Goal: Participate in discussion: Engage in conversation with other users on a specific topic

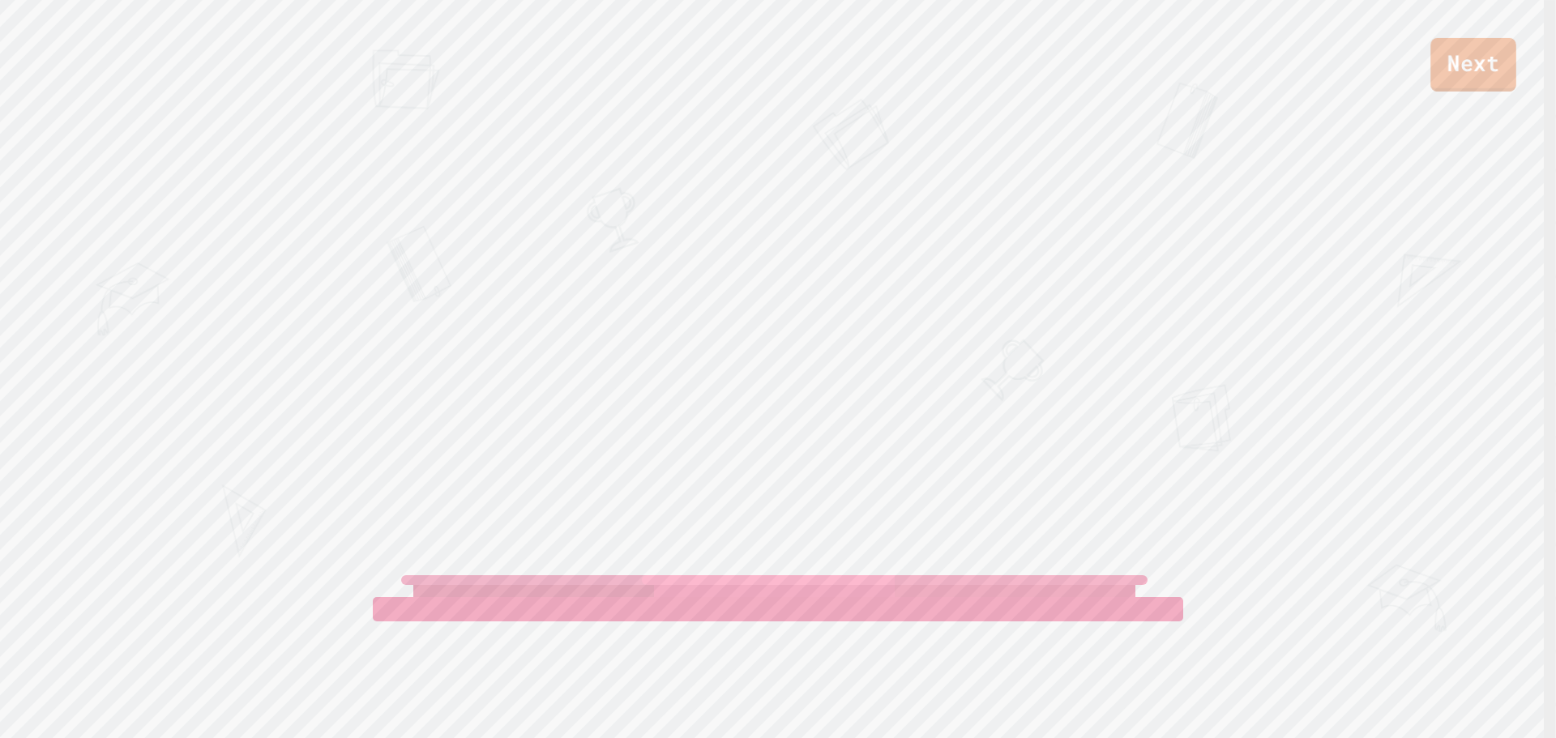
click at [1481, 83] on link "Next" at bounding box center [1473, 64] width 86 height 53
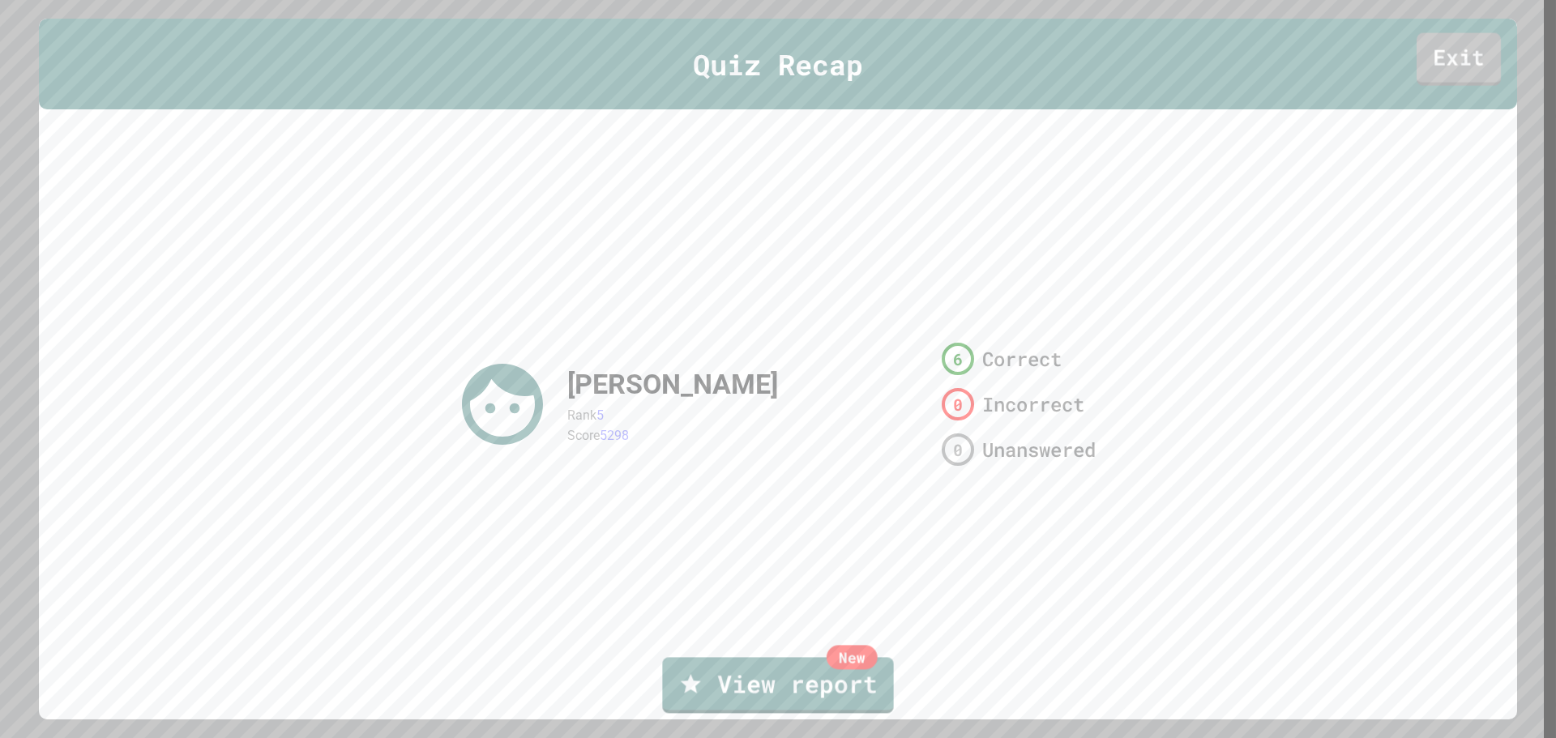
click at [1436, 50] on link "Exit" at bounding box center [1459, 58] width 84 height 53
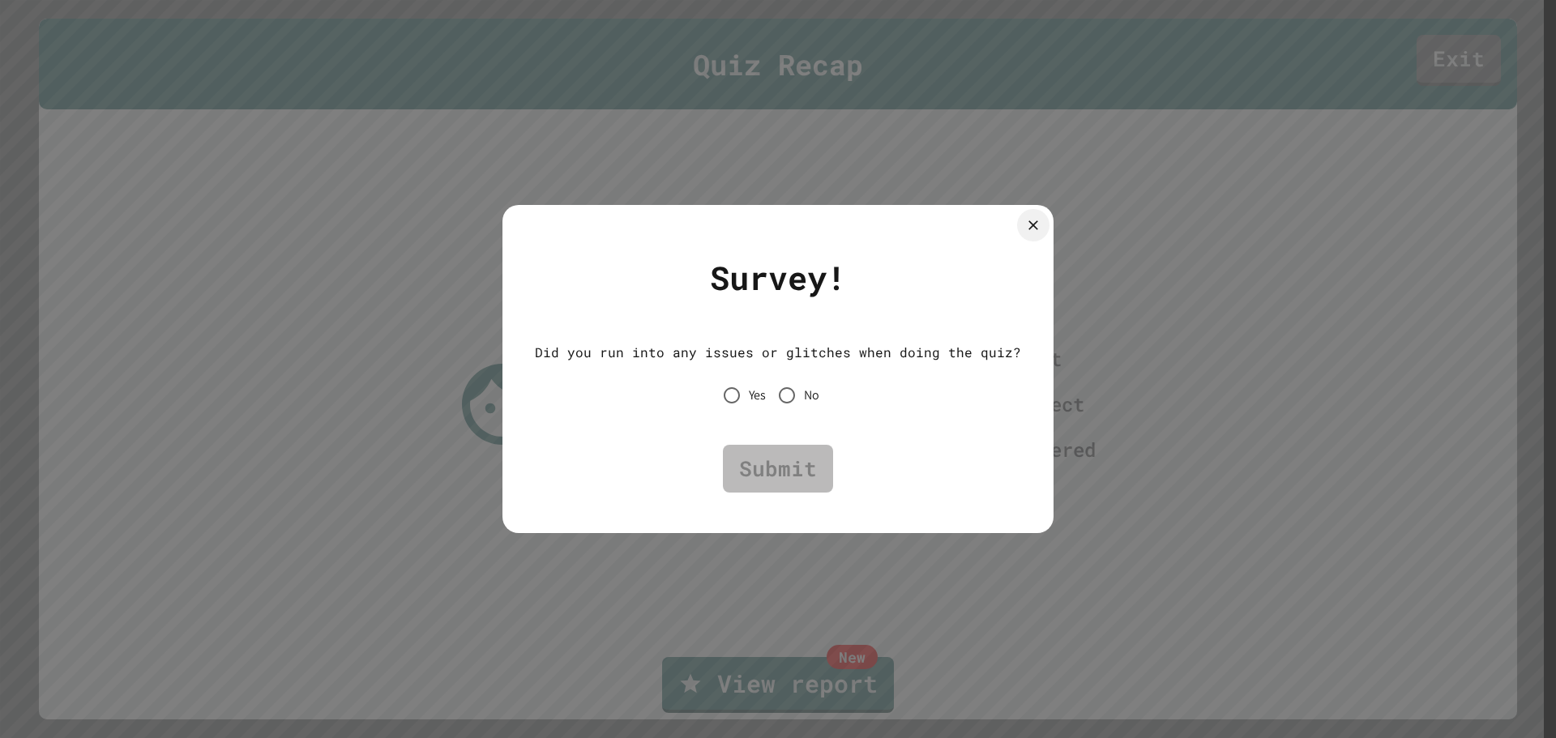
click at [787, 418] on div "Did you run into any issues or glitches when doing the quiz? Yes No" at bounding box center [778, 377] width 486 height 118
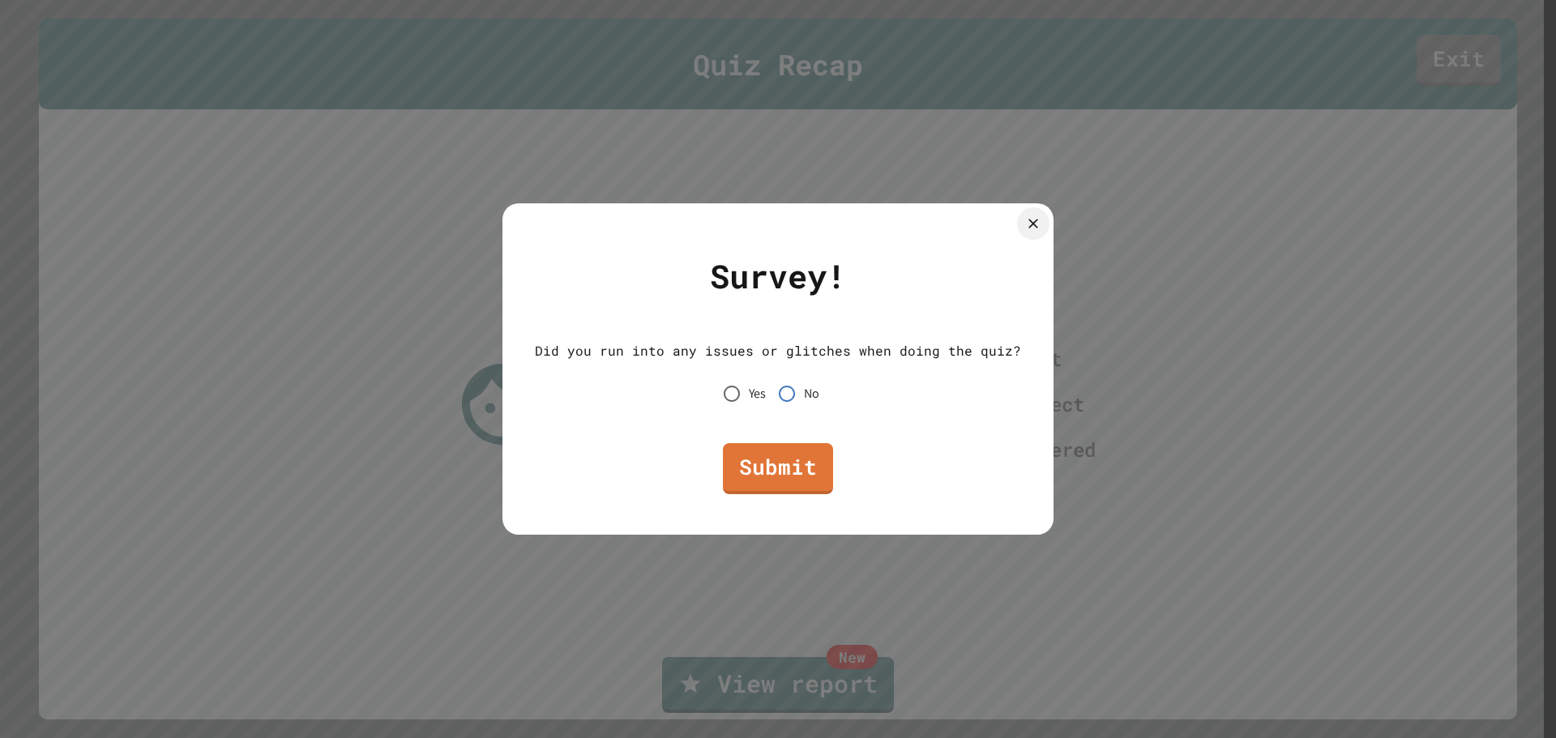
click at [790, 486] on link "Submit" at bounding box center [778, 468] width 110 height 51
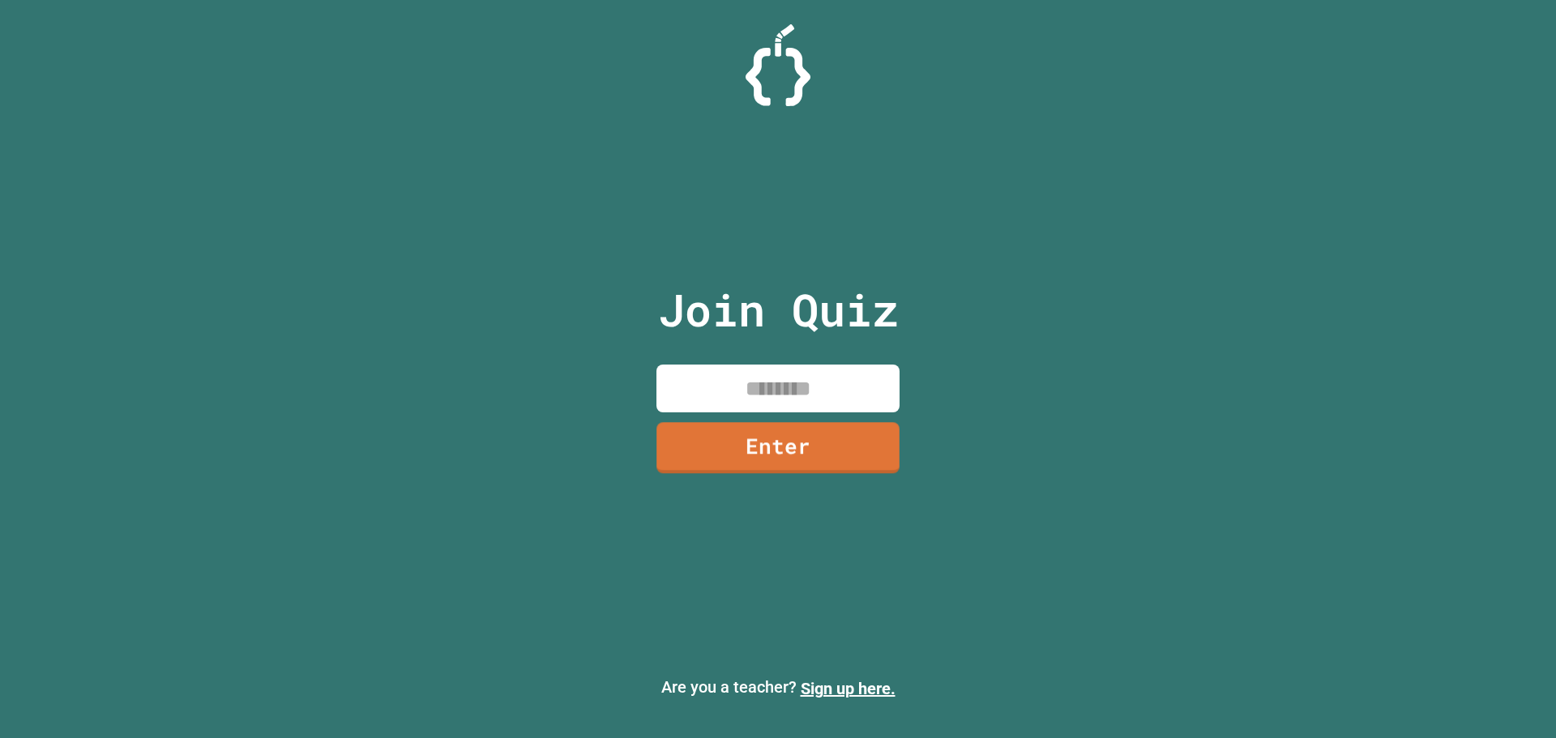
click at [802, 383] on input at bounding box center [777, 389] width 243 height 48
type input "********"
click at [810, 447] on link "Enter" at bounding box center [778, 446] width 245 height 53
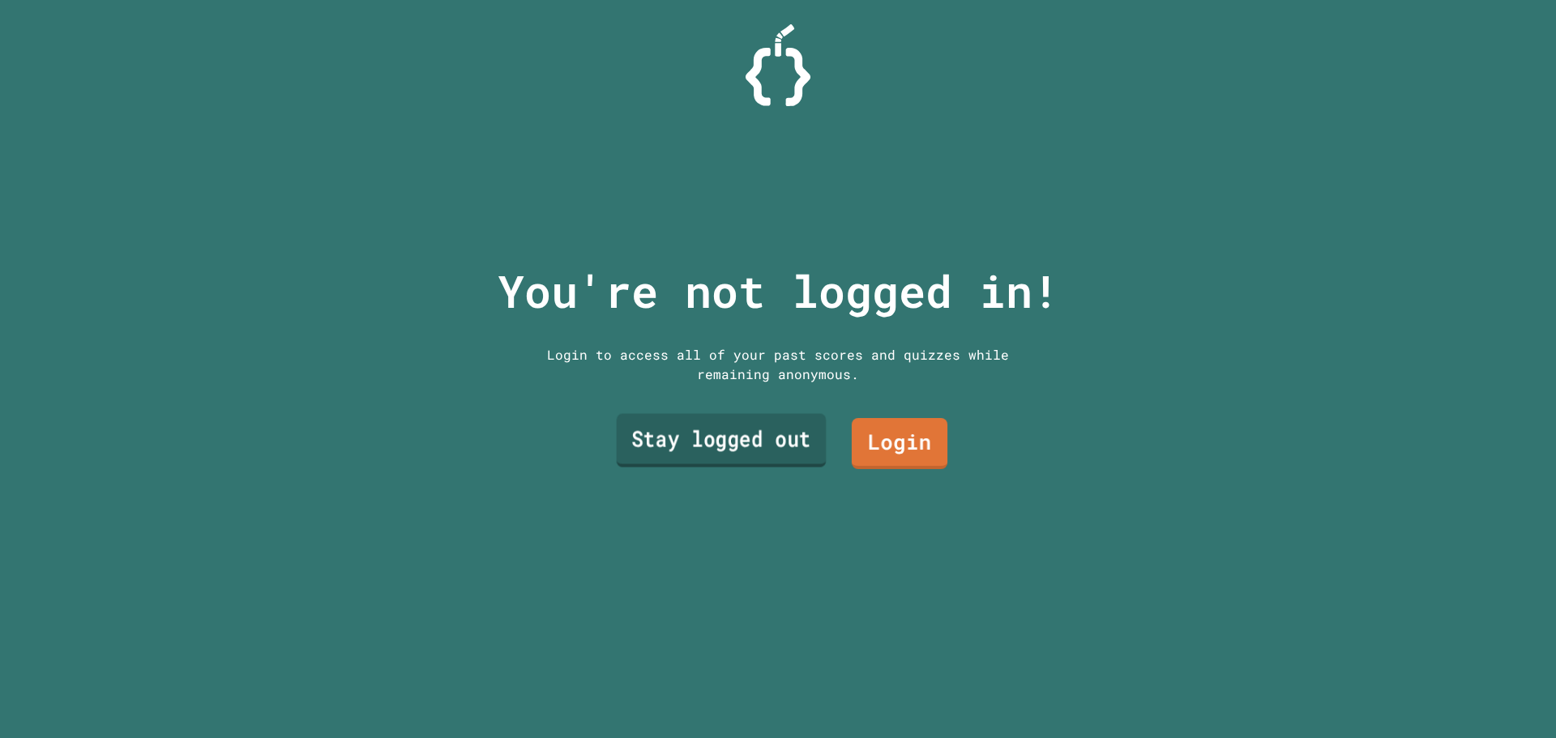
click at [754, 430] on link "Stay logged out" at bounding box center [722, 440] width 210 height 53
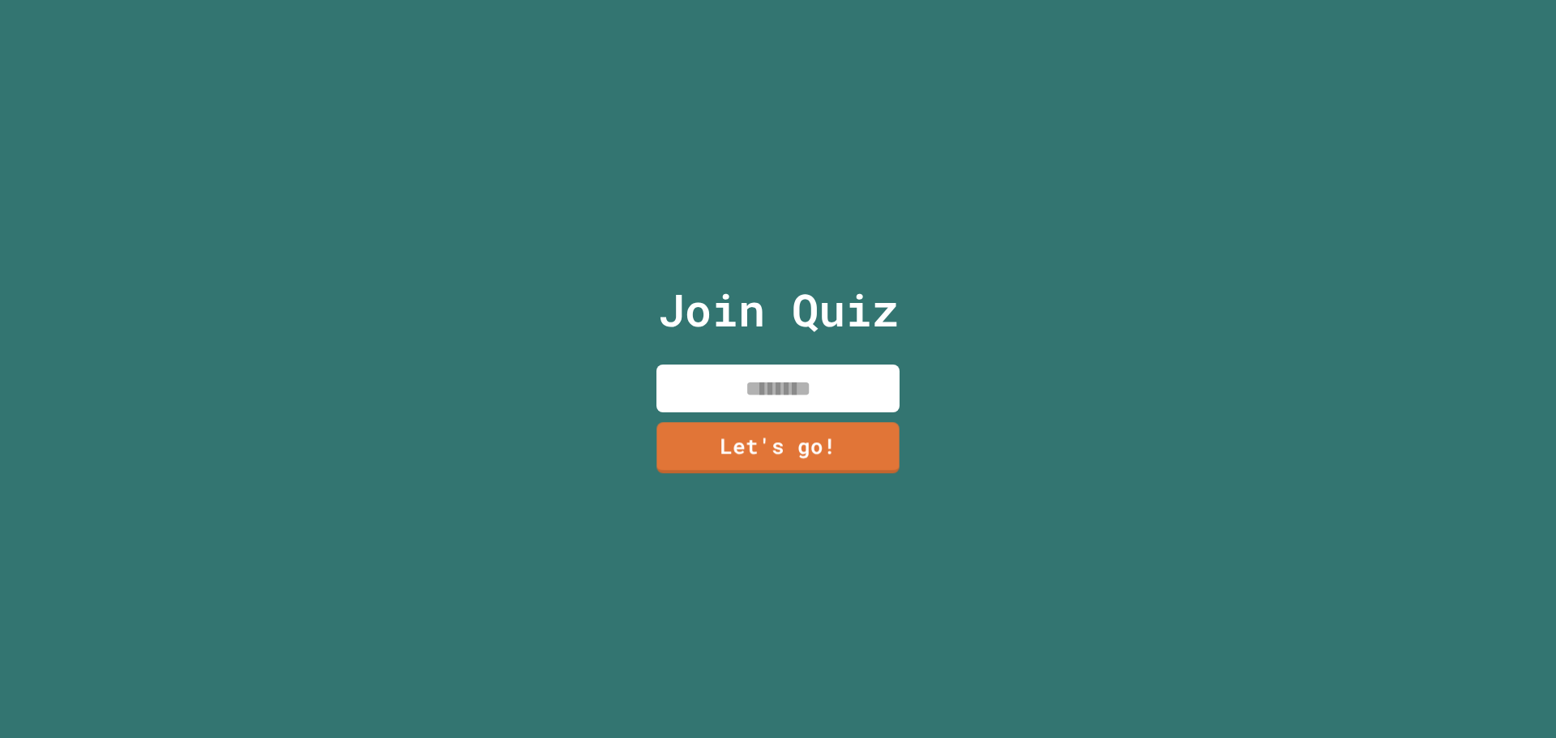
click at [767, 390] on input at bounding box center [777, 389] width 243 height 48
type input "*****"
click at [767, 399] on input "*****" at bounding box center [777, 389] width 243 height 48
click at [793, 452] on link "Let's go!" at bounding box center [778, 444] width 226 height 53
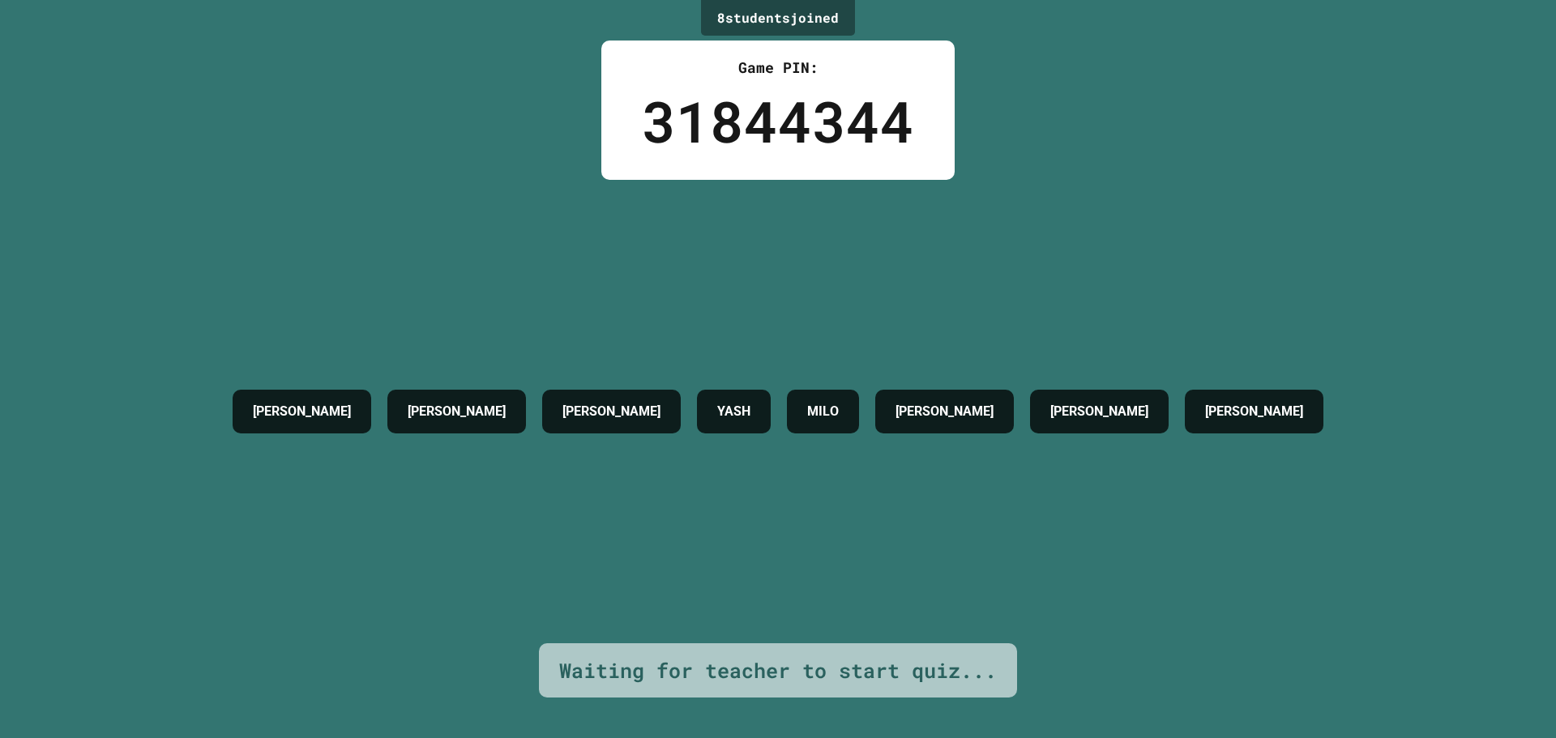
click at [1150, 639] on div "8 student s joined Game PIN: 31844344 [PERSON_NAME] [PERSON_NAME] YASH [PERSON_…" at bounding box center [778, 369] width 1556 height 738
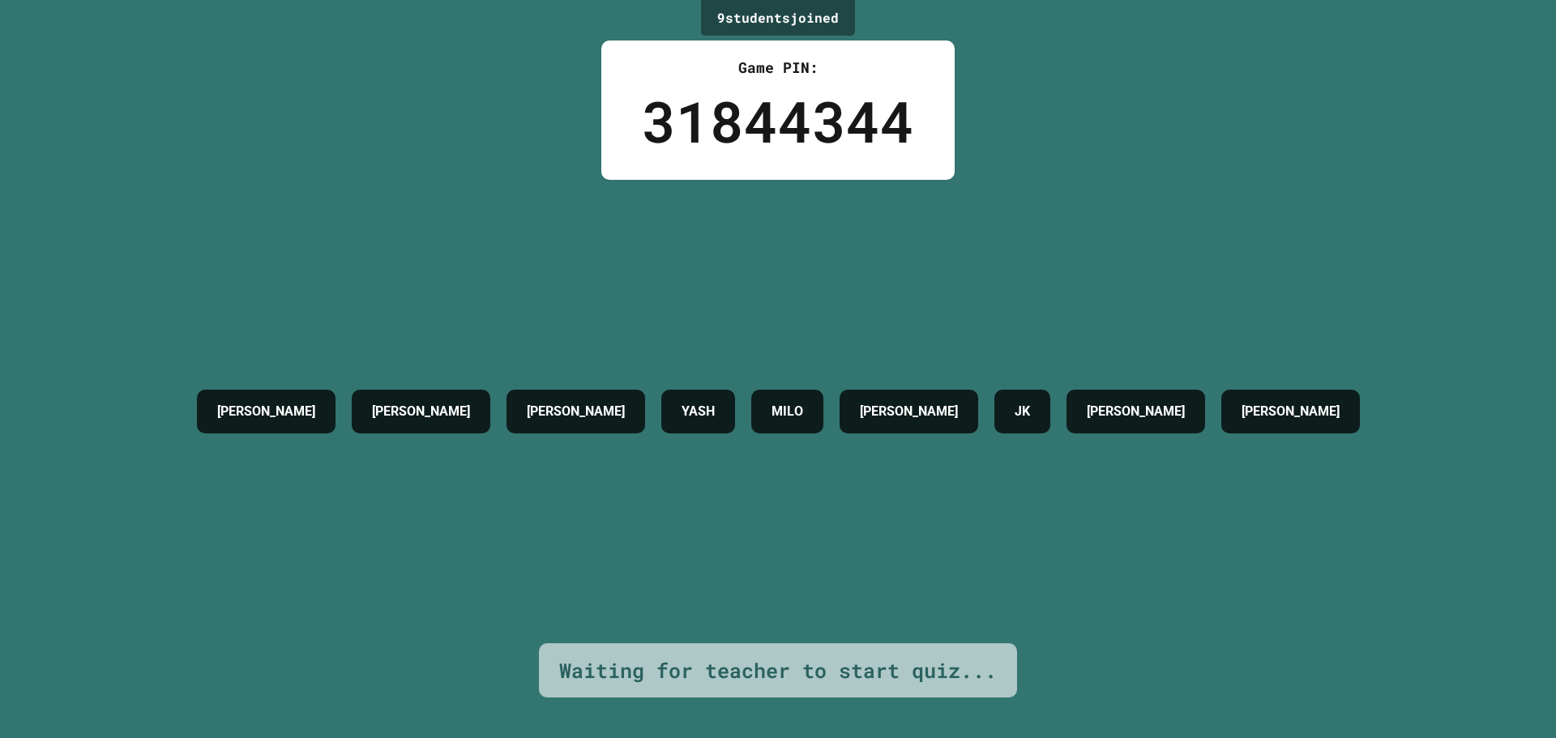
click at [1213, 496] on div "[PERSON_NAME] [PERSON_NAME] YASH [PERSON_NAME] [PERSON_NAME]" at bounding box center [778, 412] width 1179 height 464
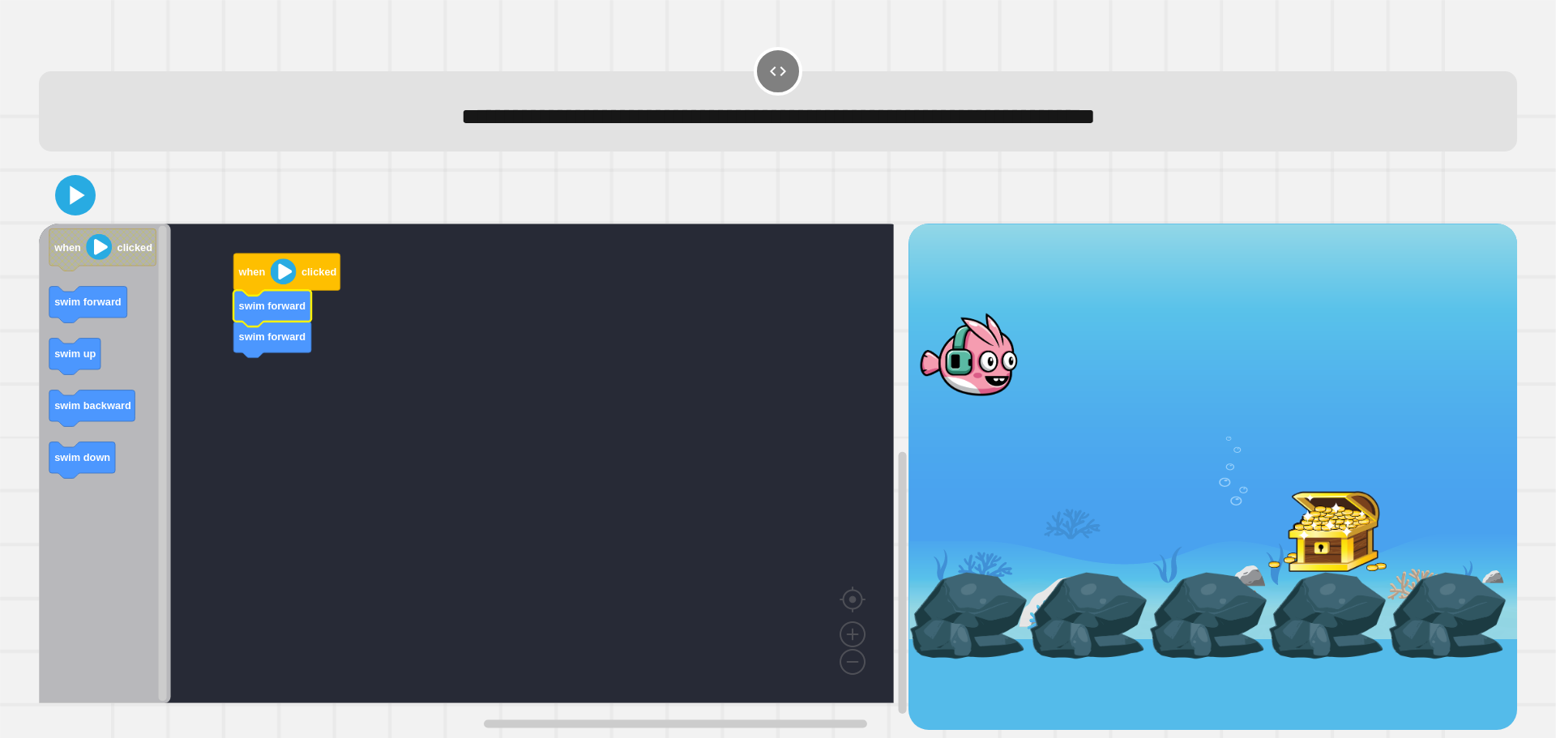
click at [296, 378] on div "when clicked swim forward swim forward when clicked swim forward swim up swim b…" at bounding box center [474, 477] width 870 height 506
click at [92, 212] on div at bounding box center [778, 195] width 1478 height 57
click at [83, 207] on icon at bounding box center [76, 195] width 36 height 36
click at [257, 409] on div "when clicked swim forward swim forward swim down when clicked swim forward swim…" at bounding box center [474, 477] width 870 height 506
click at [73, 184] on icon at bounding box center [75, 195] width 34 height 34
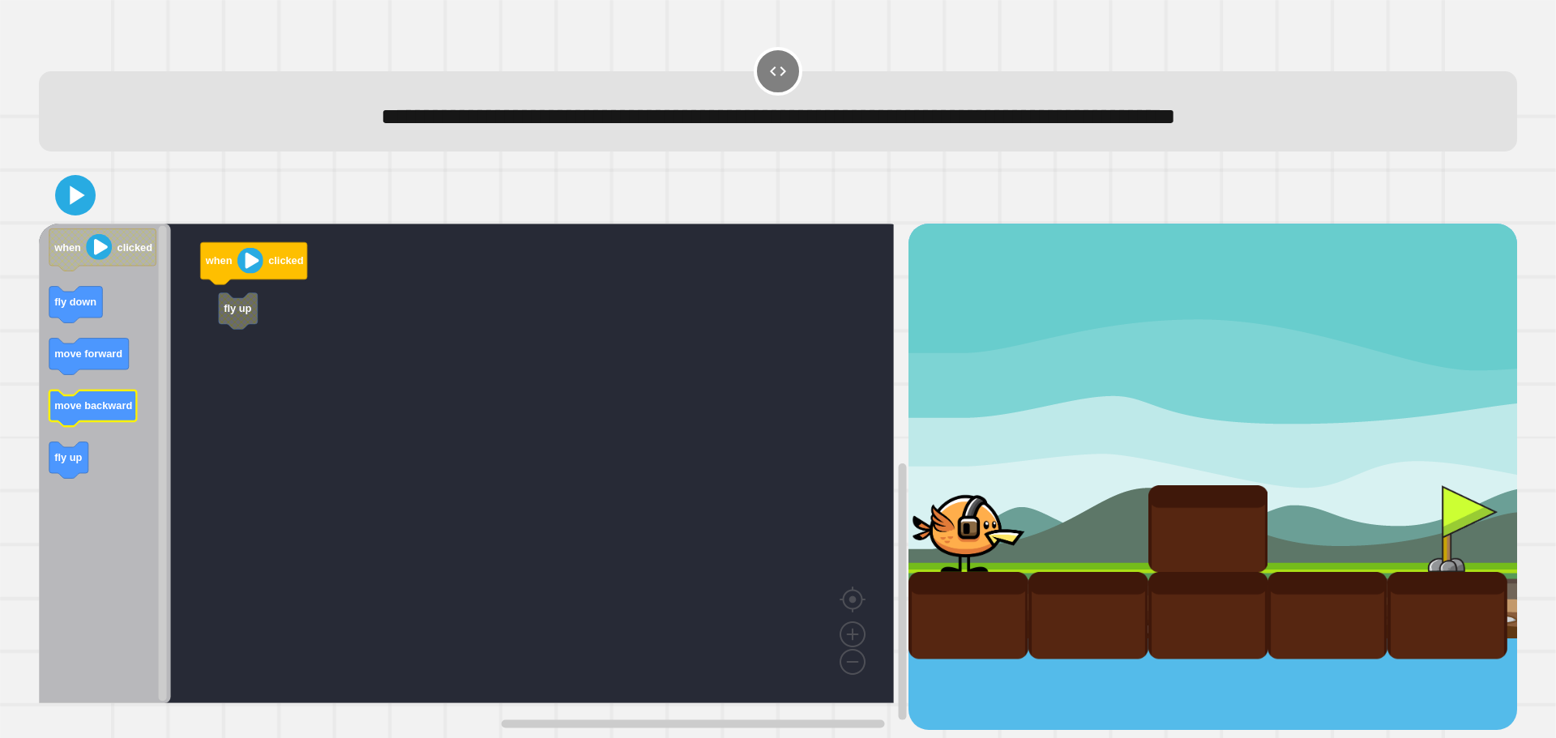
click at [130, 406] on text "move backward" at bounding box center [93, 406] width 78 height 12
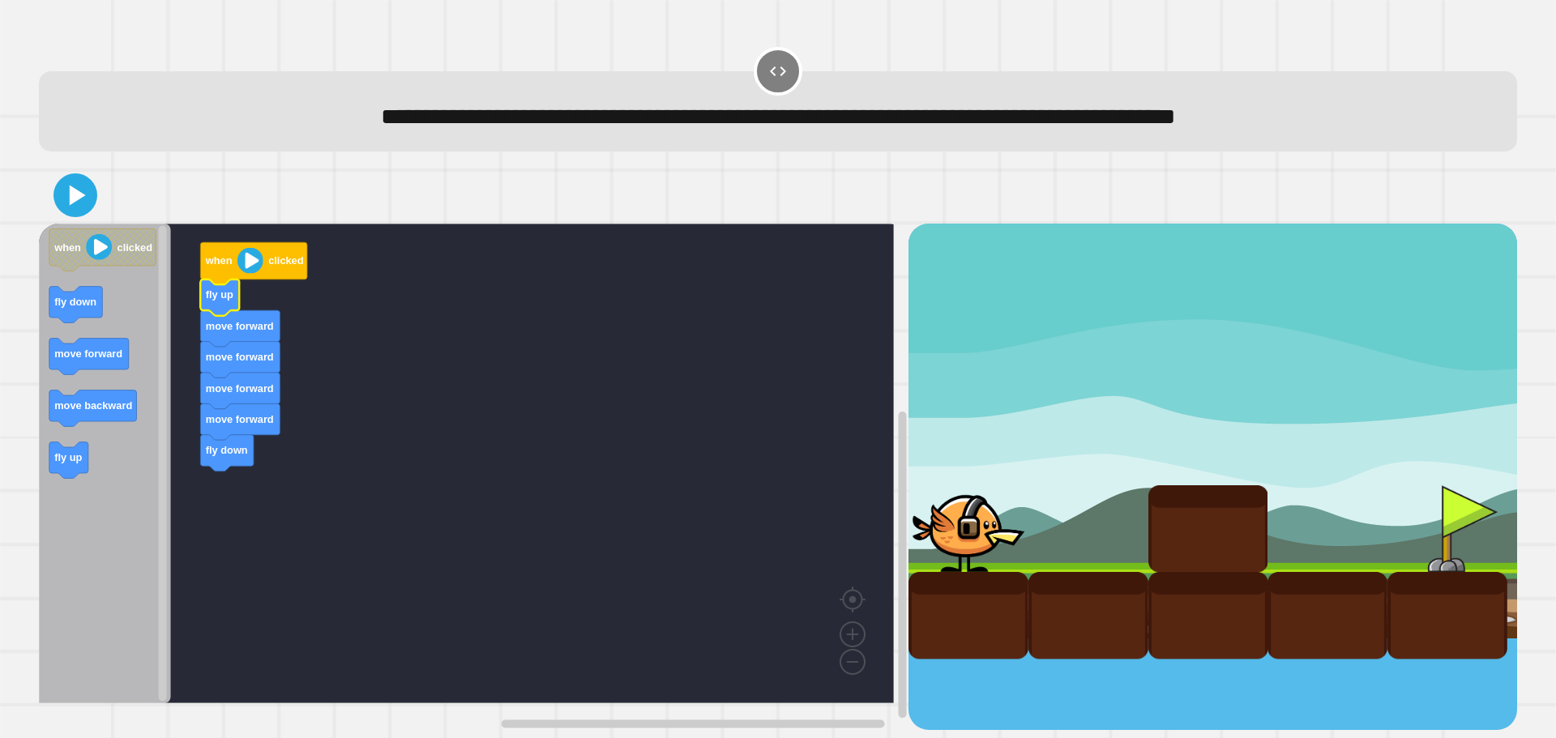
click at [60, 186] on icon at bounding box center [75, 195] width 35 height 35
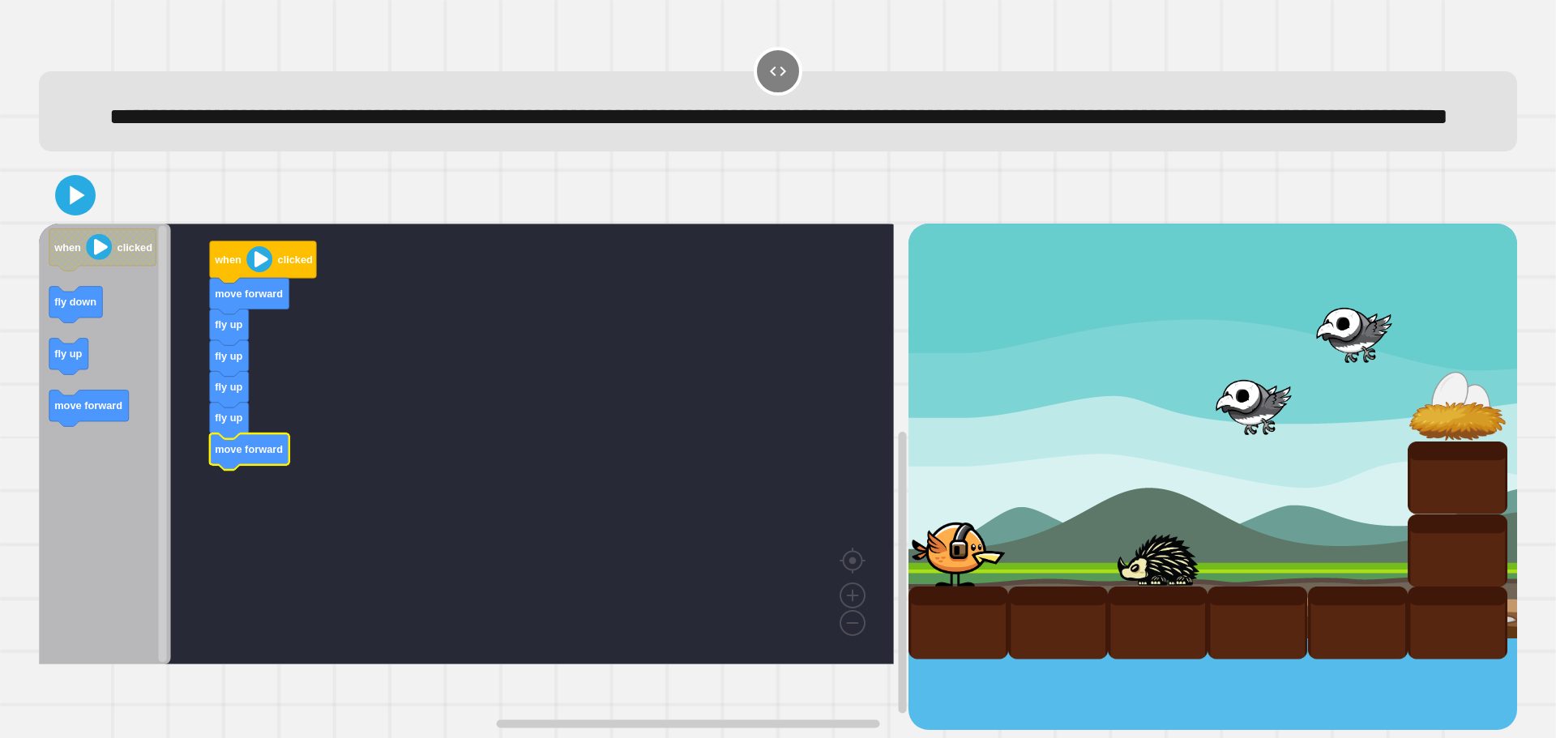
click at [135, 459] on icon "Blockly Workspace" at bounding box center [105, 444] width 132 height 441
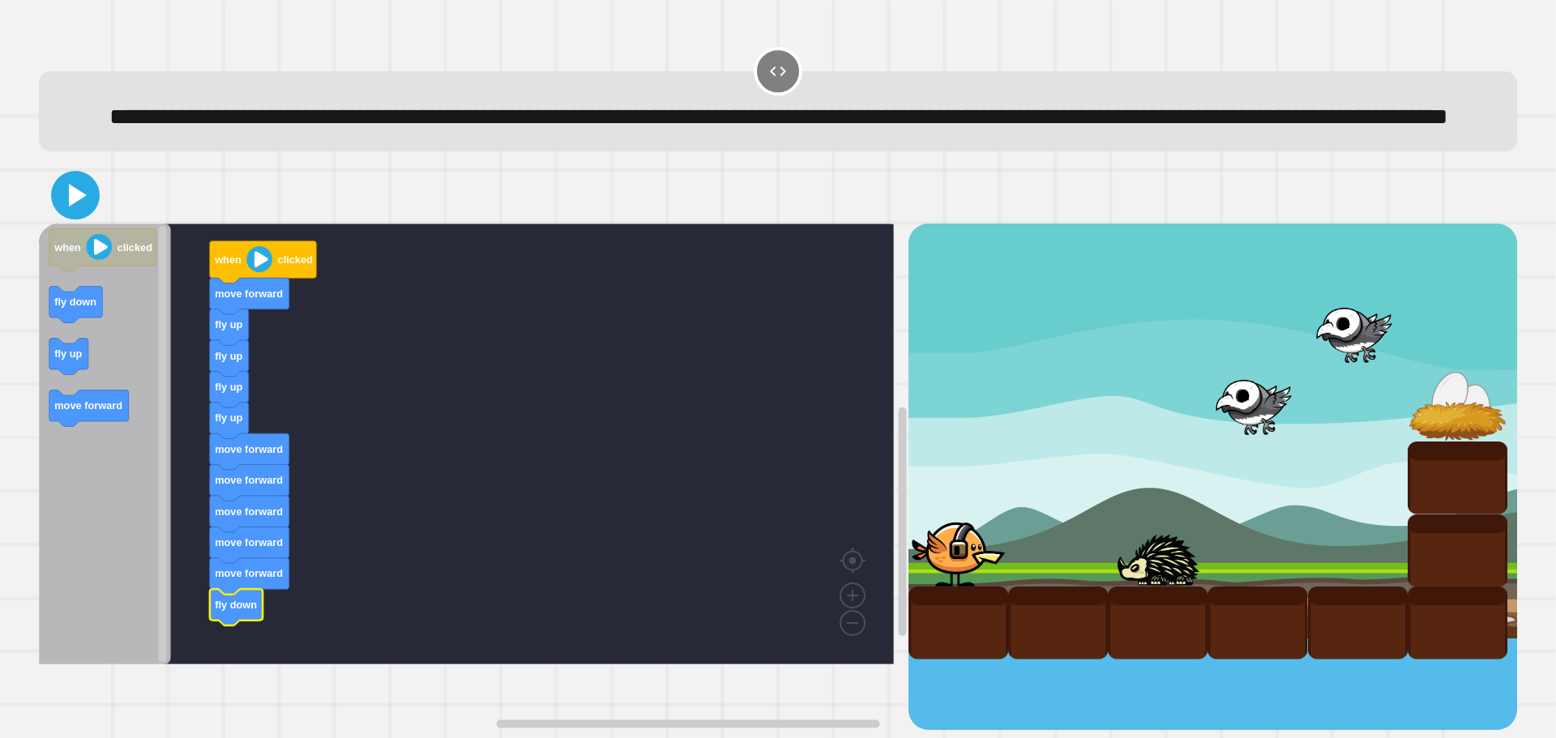
click at [90, 215] on icon at bounding box center [75, 195] width 39 height 39
click at [336, 595] on icon "Blockly Workspace" at bounding box center [323, 576] width 79 height 36
click at [85, 215] on icon at bounding box center [75, 195] width 39 height 39
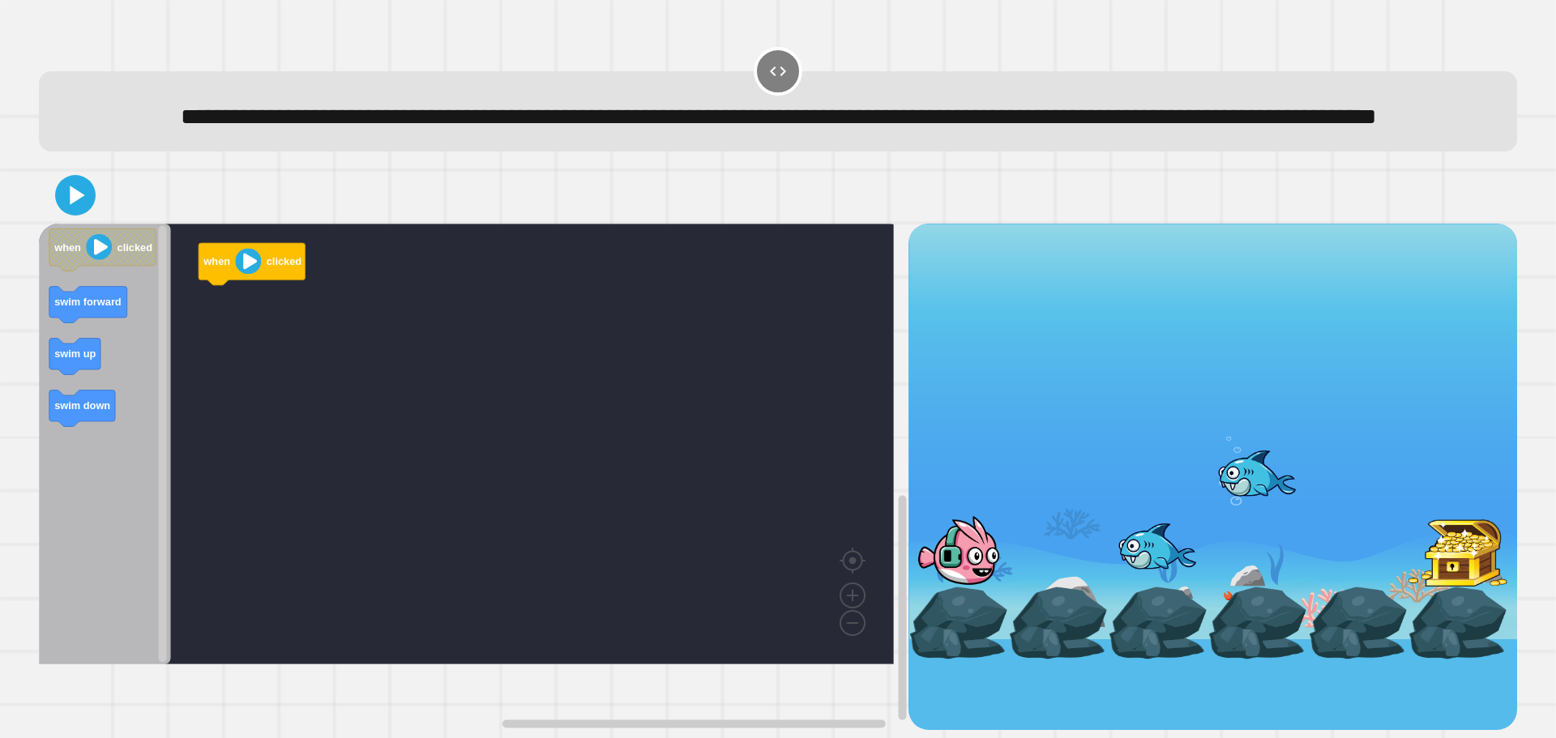
click at [461, 338] on rect "Blockly Workspace" at bounding box center [466, 444] width 855 height 441
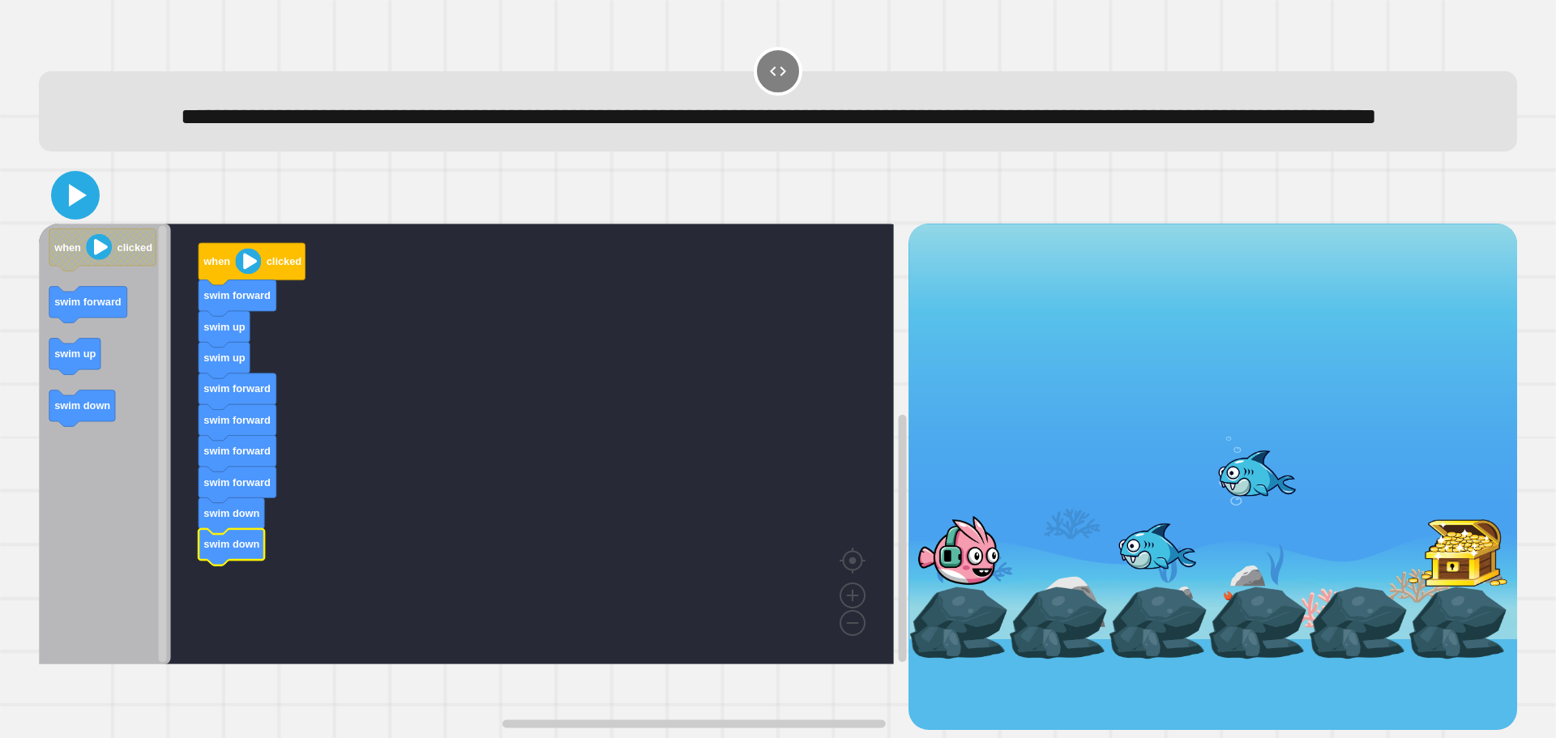
click at [83, 215] on icon at bounding box center [75, 195] width 39 height 39
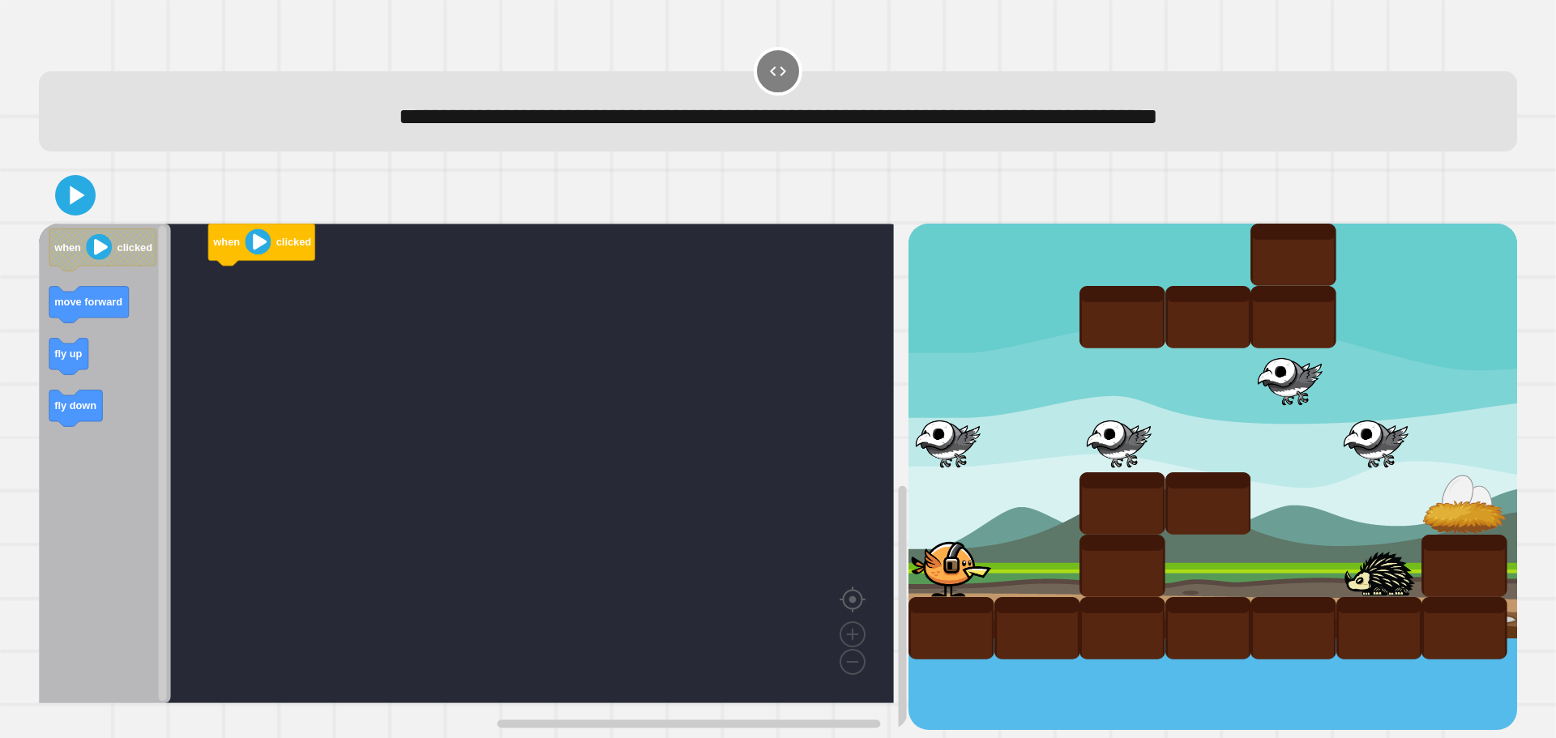
click at [850, 612] on image "Blockly Workspace" at bounding box center [879, 562] width 78 height 100
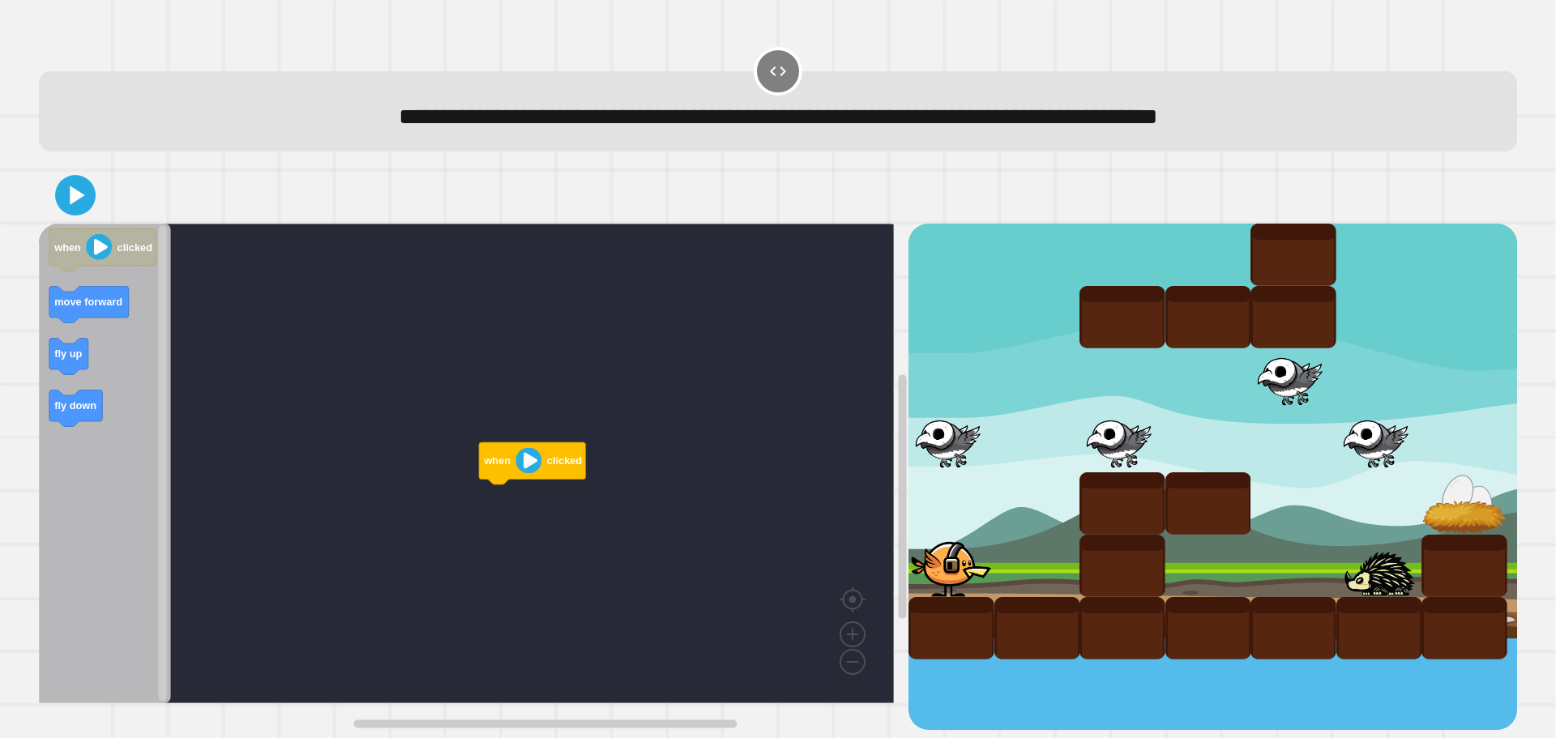
click at [828, 605] on rect "Blockly Workspace" at bounding box center [466, 464] width 855 height 480
click at [855, 601] on image "Blockly Workspace" at bounding box center [879, 562] width 78 height 100
click at [768, 75] on icon at bounding box center [777, 71] width 19 height 19
drag, startPoint x: 768, startPoint y: 75, endPoint x: 744, endPoint y: 93, distance: 30.1
click at [647, 245] on rect "Blockly Workspace" at bounding box center [466, 464] width 855 height 480
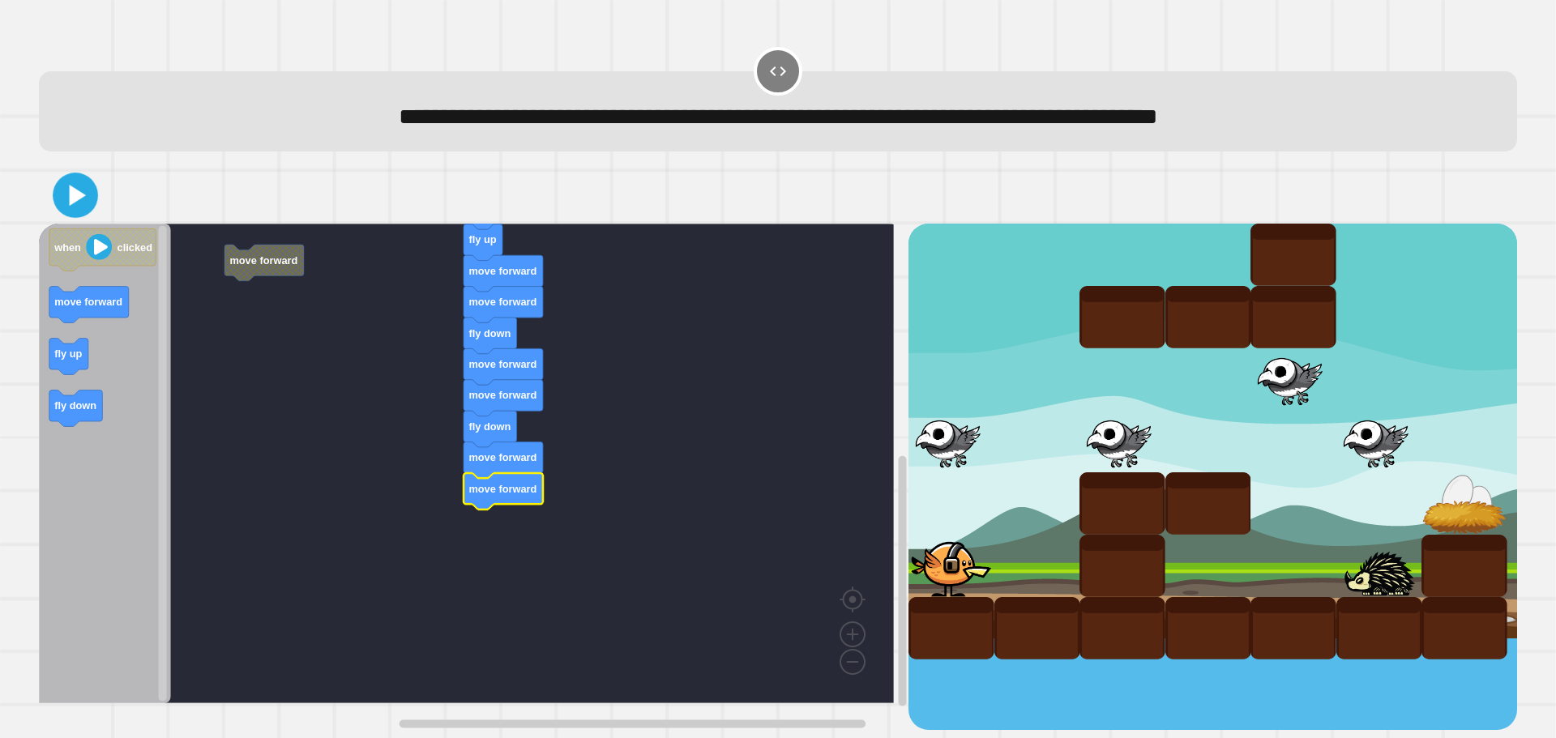
click at [70, 206] on icon at bounding box center [78, 195] width 16 height 21
click at [497, 417] on rect "Blockly Workspace" at bounding box center [466, 464] width 855 height 480
drag, startPoint x: 47, startPoint y: 192, endPoint x: 65, endPoint y: 199, distance: 19.3
click at [65, 199] on div at bounding box center [778, 195] width 1478 height 57
click at [65, 199] on icon at bounding box center [76, 195] width 36 height 36
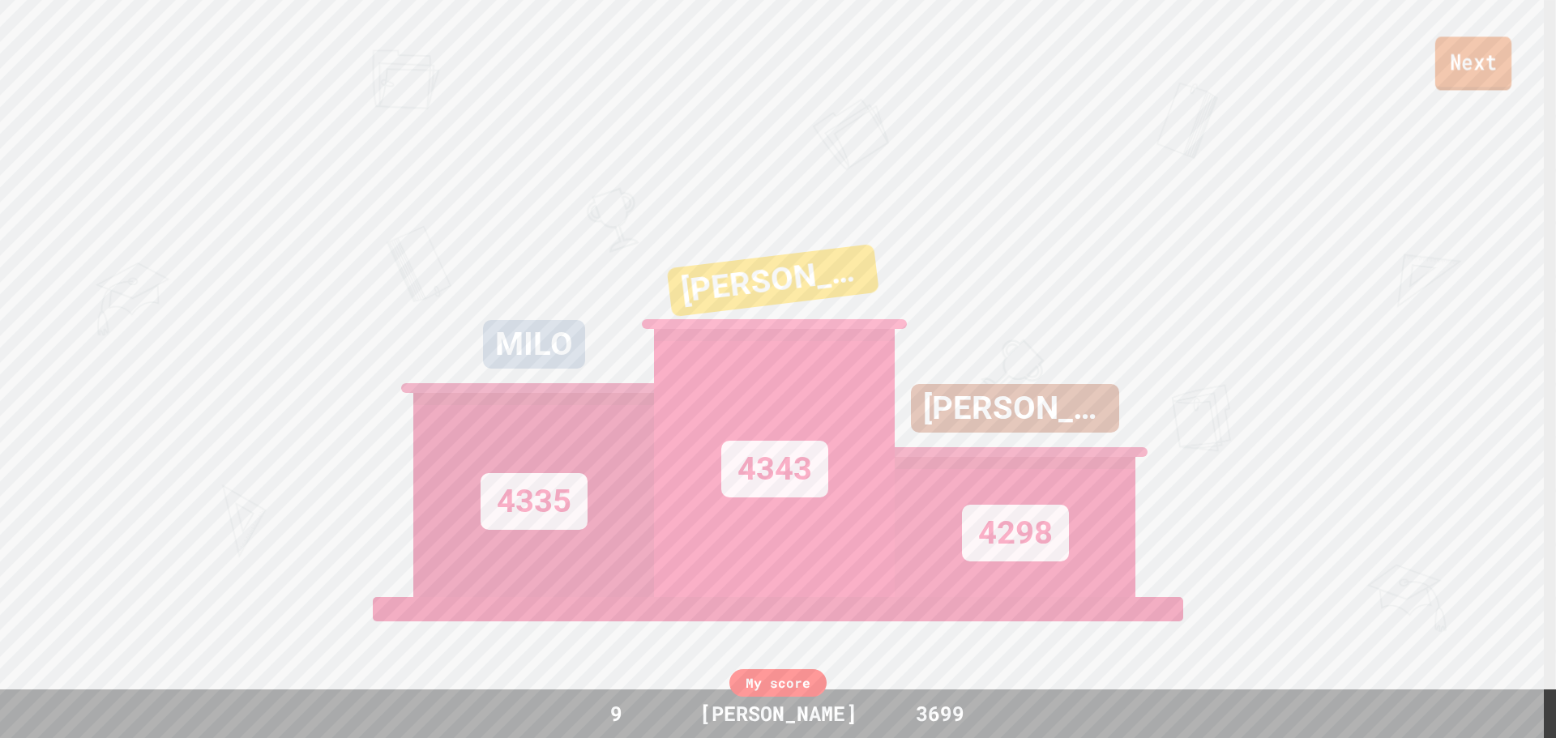
click at [1464, 79] on link "Next" at bounding box center [1473, 62] width 76 height 53
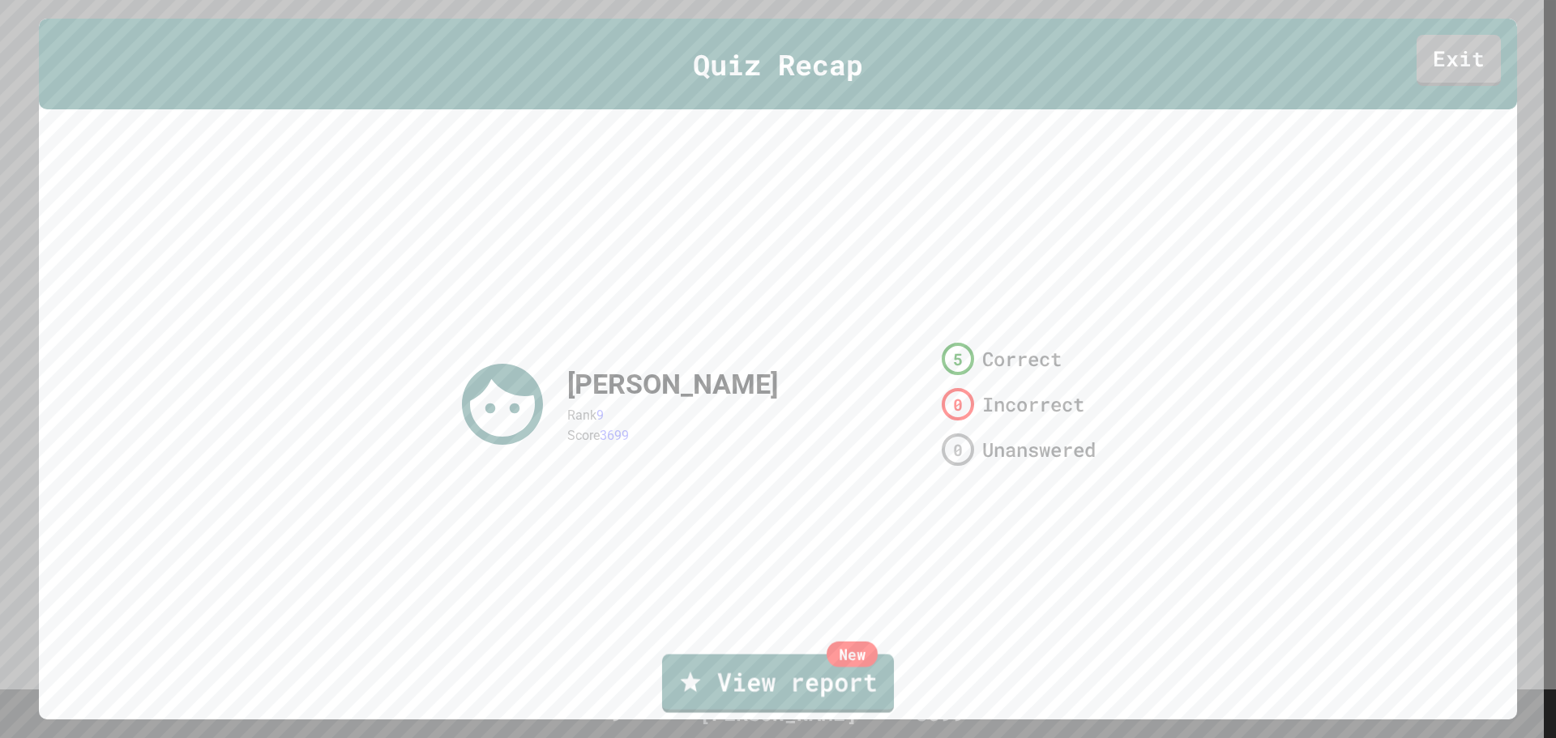
click at [827, 698] on link "New View report" at bounding box center [778, 684] width 232 height 58
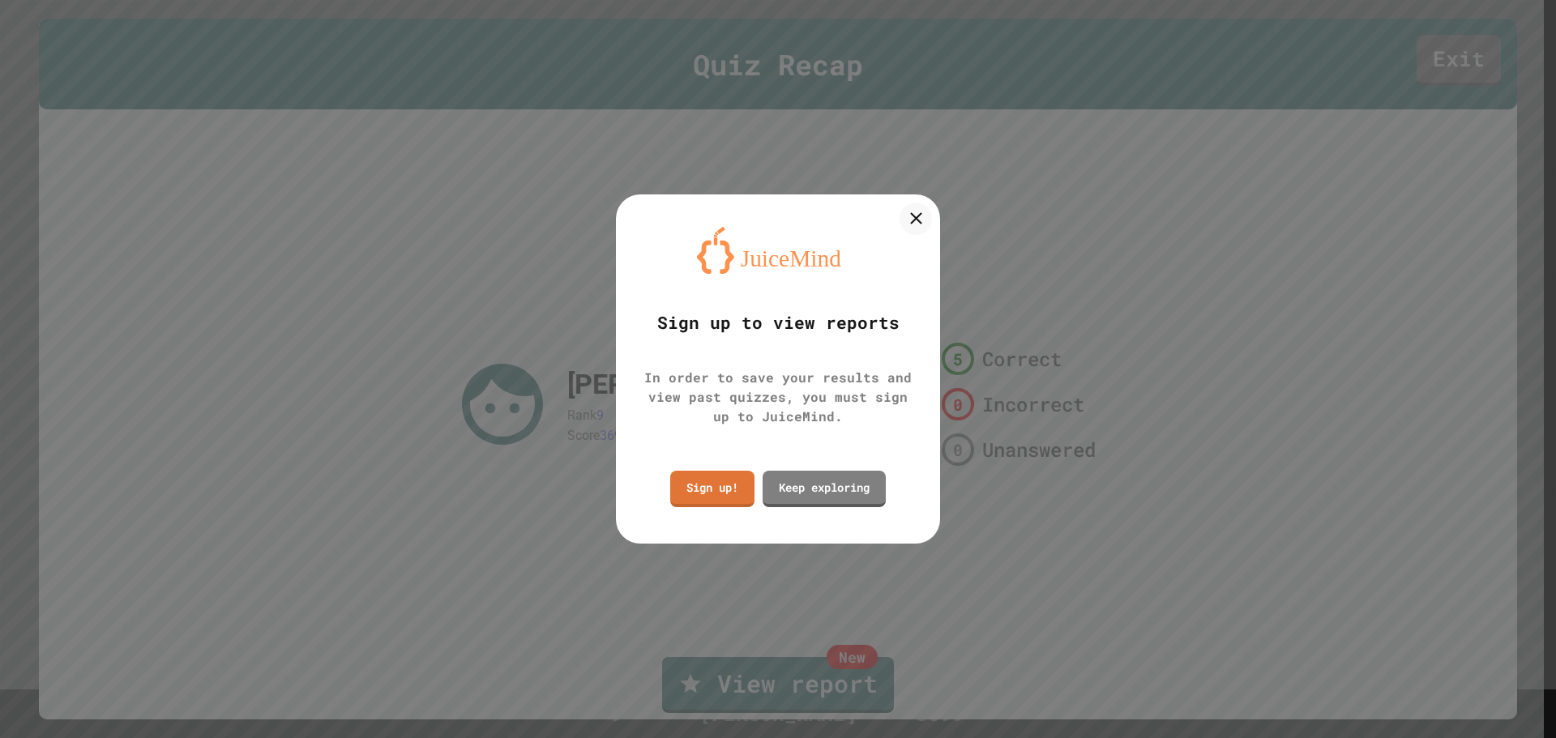
click at [900, 218] on div at bounding box center [916, 219] width 32 height 32
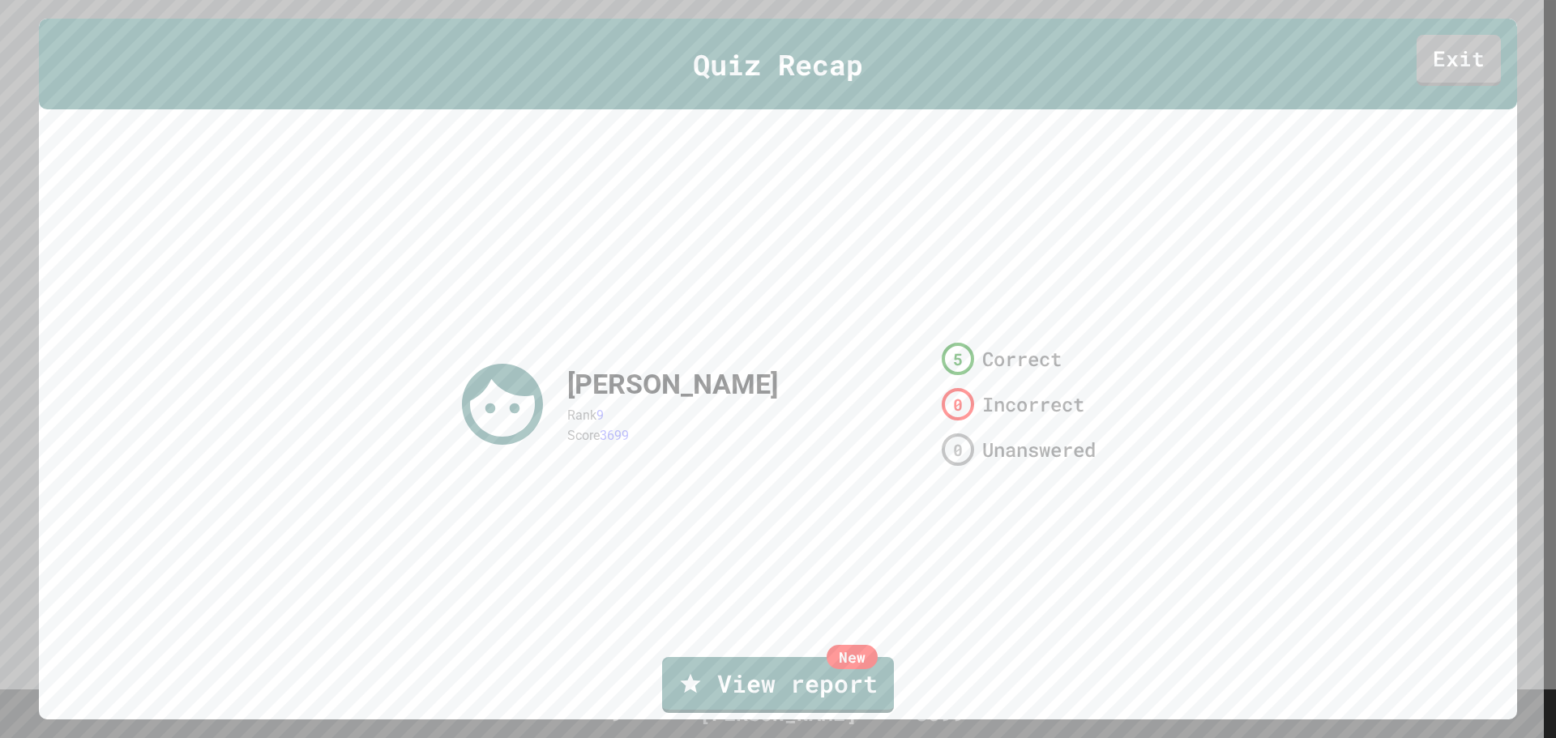
click at [906, 218] on div "[PERSON_NAME] Rank 9 Score 3699 5 Correct 0 Incorrect 0 Unanswered" at bounding box center [778, 404] width 648 height 395
click at [1438, 53] on link "Exit" at bounding box center [1459, 57] width 76 height 53
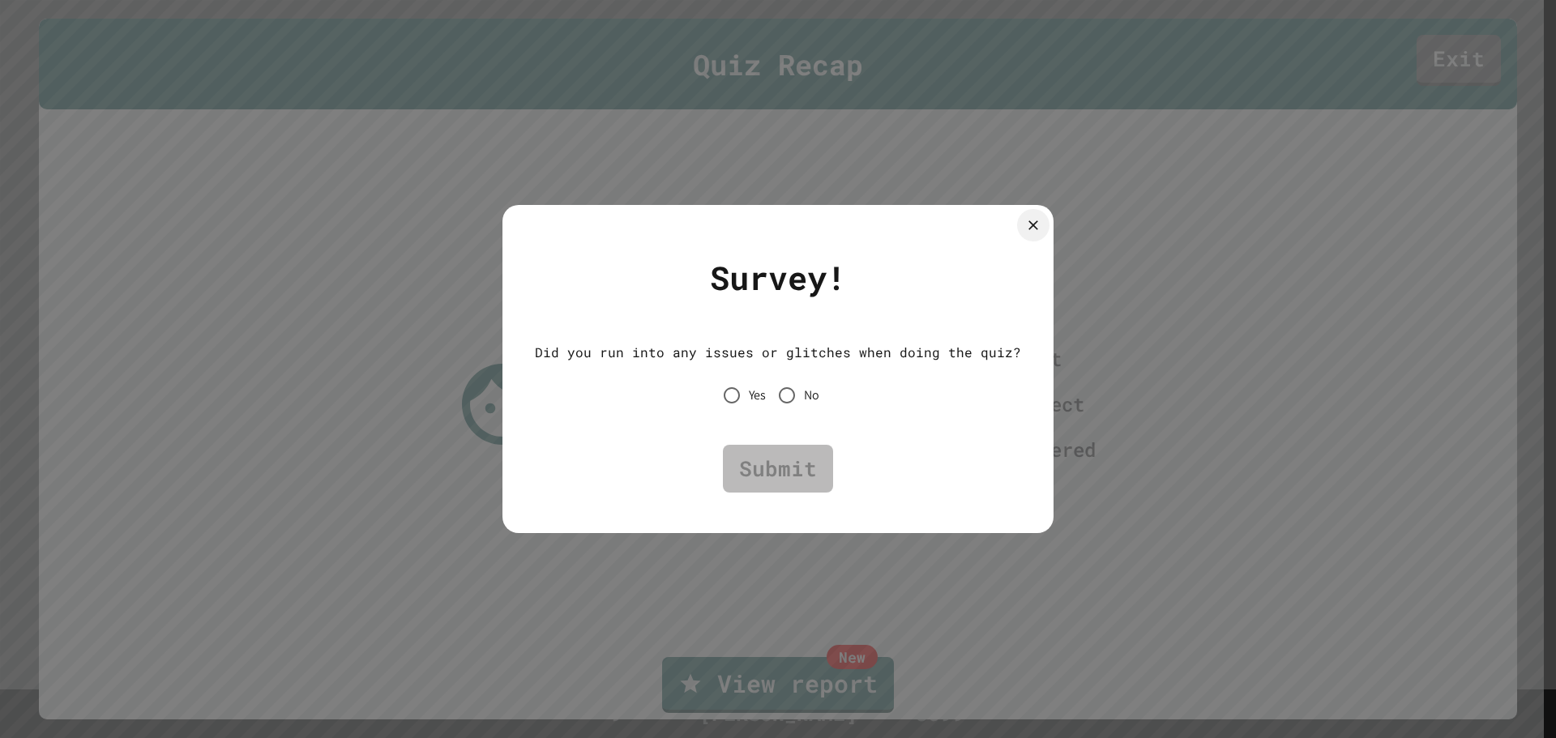
click at [823, 384] on div "Yes No" at bounding box center [778, 395] width 109 height 34
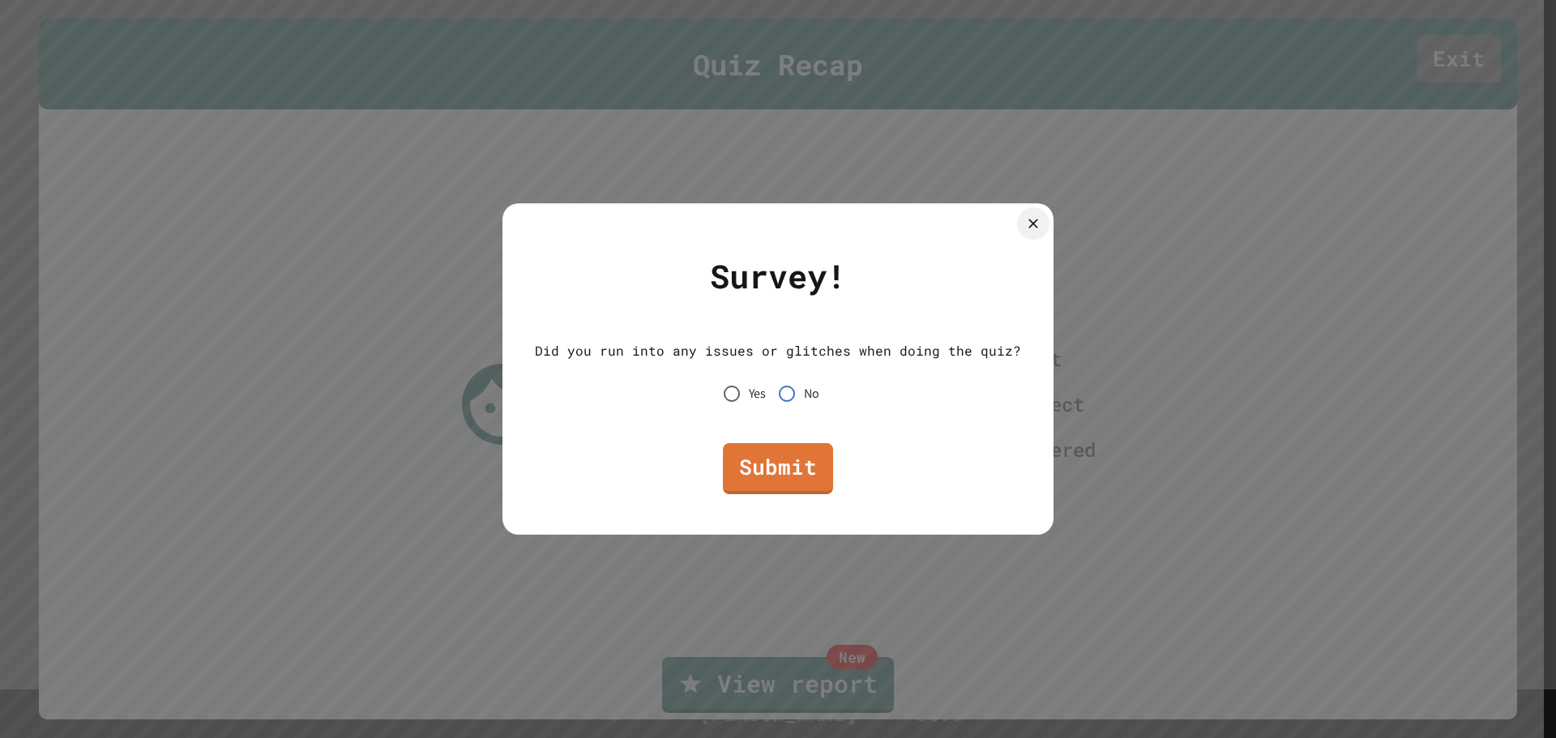
click at [793, 447] on div "Submit" at bounding box center [778, 468] width 486 height 67
click at [793, 455] on link "Submit" at bounding box center [778, 465] width 100 height 53
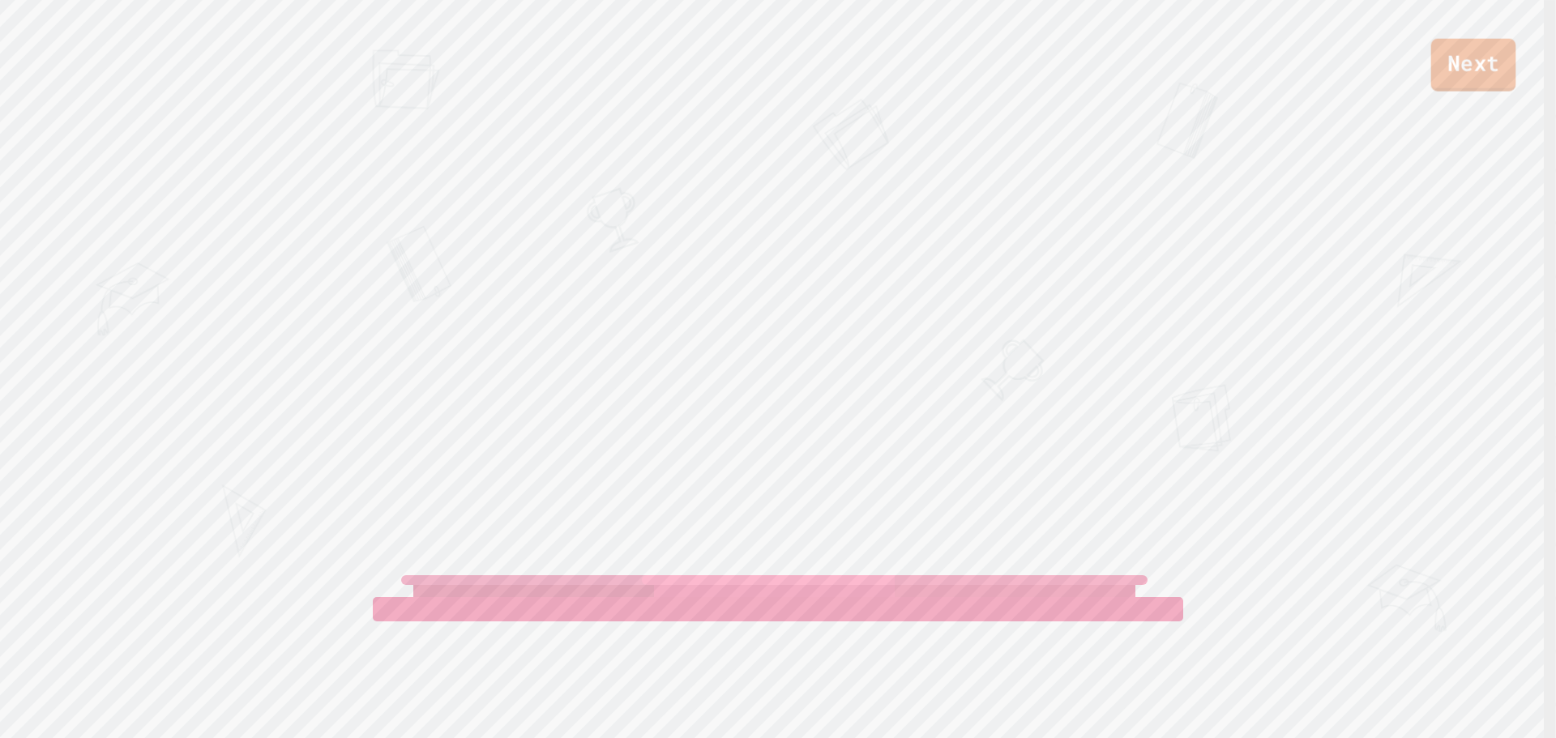
click at [1492, 62] on link "Next" at bounding box center [1473, 65] width 85 height 53
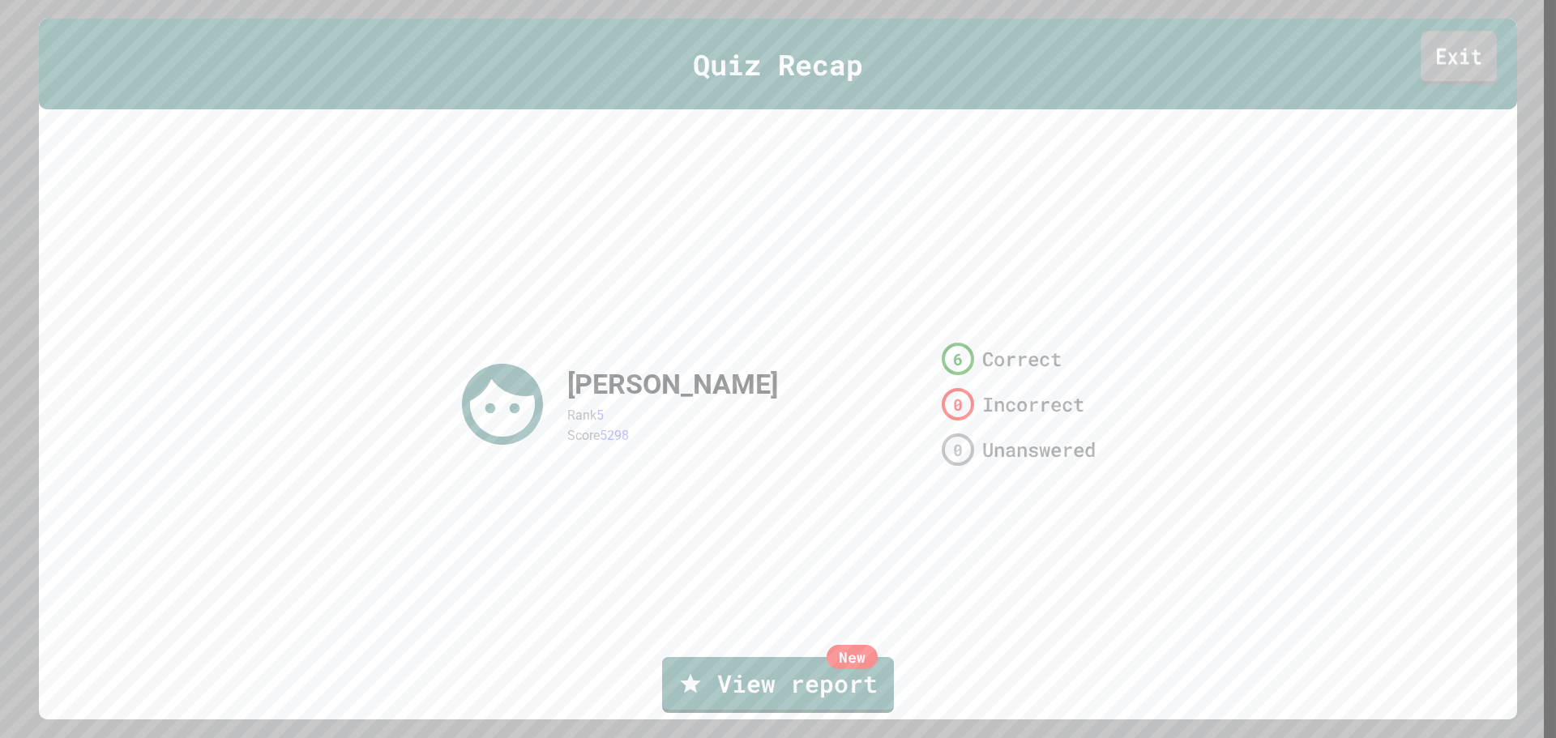
click at [1435, 55] on link "Exit" at bounding box center [1459, 57] width 76 height 53
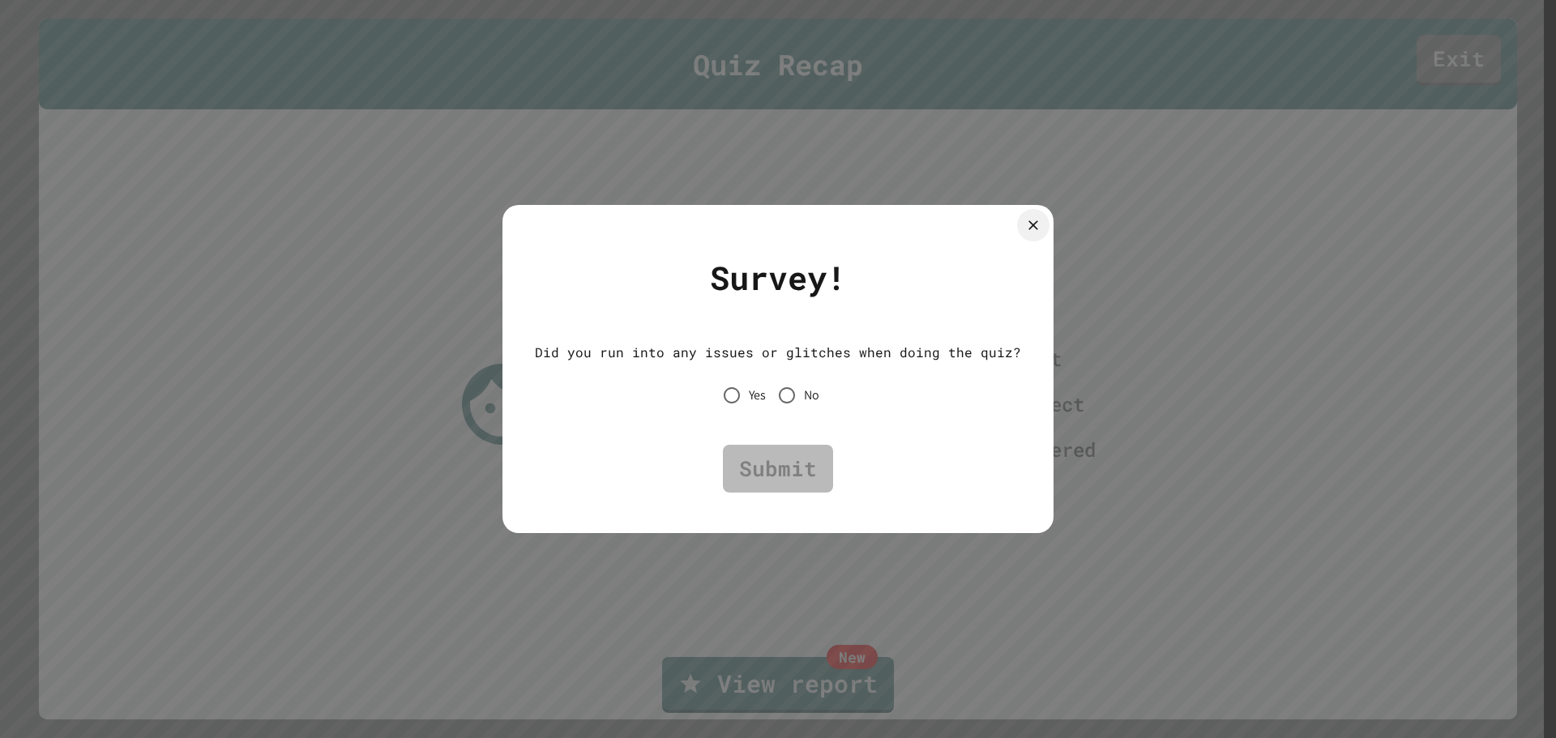
click at [816, 381] on label "No" at bounding box center [794, 395] width 49 height 34
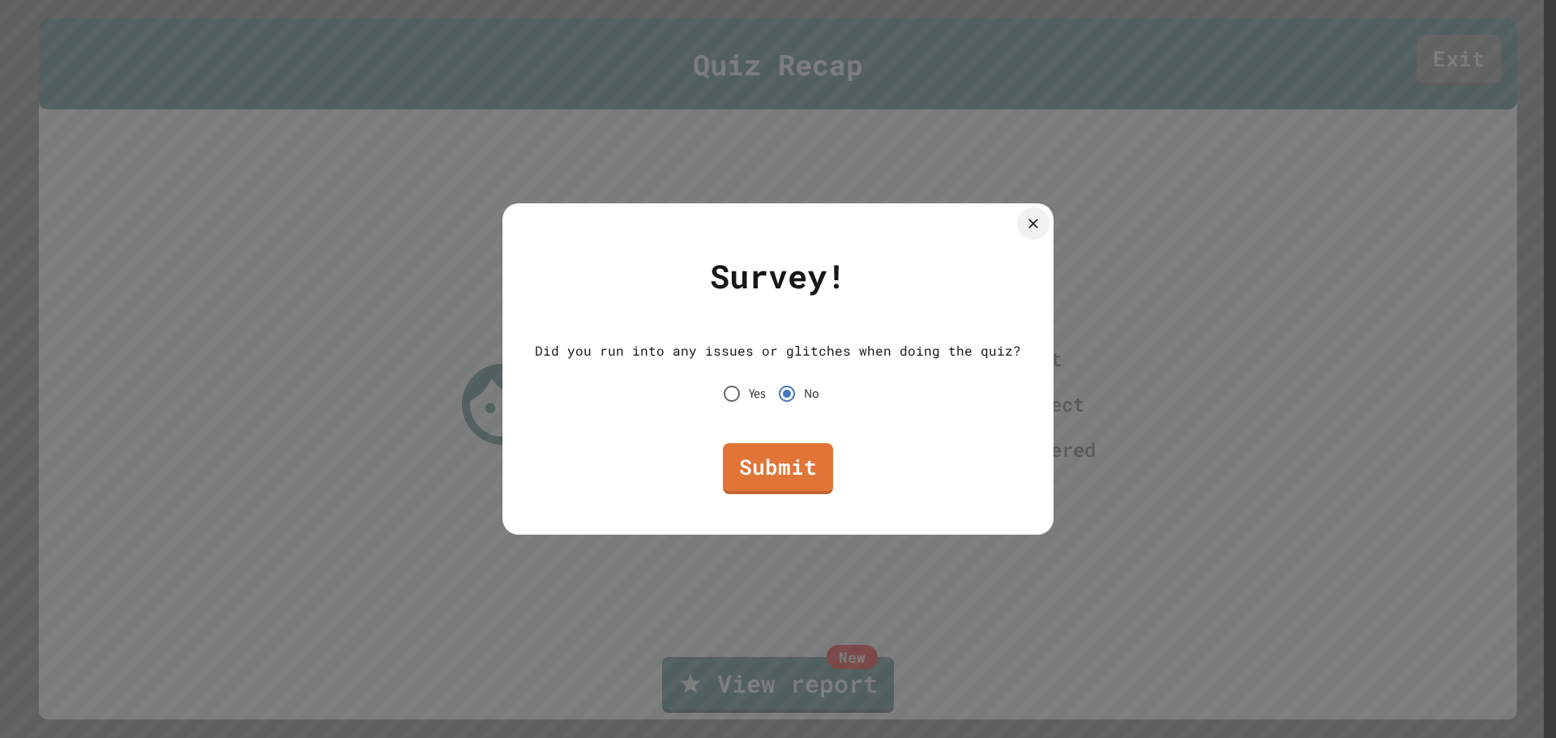
click at [806, 405] on label "No" at bounding box center [794, 394] width 49 height 34
drag, startPoint x: 786, startPoint y: 493, endPoint x: 771, endPoint y: 494, distance: 14.7
click at [783, 493] on link "Submit" at bounding box center [778, 468] width 110 height 51
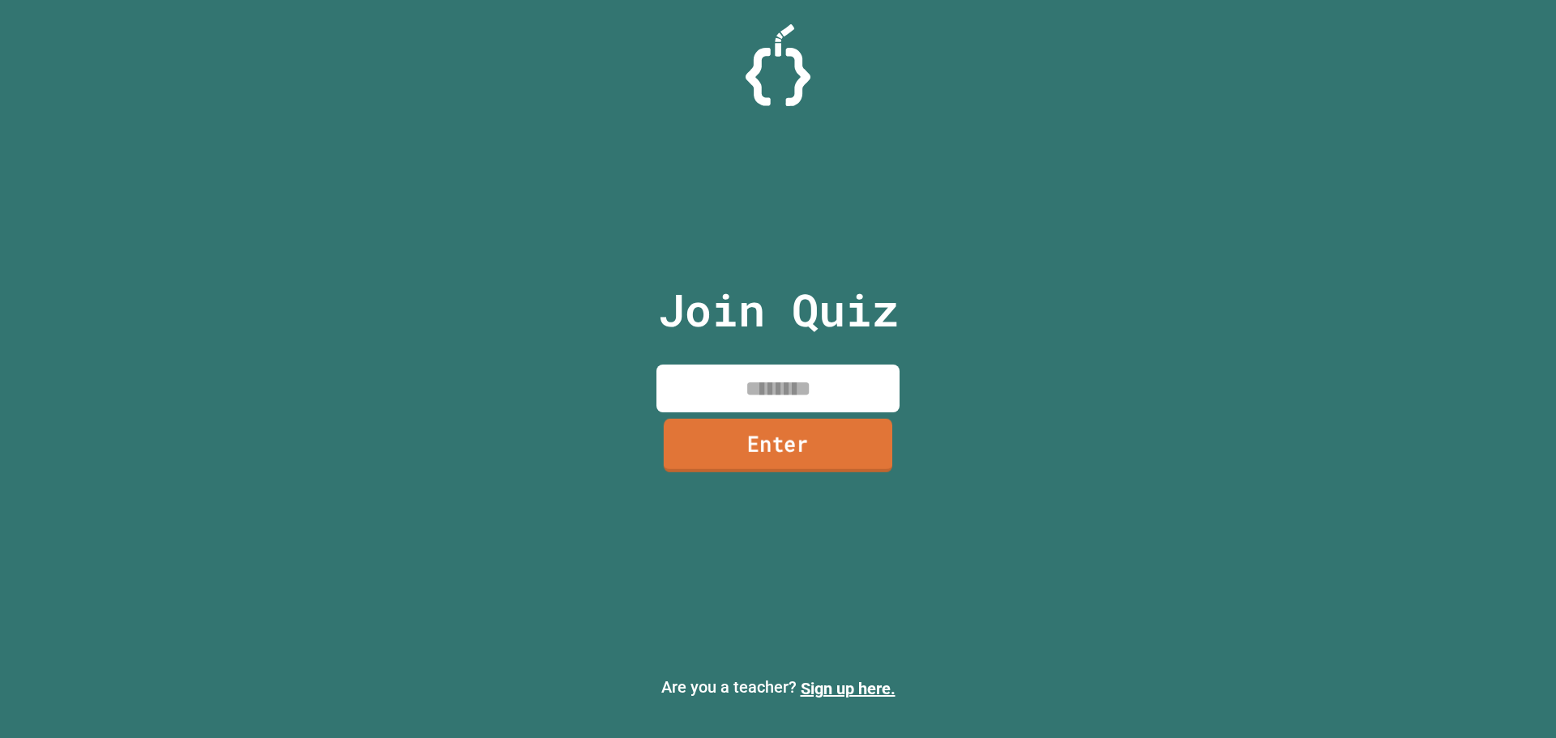
click at [798, 407] on input at bounding box center [777, 389] width 243 height 48
type input "********"
click at [870, 431] on link "Enter" at bounding box center [778, 445] width 240 height 53
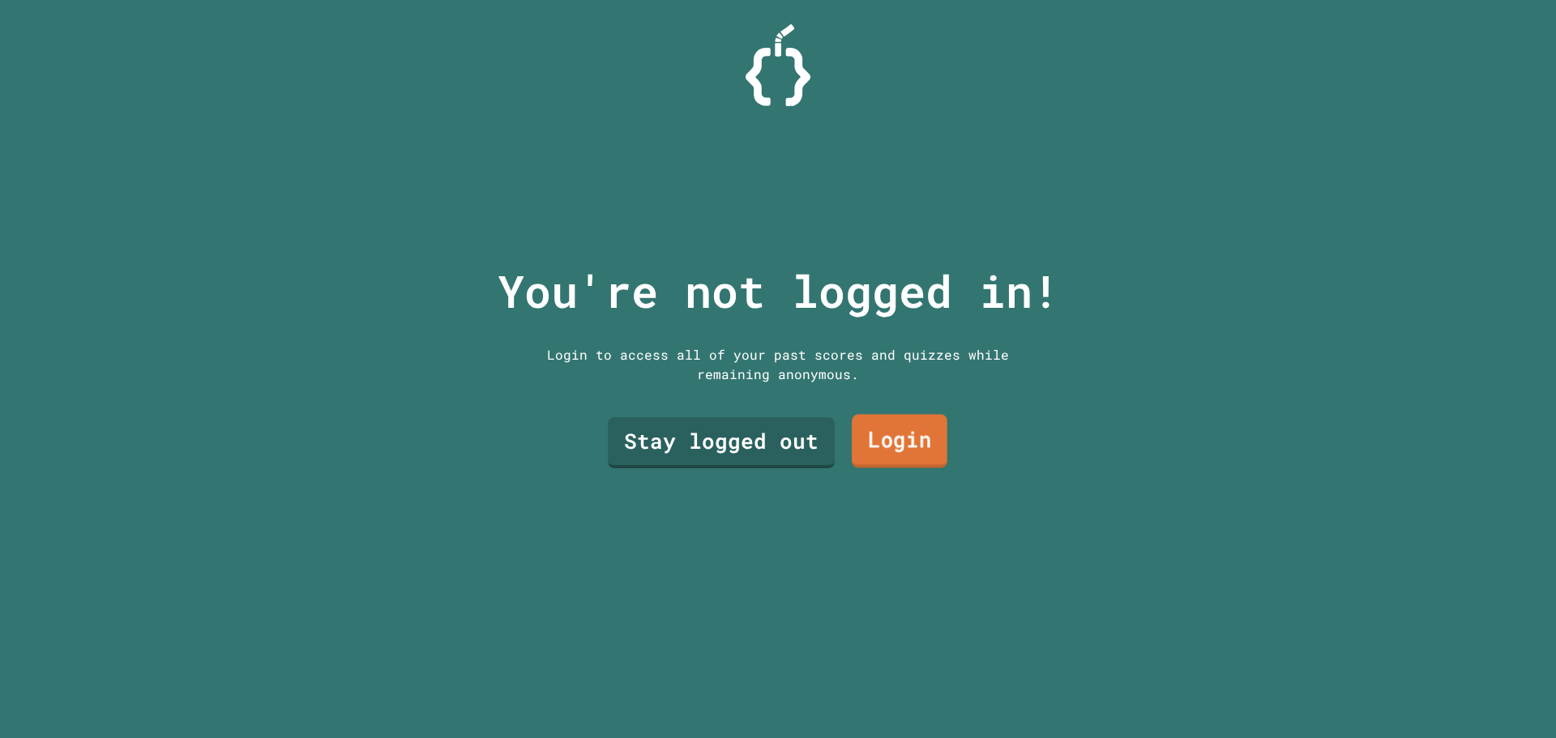
click at [868, 433] on link "Login" at bounding box center [900, 441] width 96 height 53
click at [764, 438] on link "Stay logged out" at bounding box center [721, 440] width 220 height 53
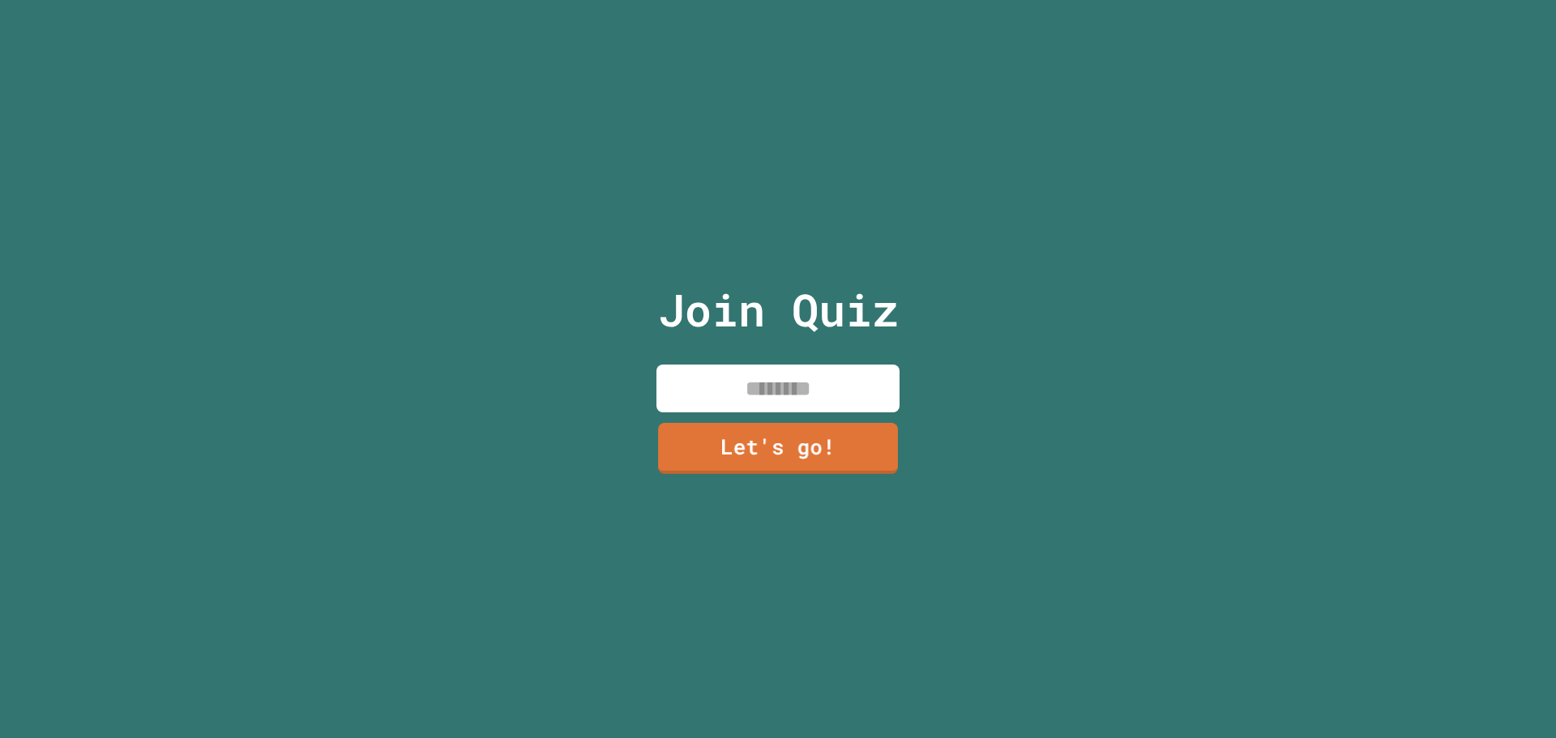
click at [769, 388] on input at bounding box center [777, 389] width 243 height 48
type input "*****"
drag, startPoint x: 809, startPoint y: 477, endPoint x: 792, endPoint y: 444, distance: 36.6
click at [808, 473] on div "Join Quiz ***** Let's go!" at bounding box center [778, 369] width 273 height 738
click at [789, 438] on link "Let's go!" at bounding box center [778, 447] width 245 height 52
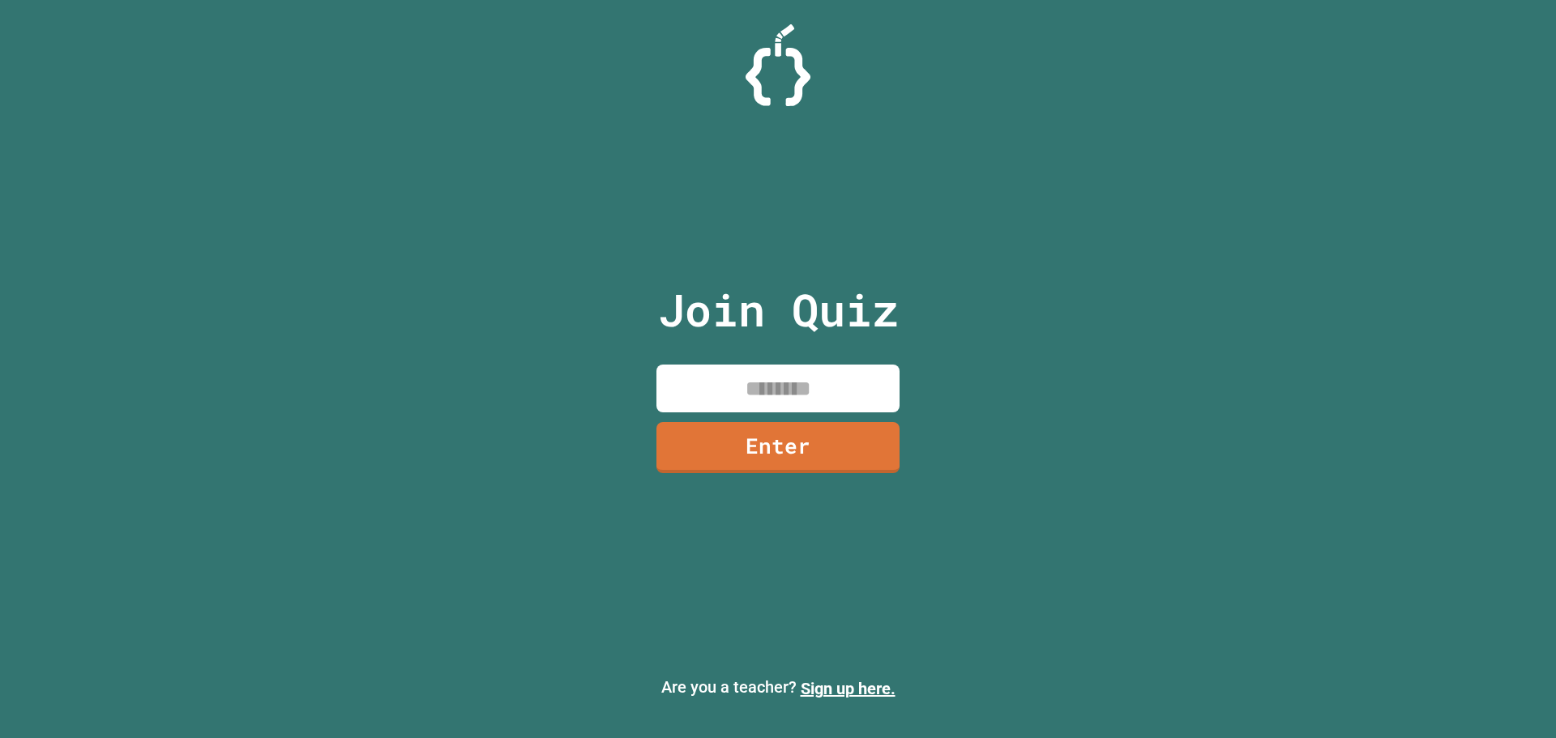
click at [746, 394] on input at bounding box center [777, 389] width 243 height 48
type input "********"
click at [770, 418] on div "Join Quiz ******** Enter" at bounding box center [778, 369] width 273 height 657
click at [770, 419] on div "Join Quiz ******** Enter" at bounding box center [778, 369] width 273 height 657
click at [777, 417] on div "Join Quiz ******** Enter" at bounding box center [778, 369] width 273 height 657
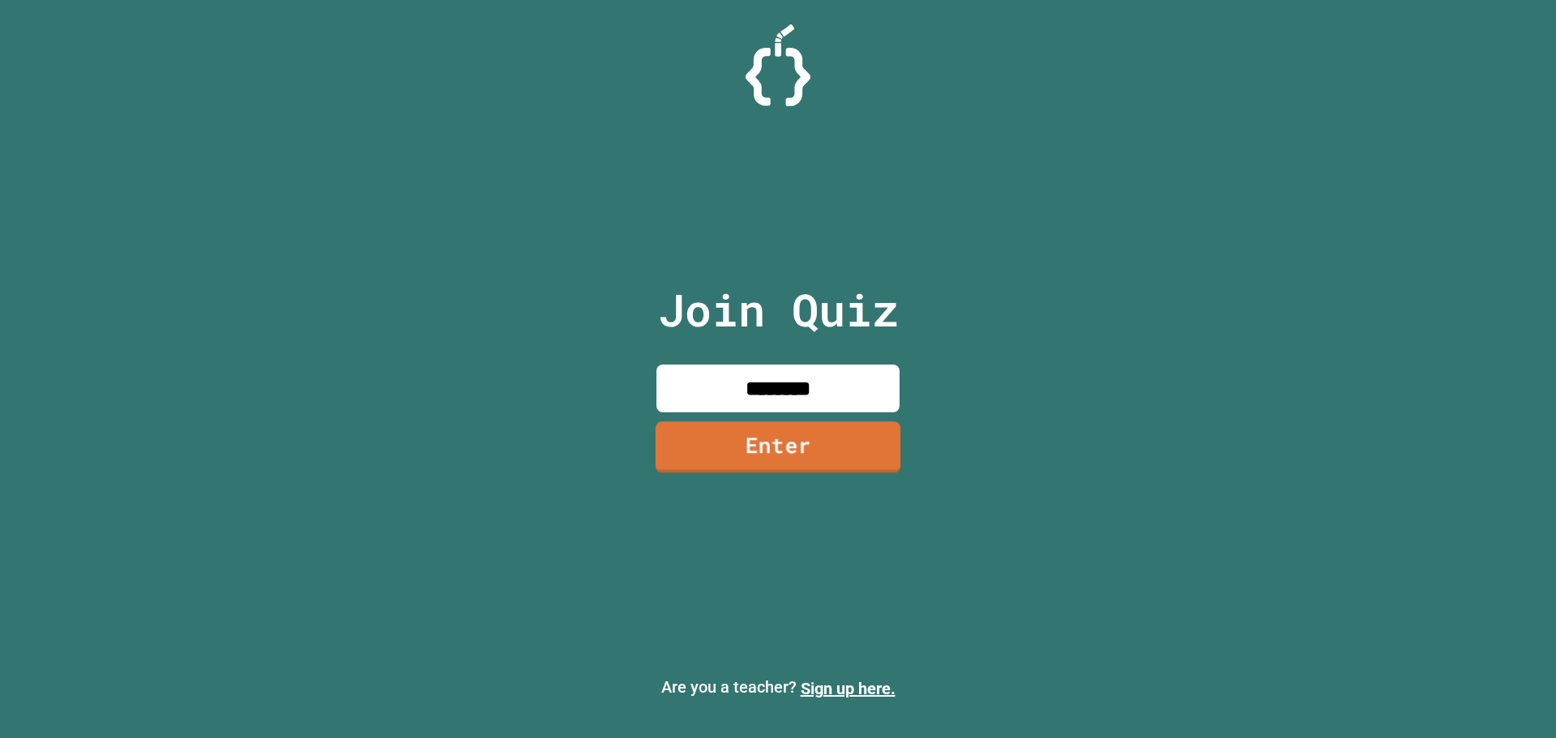
click at [784, 423] on link "Enter" at bounding box center [778, 447] width 245 height 52
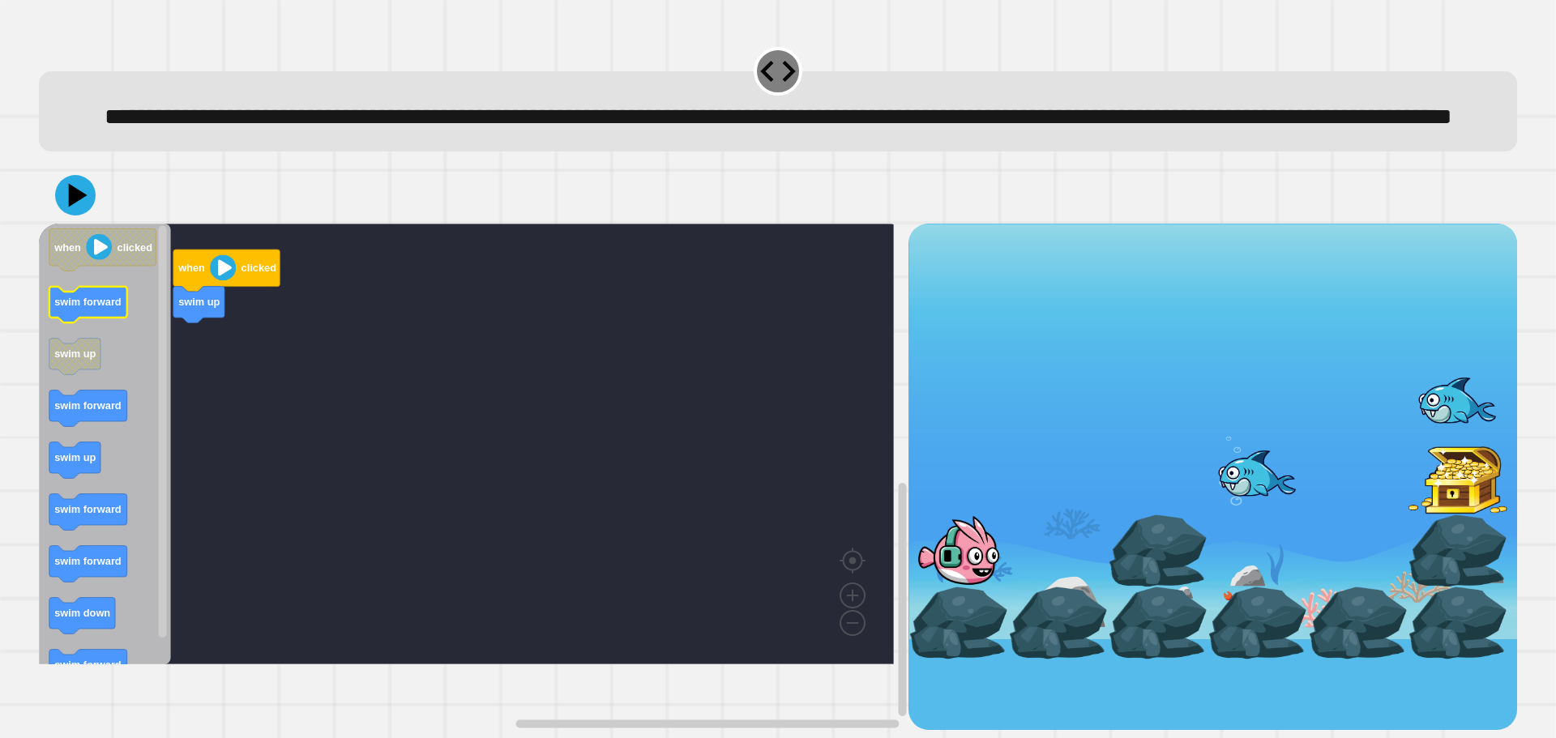
click at [118, 323] on icon "Blockly Workspace" at bounding box center [88, 305] width 78 height 36
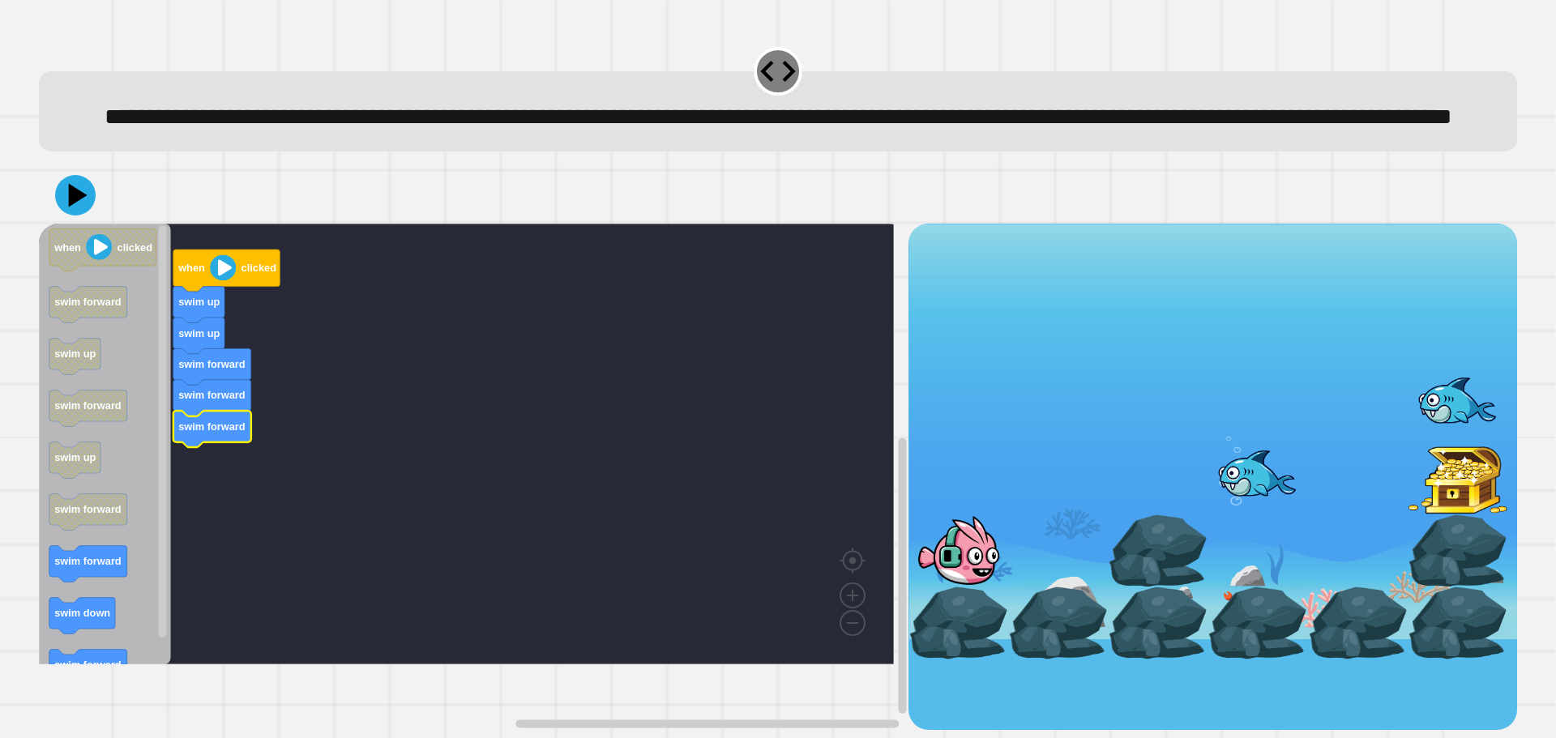
drag, startPoint x: 1209, startPoint y: 445, endPoint x: 1202, endPoint y: 462, distance: 18.5
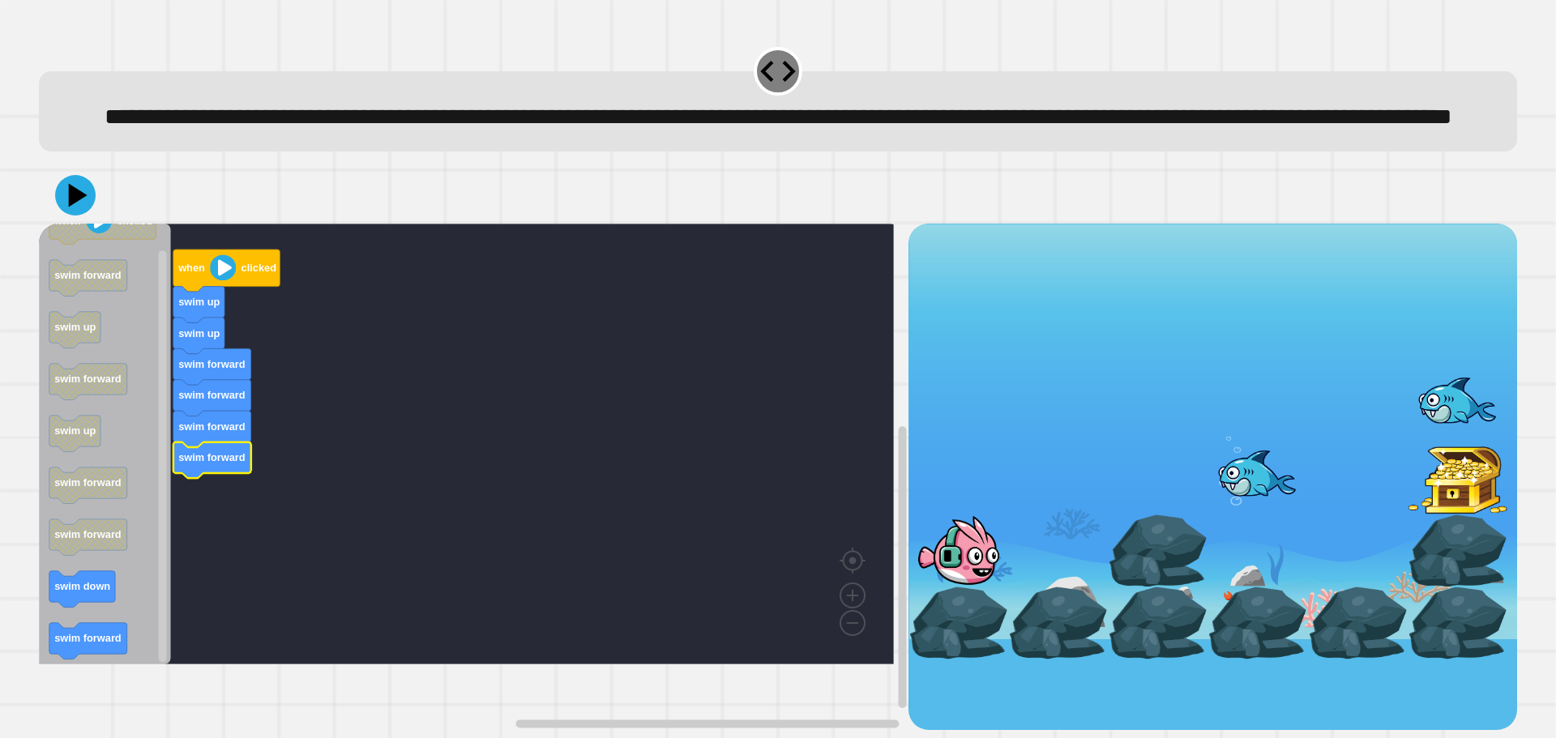
click at [118, 616] on icon "Blockly Workspace" at bounding box center [105, 444] width 132 height 441
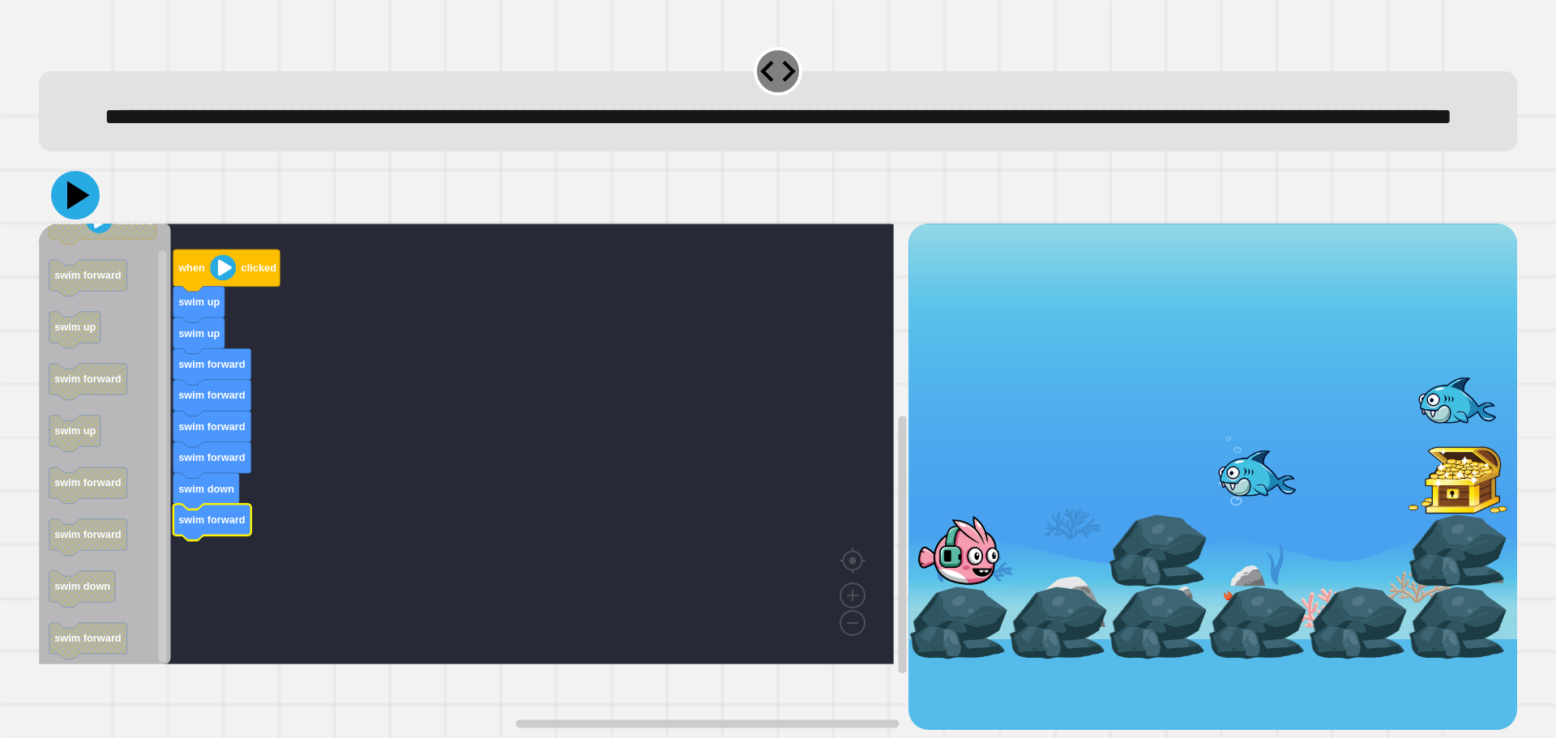
click at [71, 220] on icon at bounding box center [75, 195] width 49 height 49
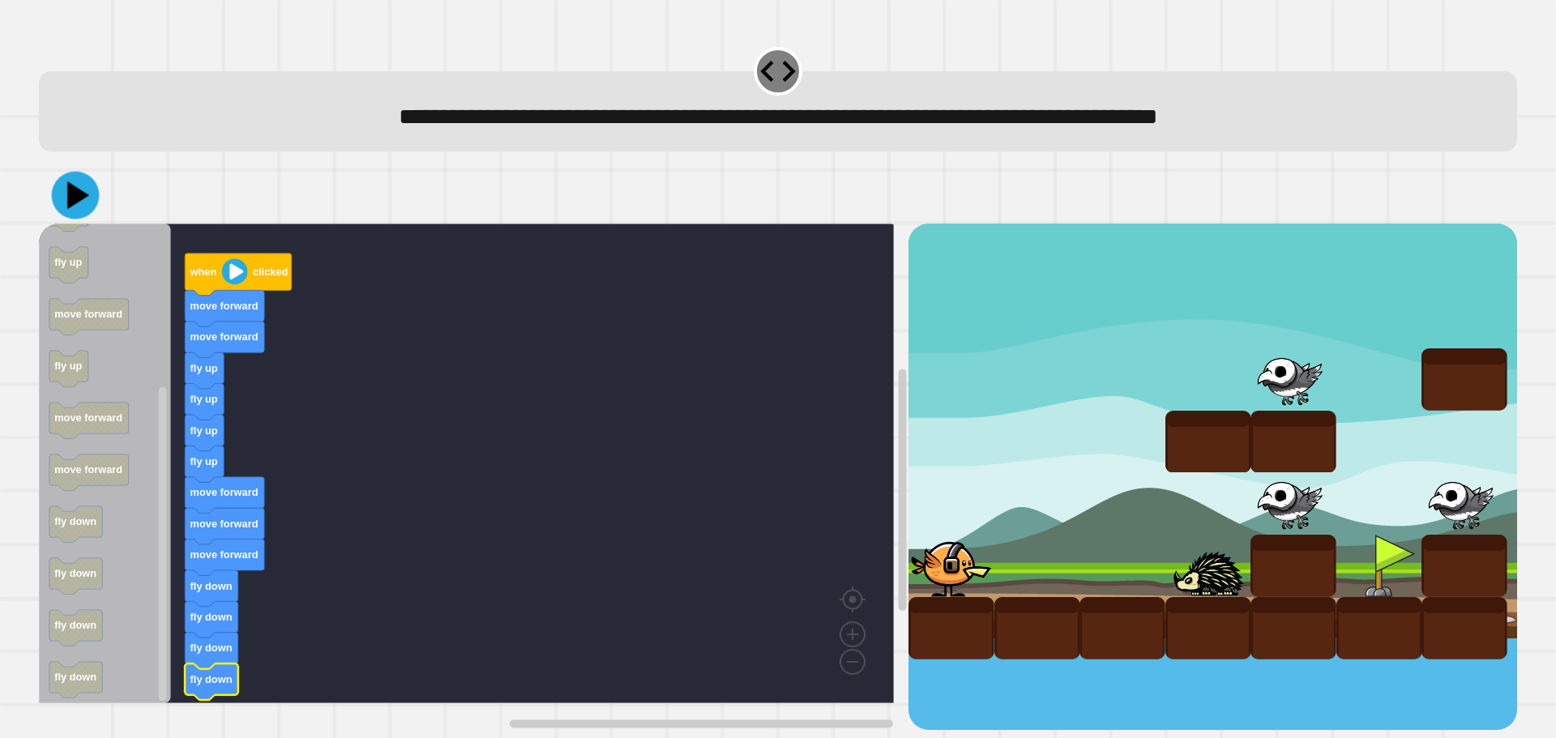
click at [79, 212] on icon at bounding box center [76, 196] width 48 height 48
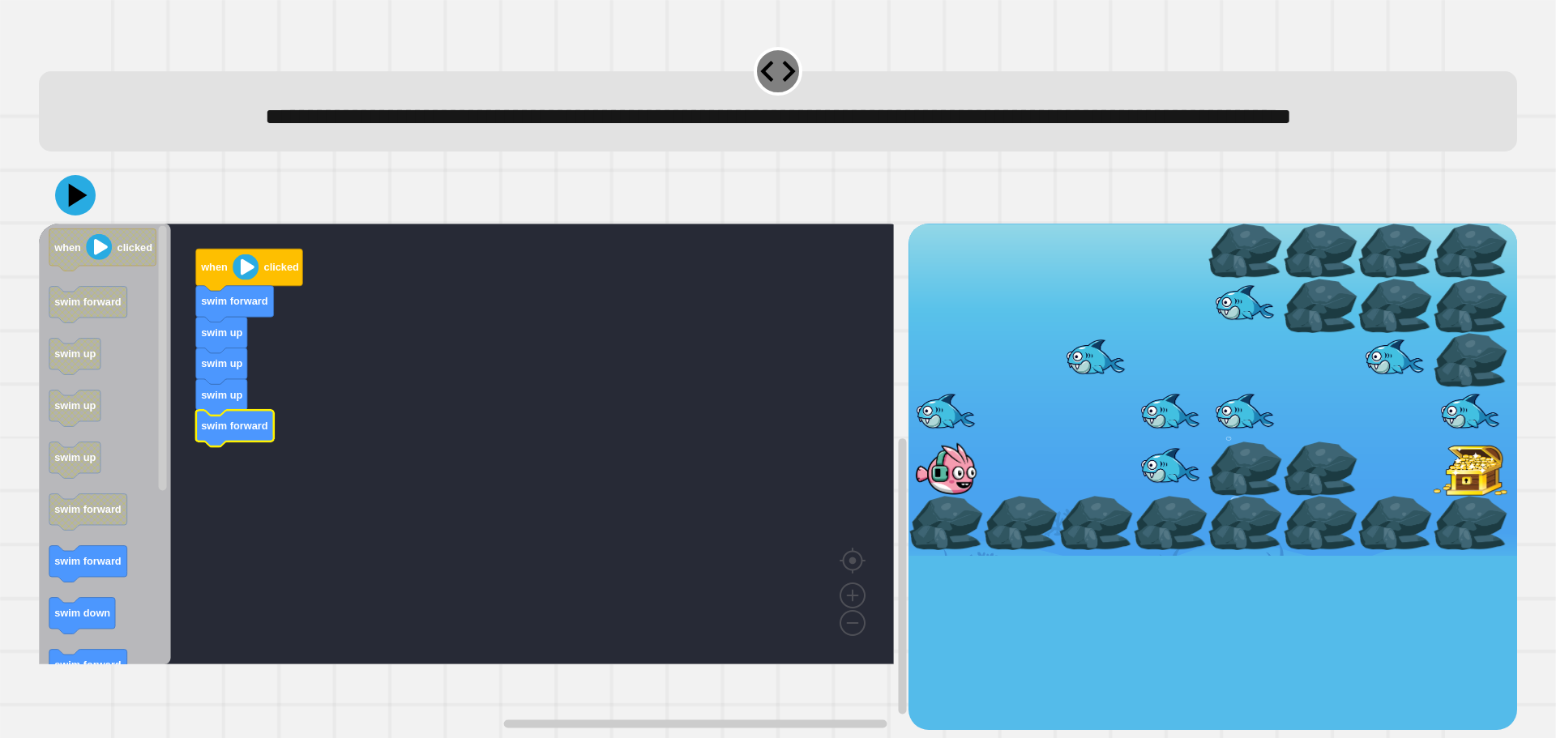
click at [257, 477] on g "when clicked swim forward swim up swim up swim up swim forward" at bounding box center [478, 444] width 878 height 441
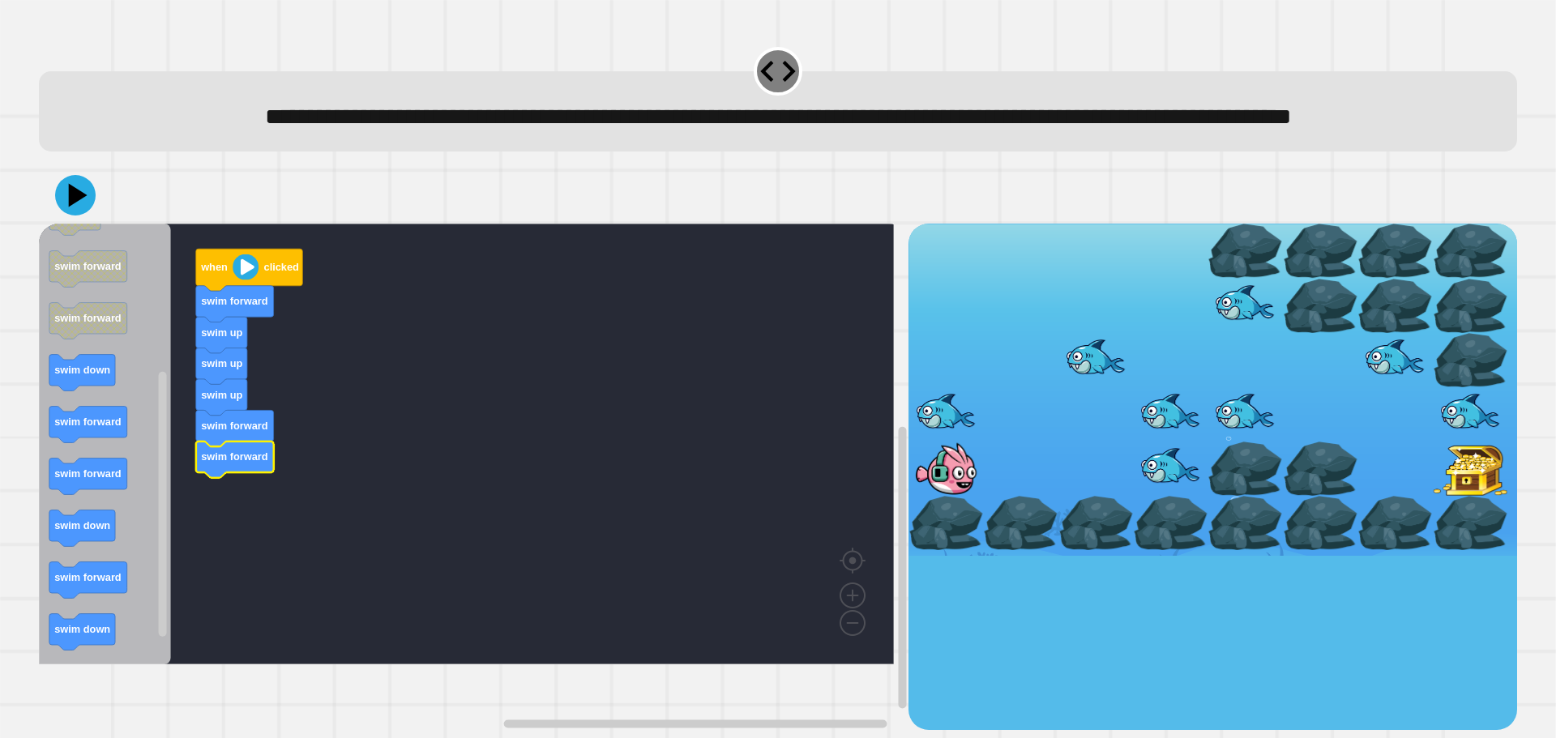
click at [106, 394] on icon "Blockly Workspace" at bounding box center [105, 444] width 132 height 441
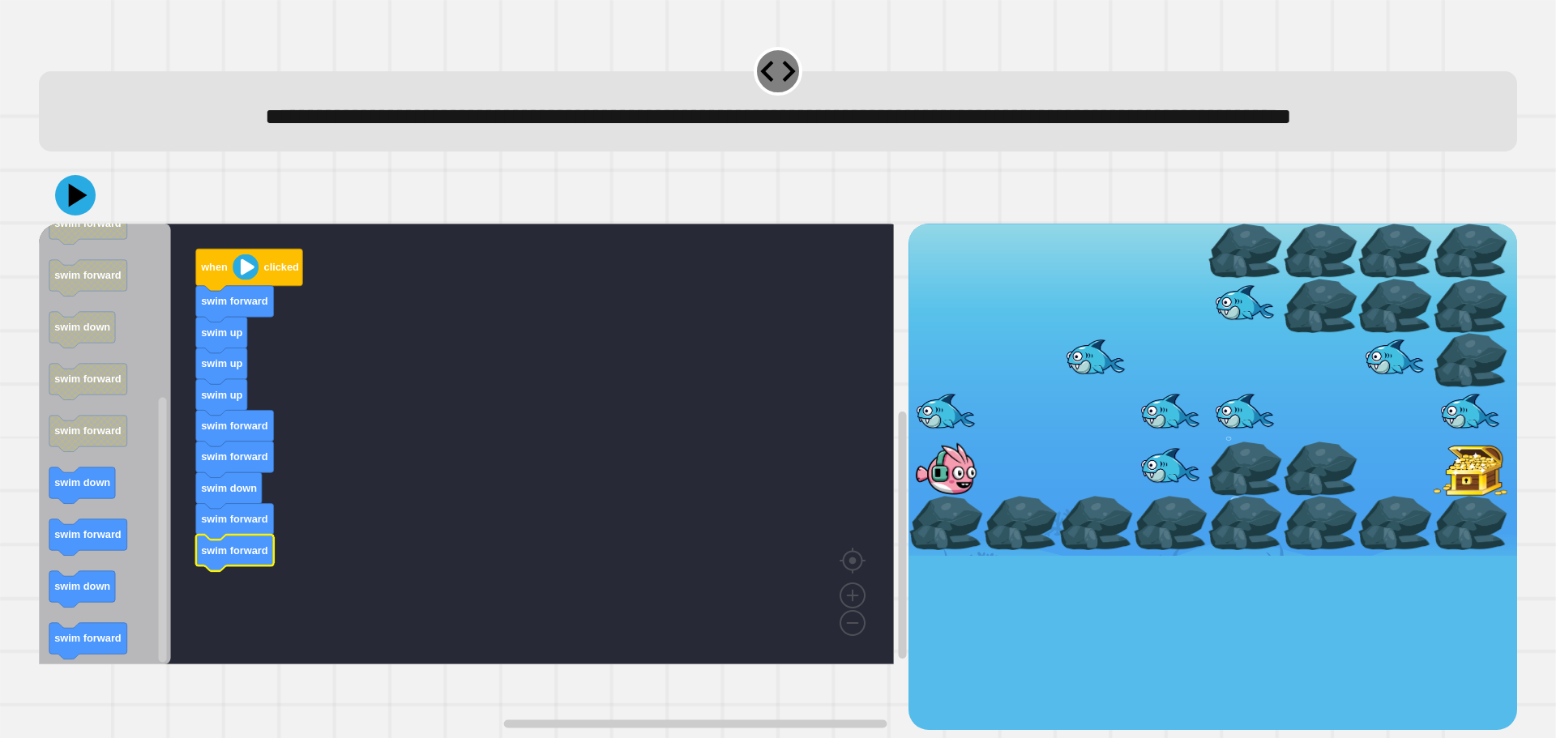
click at [108, 511] on icon "when clicked swim forward swim up swim up swim up swim forward swim forward swi…" at bounding box center [105, 444] width 132 height 441
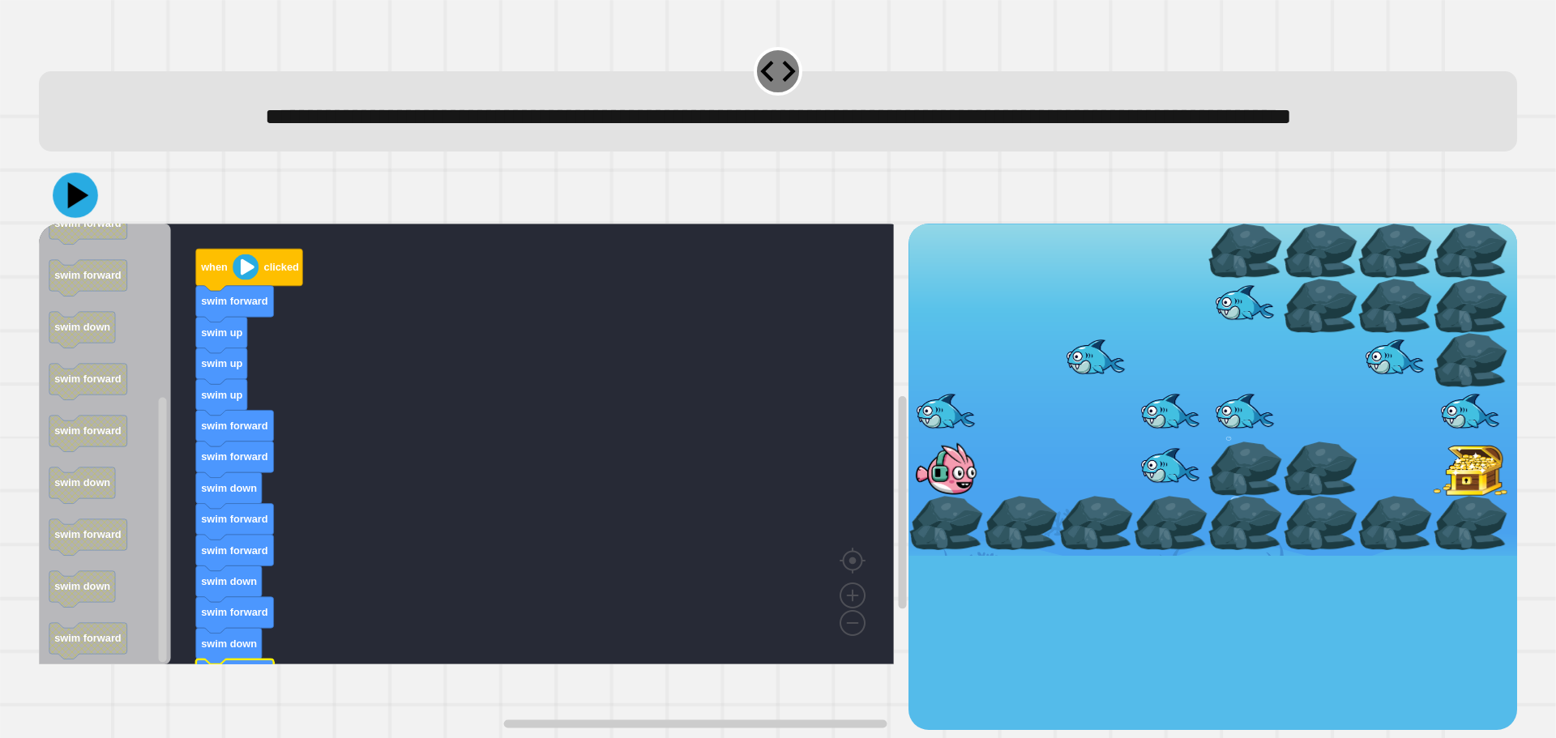
click at [71, 218] on icon at bounding box center [75, 195] width 45 height 45
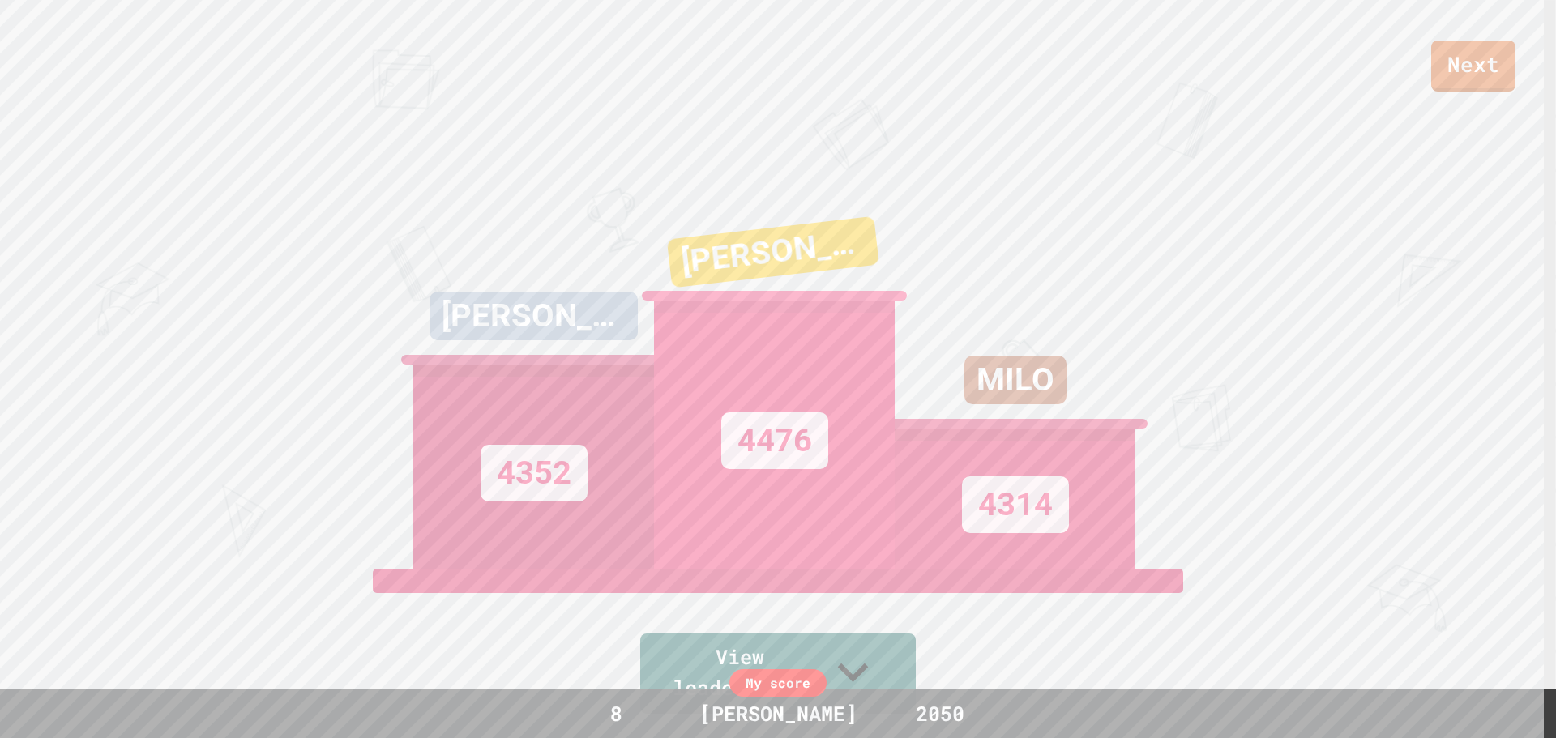
drag, startPoint x: 1425, startPoint y: 71, endPoint x: 1472, endPoint y: 69, distance: 47.0
click at [1430, 69] on div "Next" at bounding box center [778, 46] width 1556 height 92
click at [1472, 69] on link "Next" at bounding box center [1472, 62] width 77 height 53
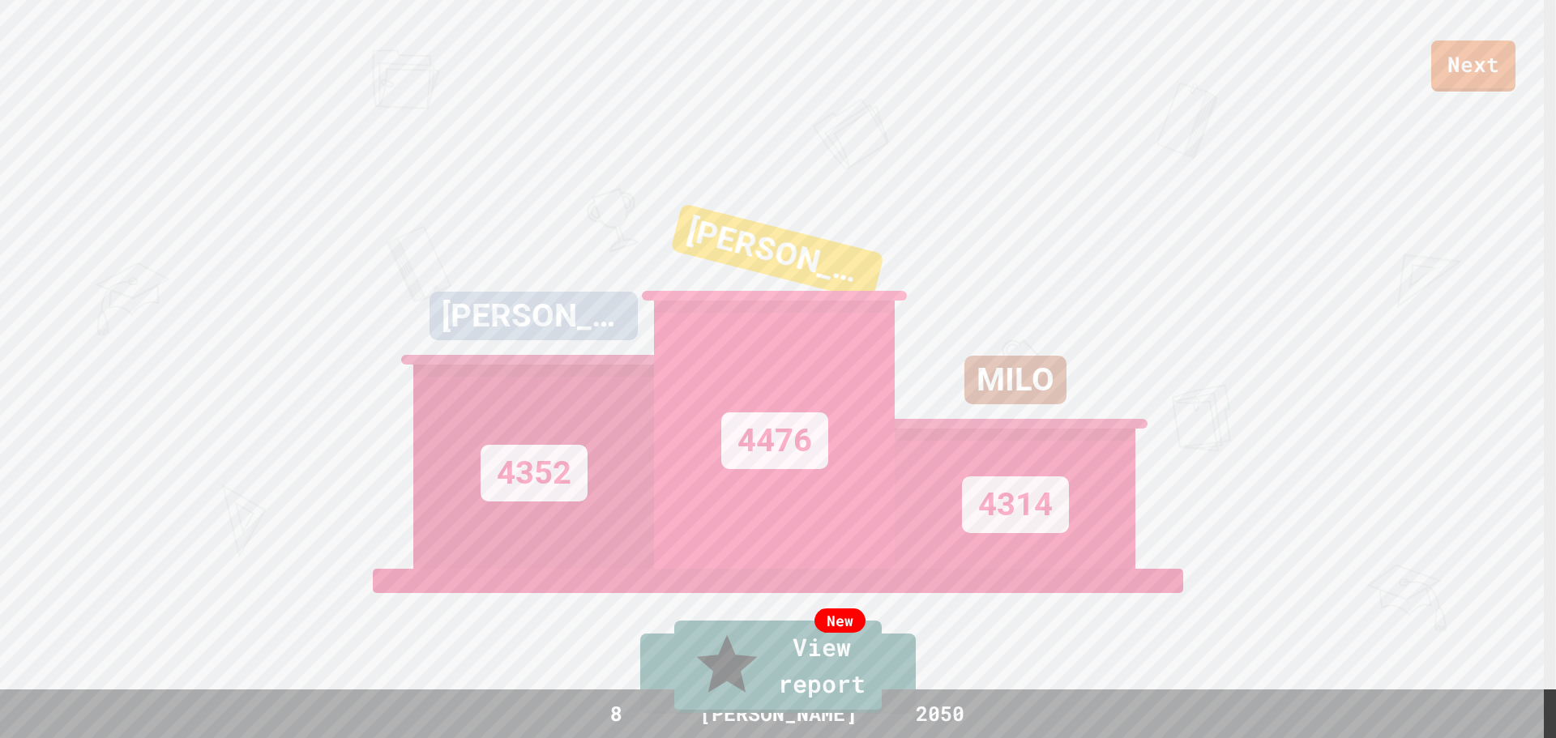
drag, startPoint x: 1463, startPoint y: 24, endPoint x: 1484, endPoint y: 47, distance: 31.0
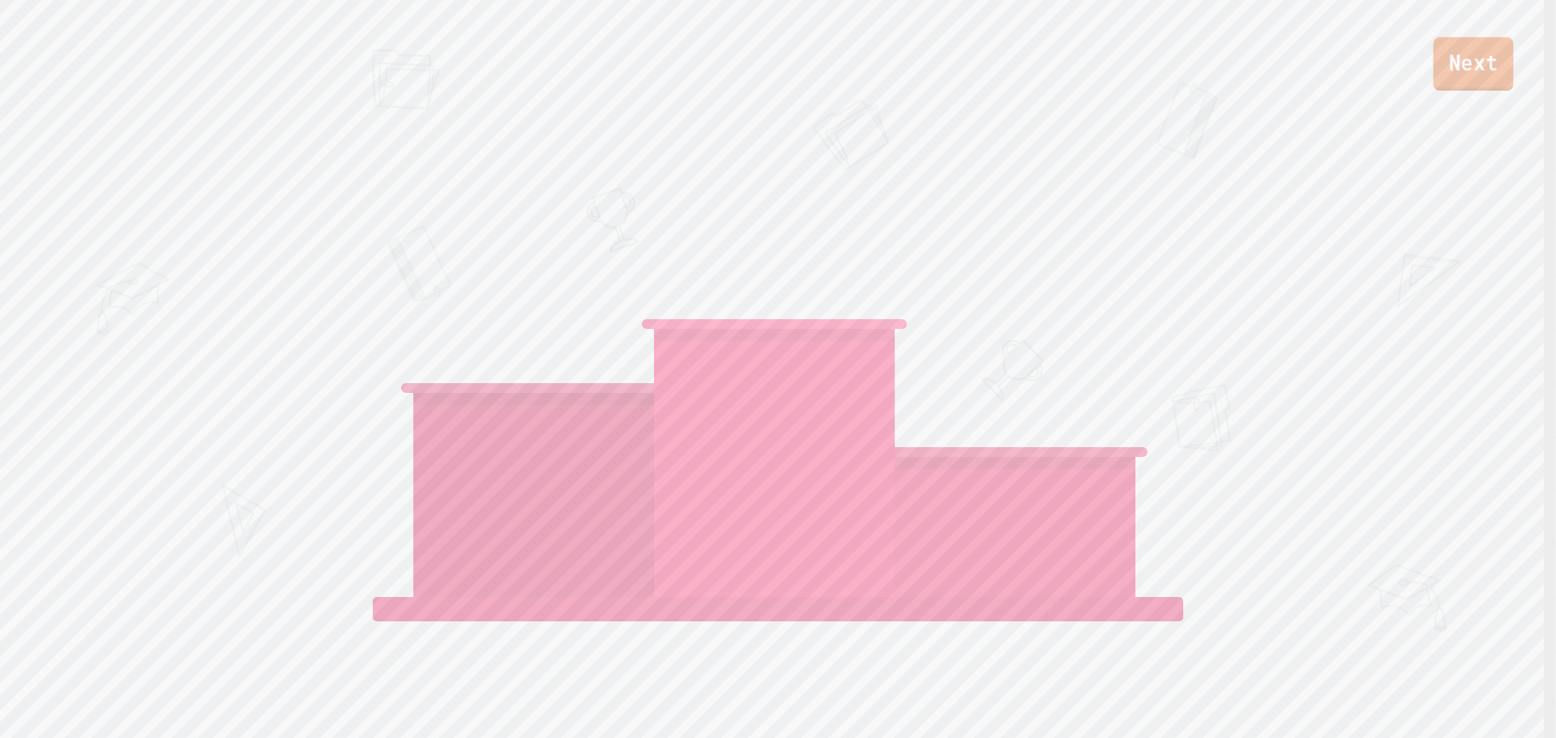
click at [1445, 71] on link "Next" at bounding box center [1474, 63] width 80 height 53
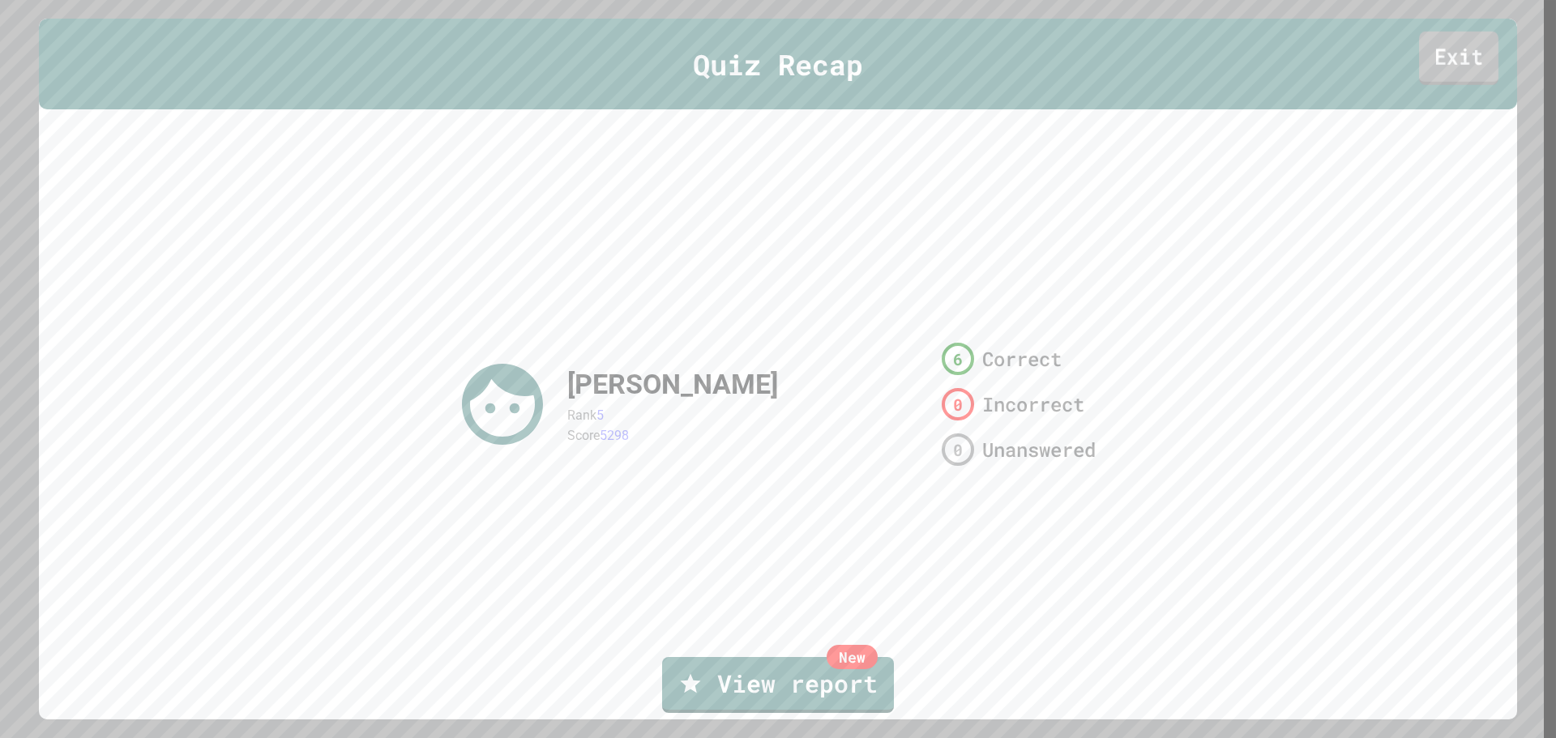
click at [1435, 84] on link "Exit" at bounding box center [1458, 58] width 79 height 53
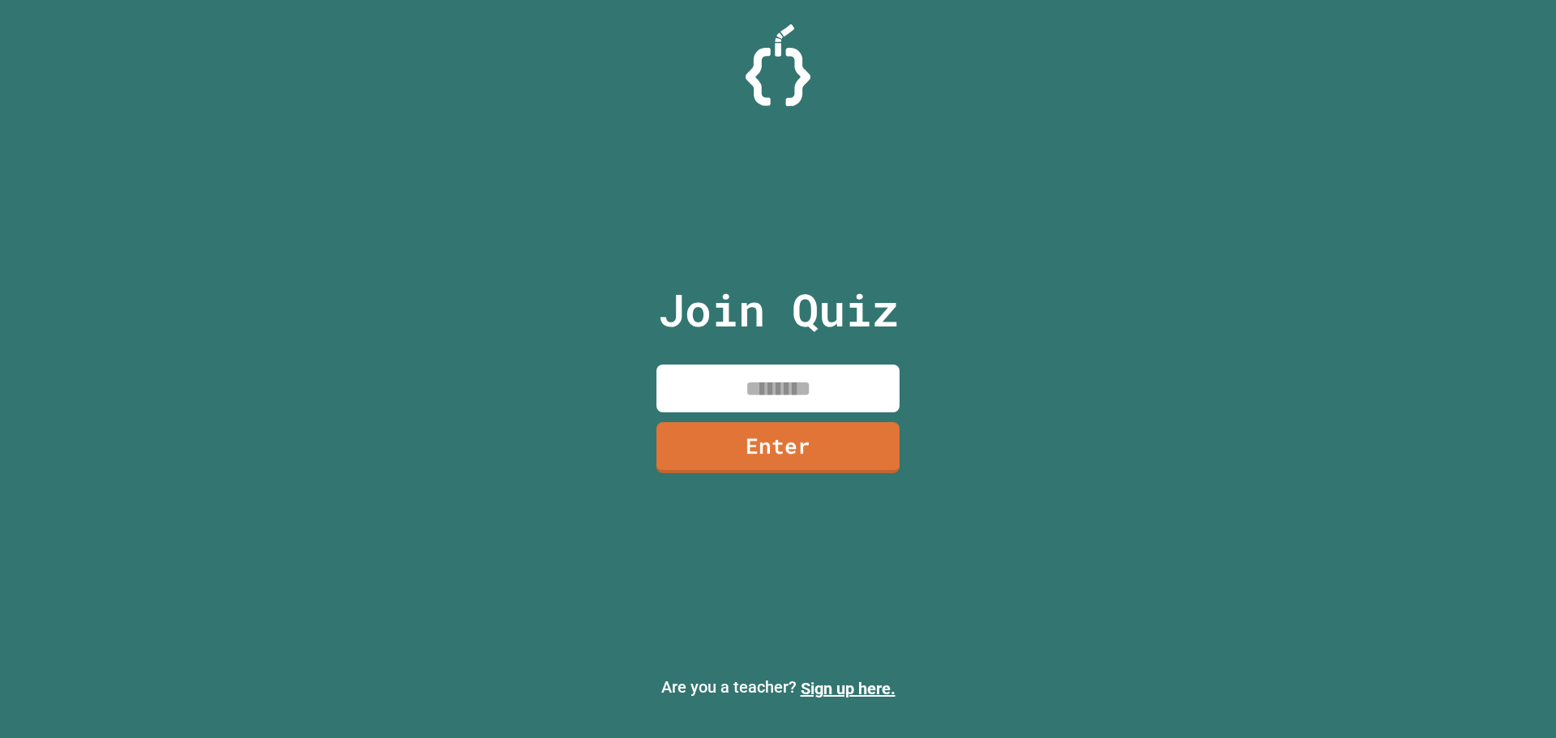
click at [823, 407] on input at bounding box center [777, 389] width 243 height 48
type input "********"
click at [830, 426] on link "Enter" at bounding box center [778, 444] width 226 height 53
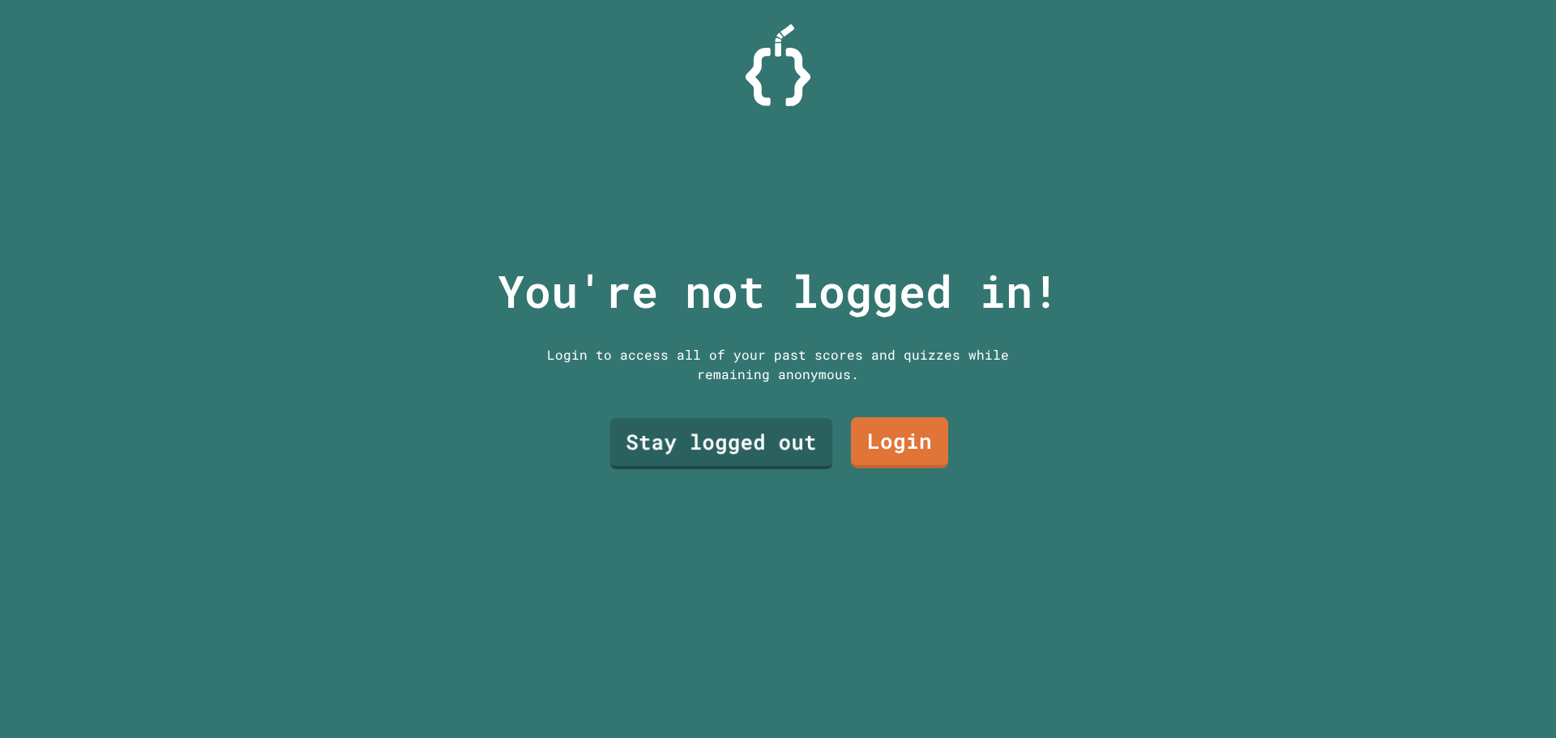
click at [735, 434] on link "Stay logged out" at bounding box center [721, 443] width 223 height 51
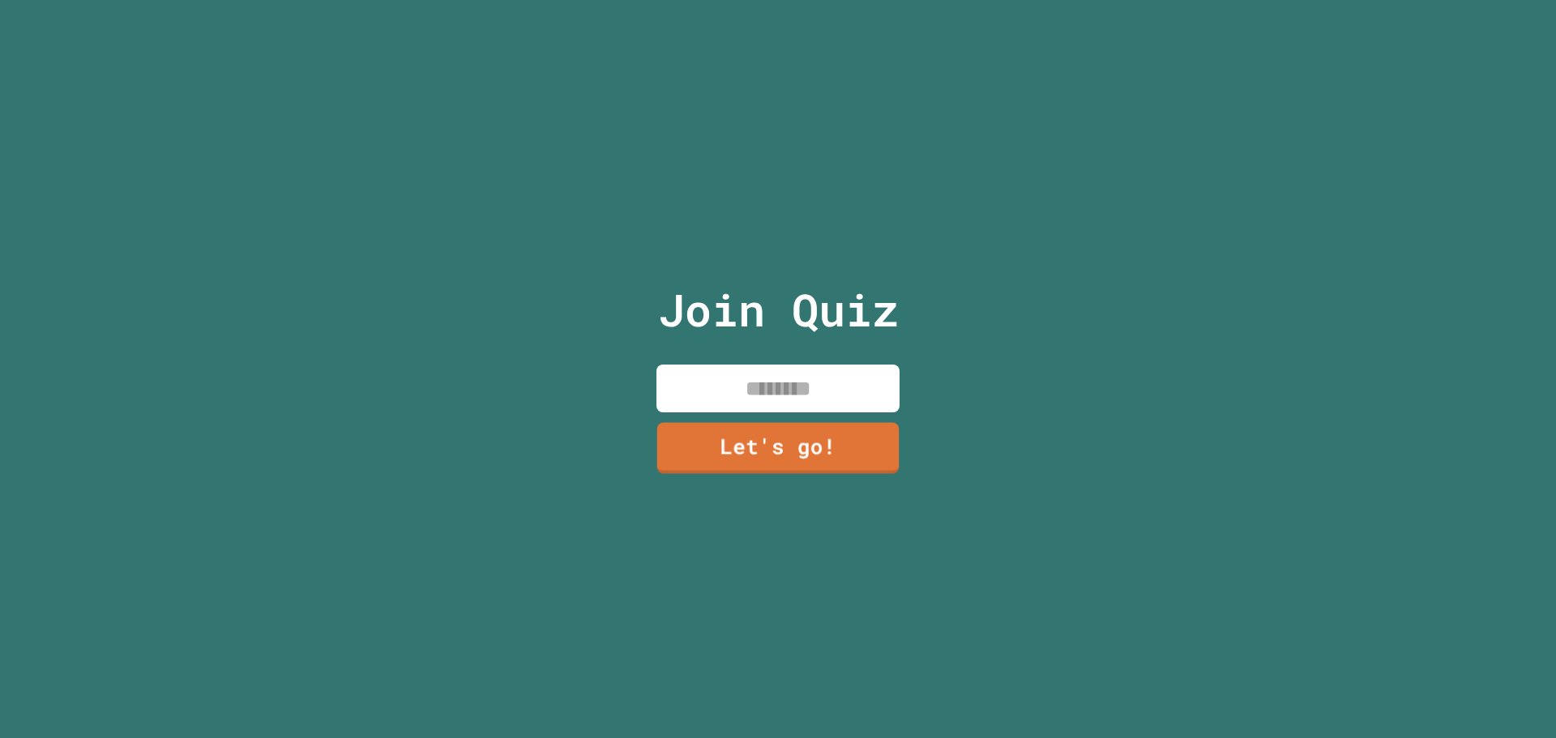
click at [770, 399] on input at bounding box center [777, 389] width 243 height 48
type input "*****"
click at [781, 436] on link "Let's go!" at bounding box center [778, 444] width 220 height 53
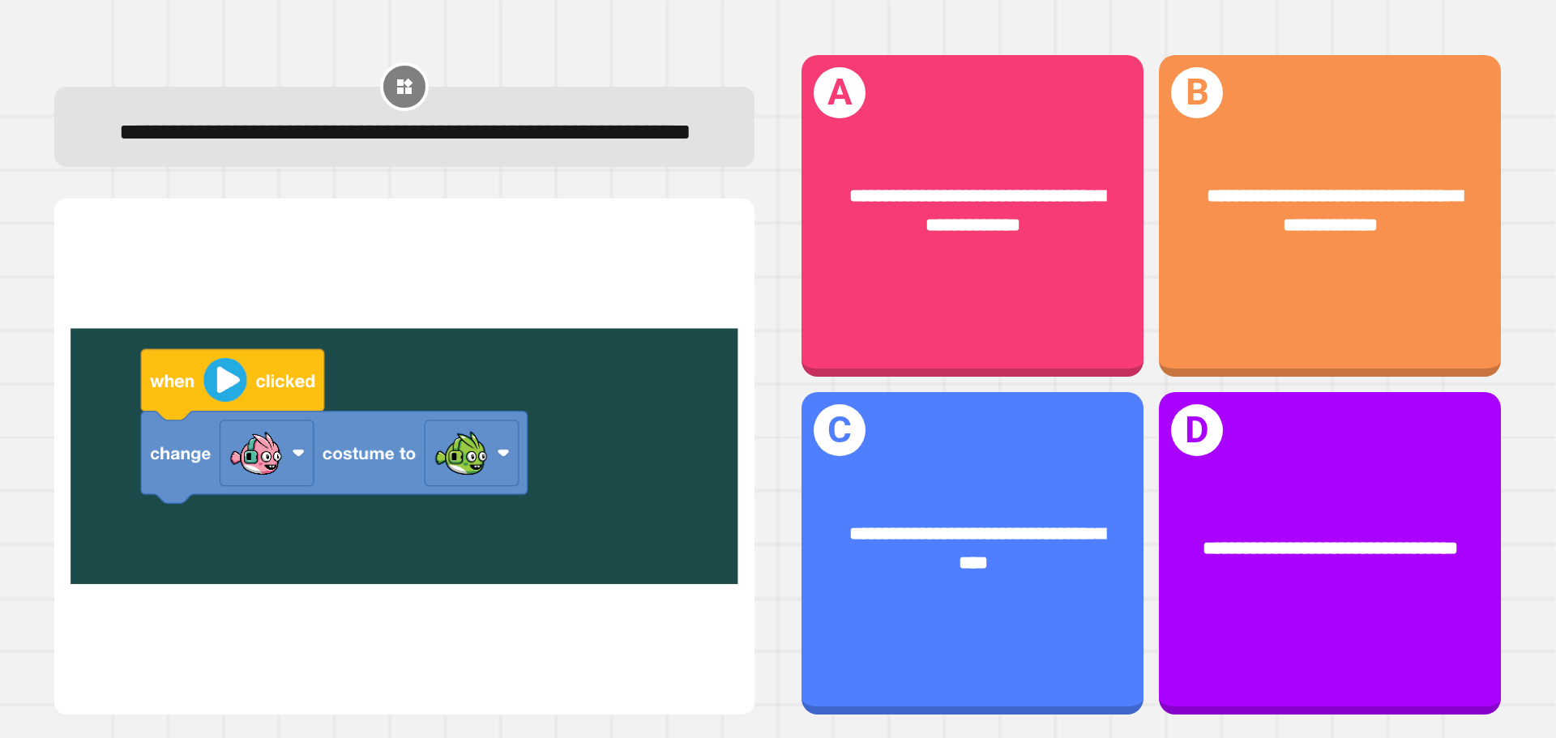
drag, startPoint x: 0, startPoint y: 356, endPoint x: 12, endPoint y: 360, distance: 12.8
drag, startPoint x: 12, startPoint y: 360, endPoint x: 646, endPoint y: 265, distance: 640.8
click at [652, 266] on img at bounding box center [405, 457] width 668 height 477
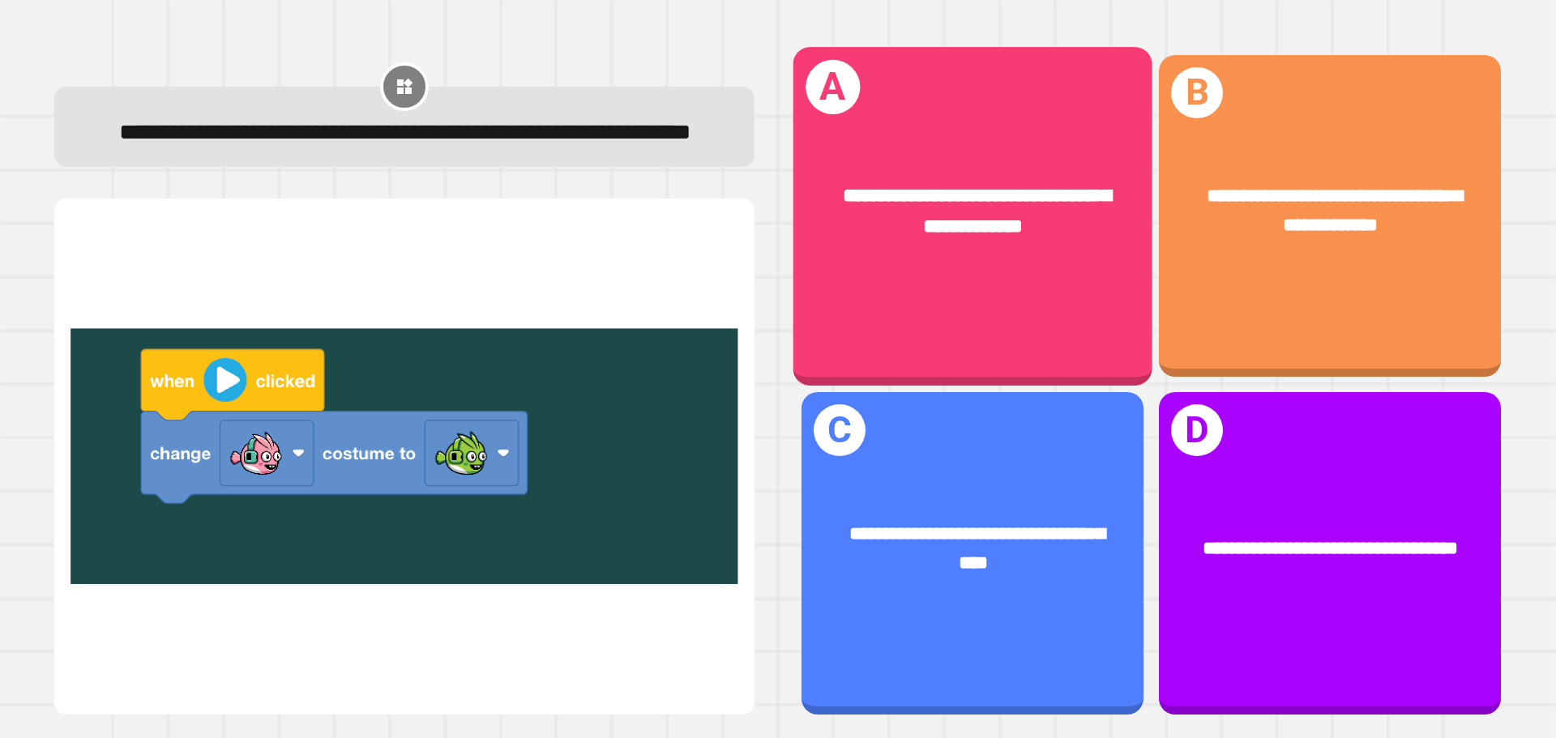
click at [1070, 268] on div "**********" at bounding box center [972, 211] width 359 height 139
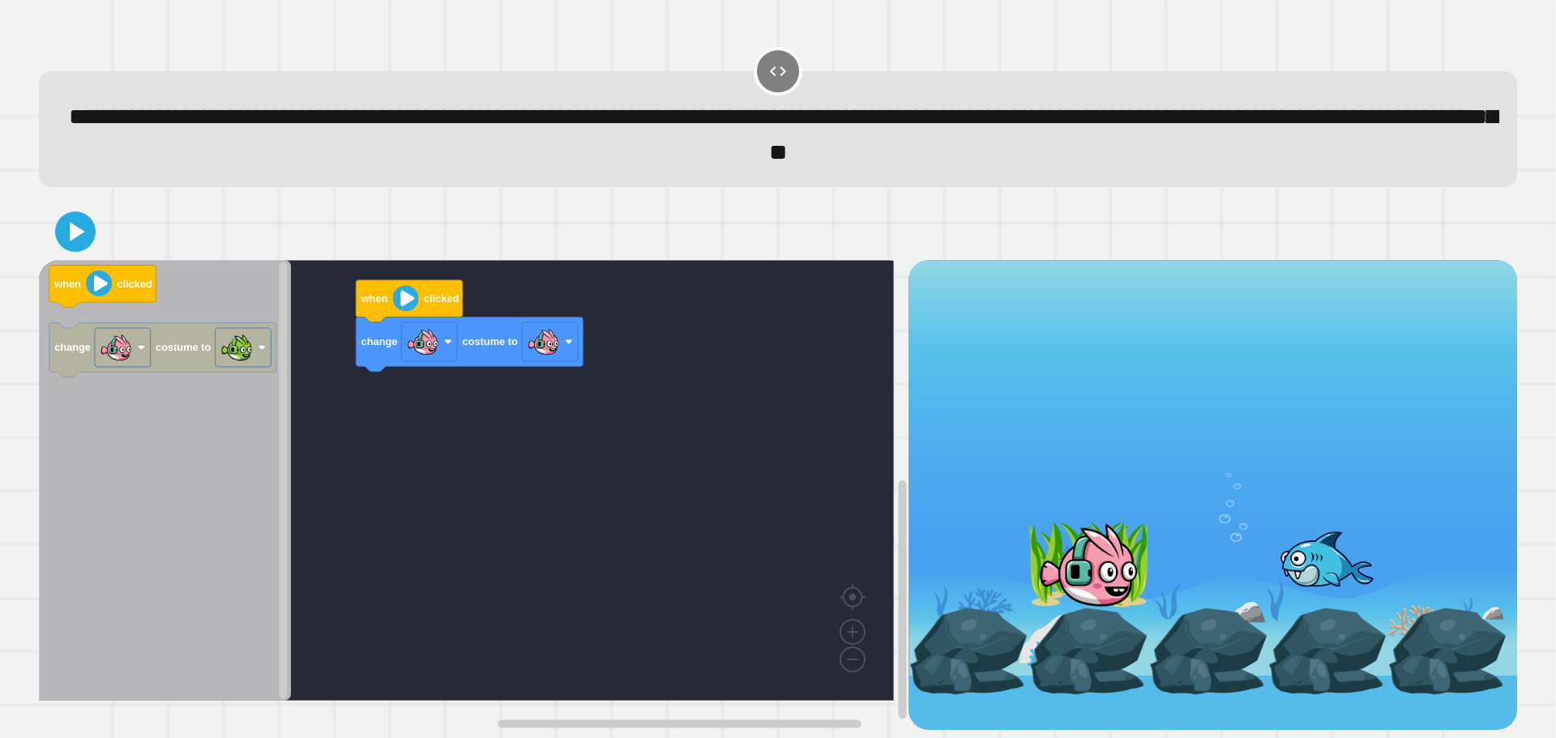
click at [293, 401] on div "change costume to when clicked when clicked change costume to" at bounding box center [474, 495] width 870 height 471
drag, startPoint x: 101, startPoint y: 220, endPoint x: 76, endPoint y: 228, distance: 26.4
click at [76, 228] on div at bounding box center [778, 231] width 1478 height 57
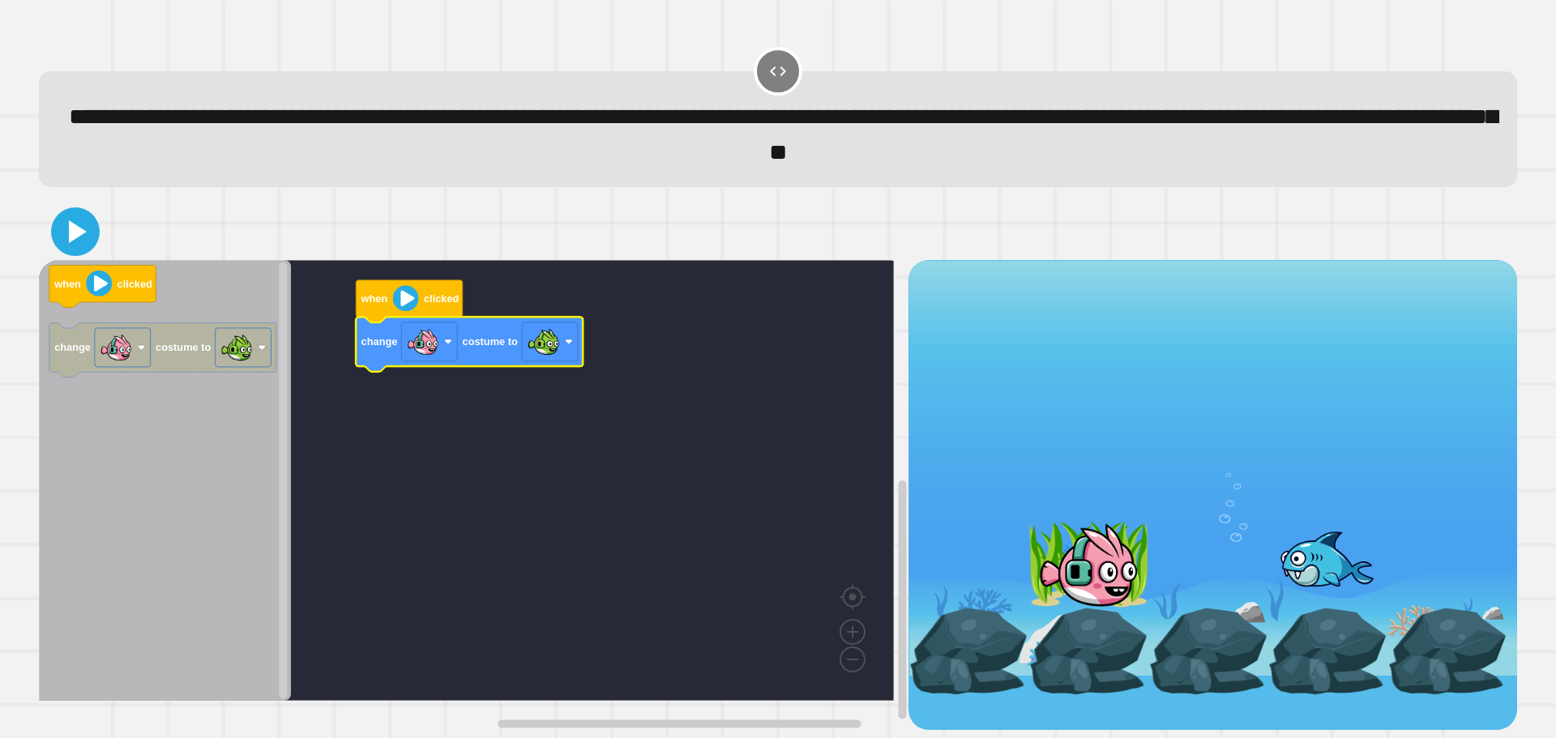
click at [75, 230] on icon at bounding box center [75, 231] width 39 height 39
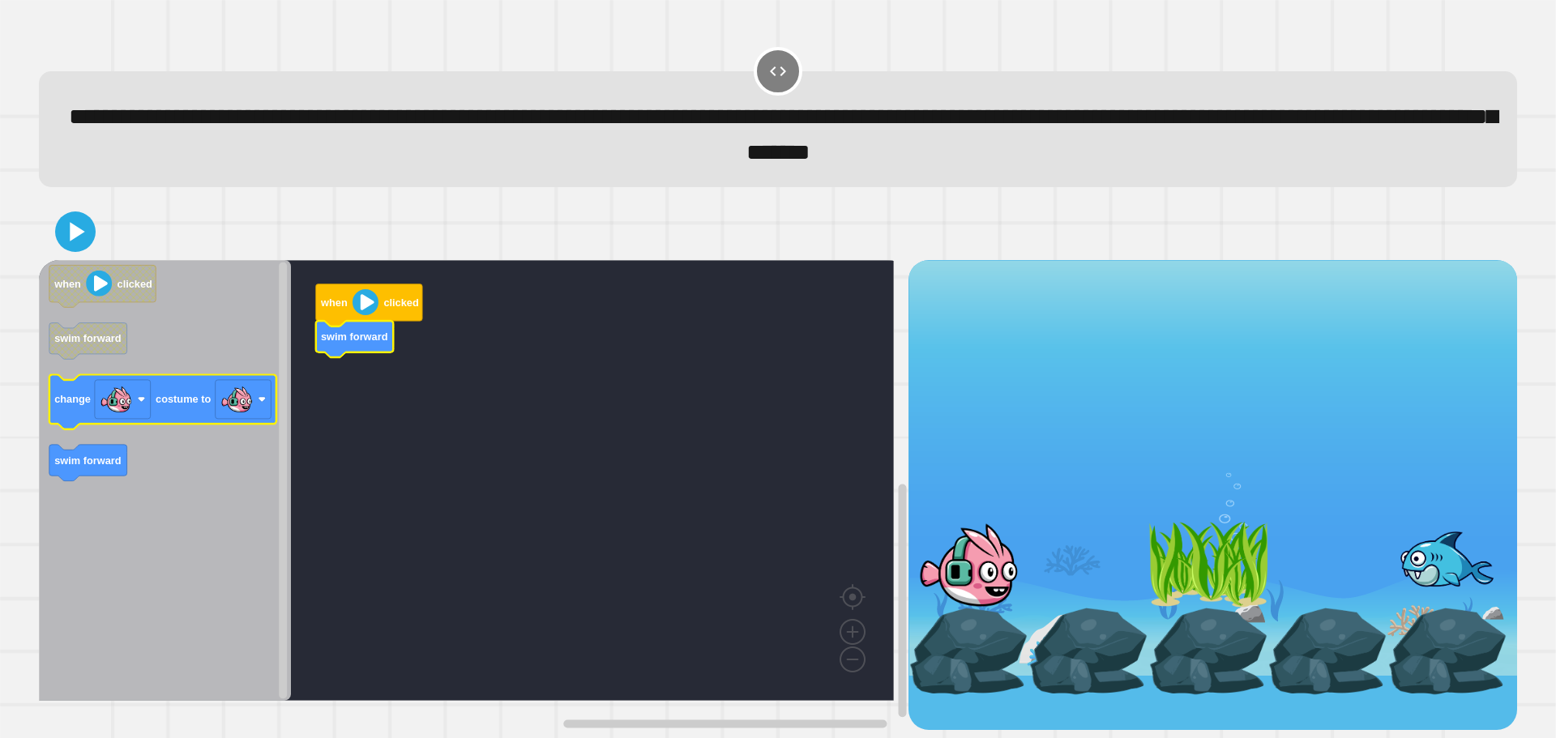
click at [229, 428] on icon "when clicked swim forward change costume to swim forward" at bounding box center [165, 480] width 252 height 441
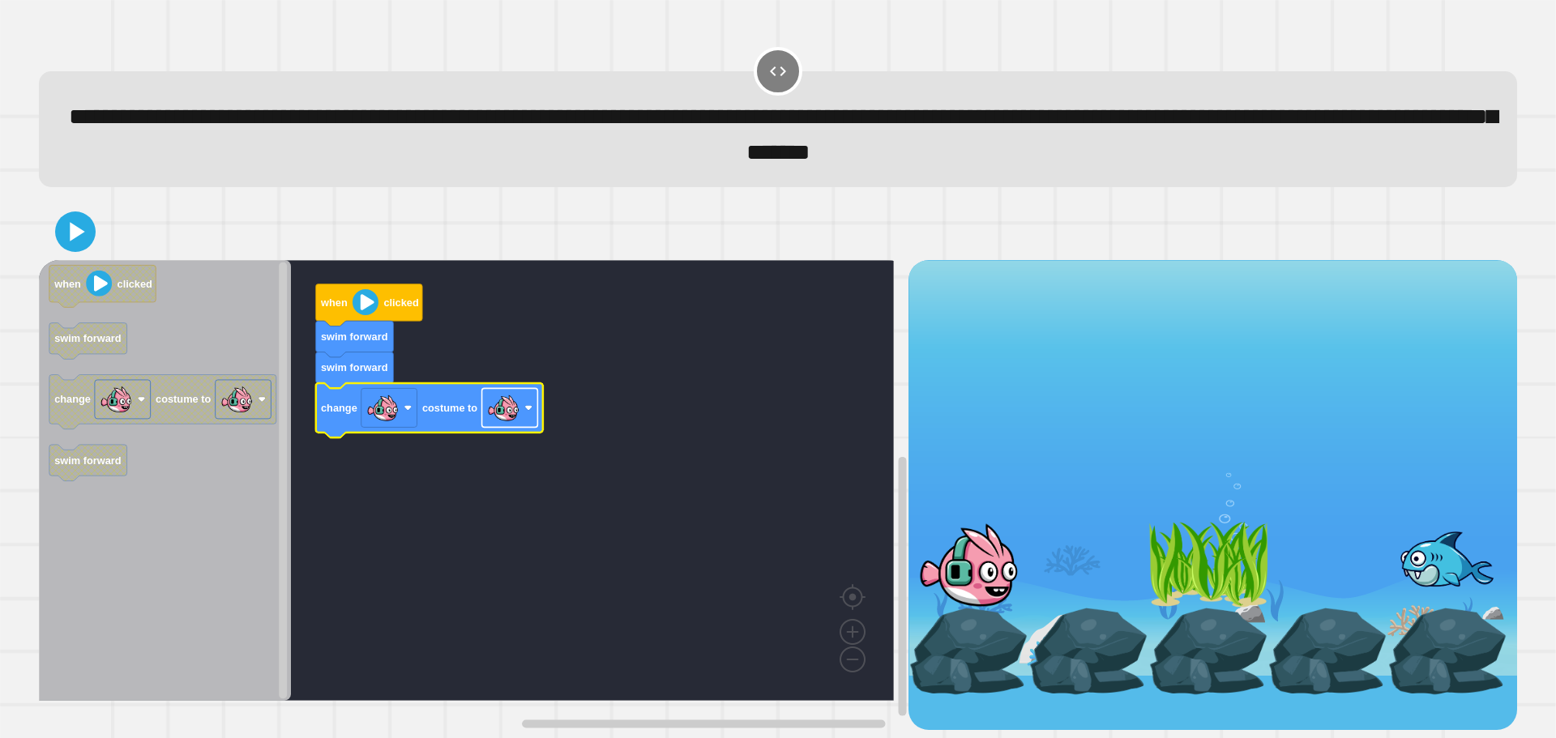
click at [495, 408] on body "**********" at bounding box center [778, 369] width 1556 height 738
click at [489, 401] on image "Blockly Workspace" at bounding box center [503, 407] width 32 height 32
drag, startPoint x: 108, startPoint y: 241, endPoint x: 98, endPoint y: 233, distance: 12.7
click at [102, 234] on div at bounding box center [778, 231] width 1478 height 57
click at [98, 233] on div at bounding box center [778, 231] width 1478 height 57
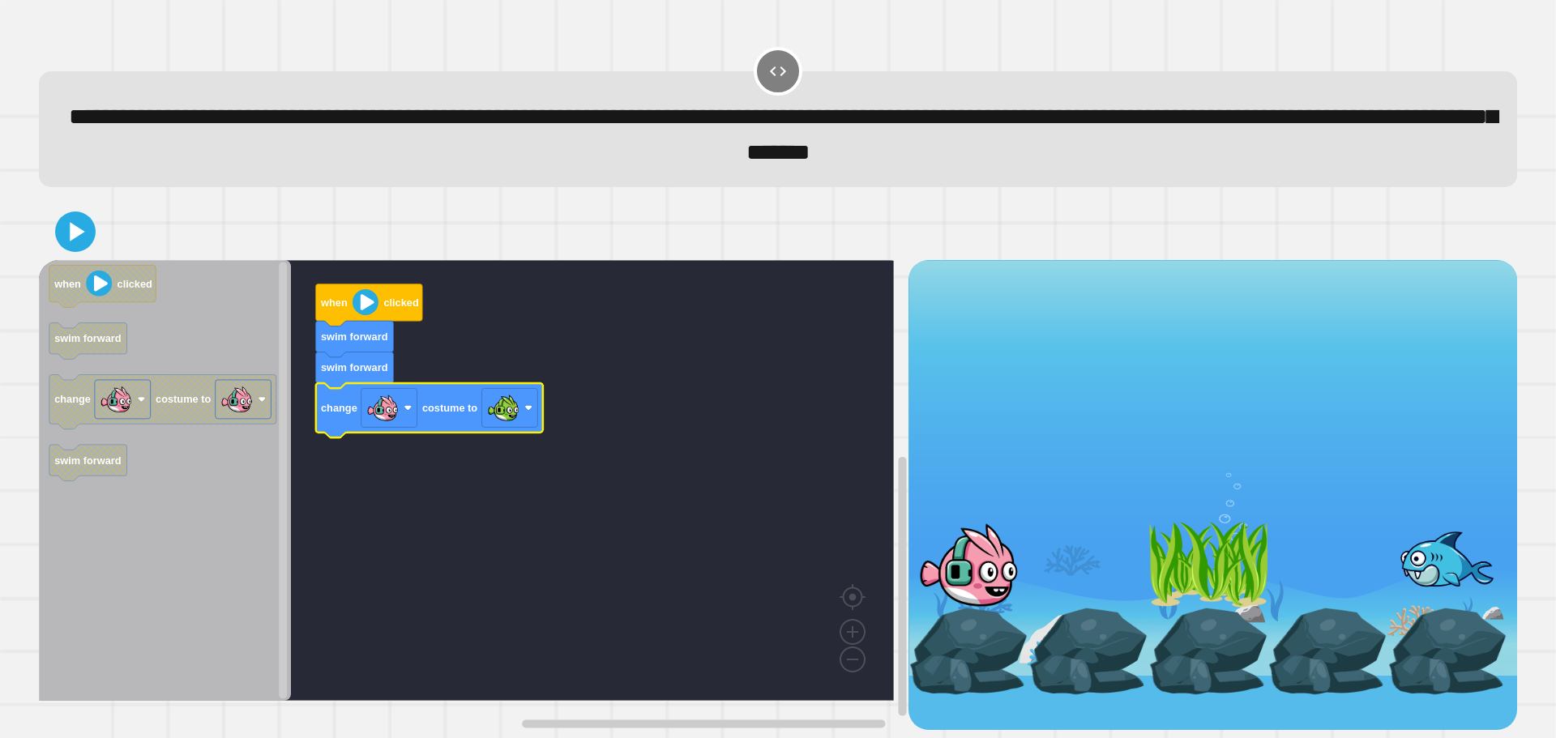
click at [81, 229] on icon at bounding box center [75, 232] width 32 height 32
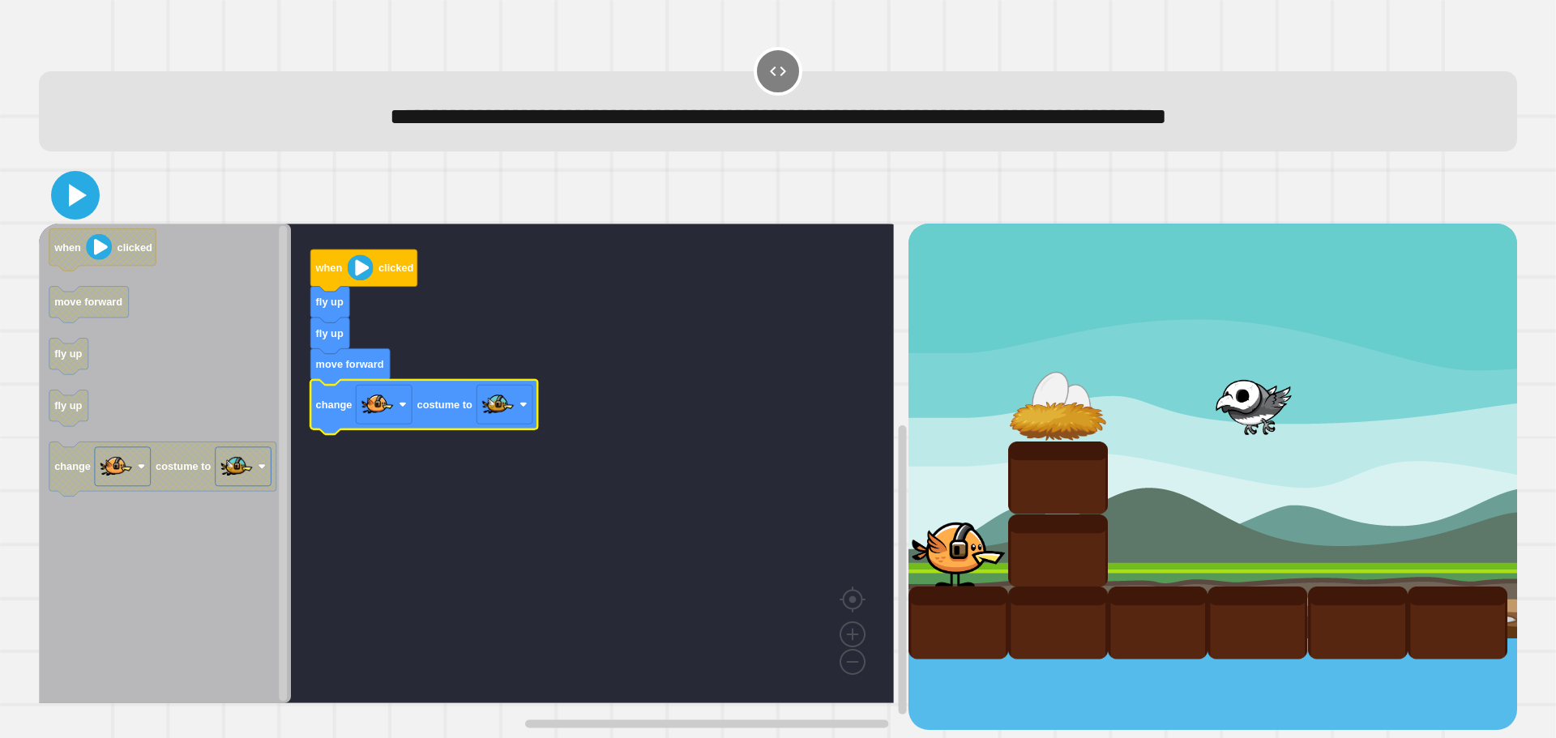
click at [92, 202] on icon at bounding box center [75, 195] width 39 height 39
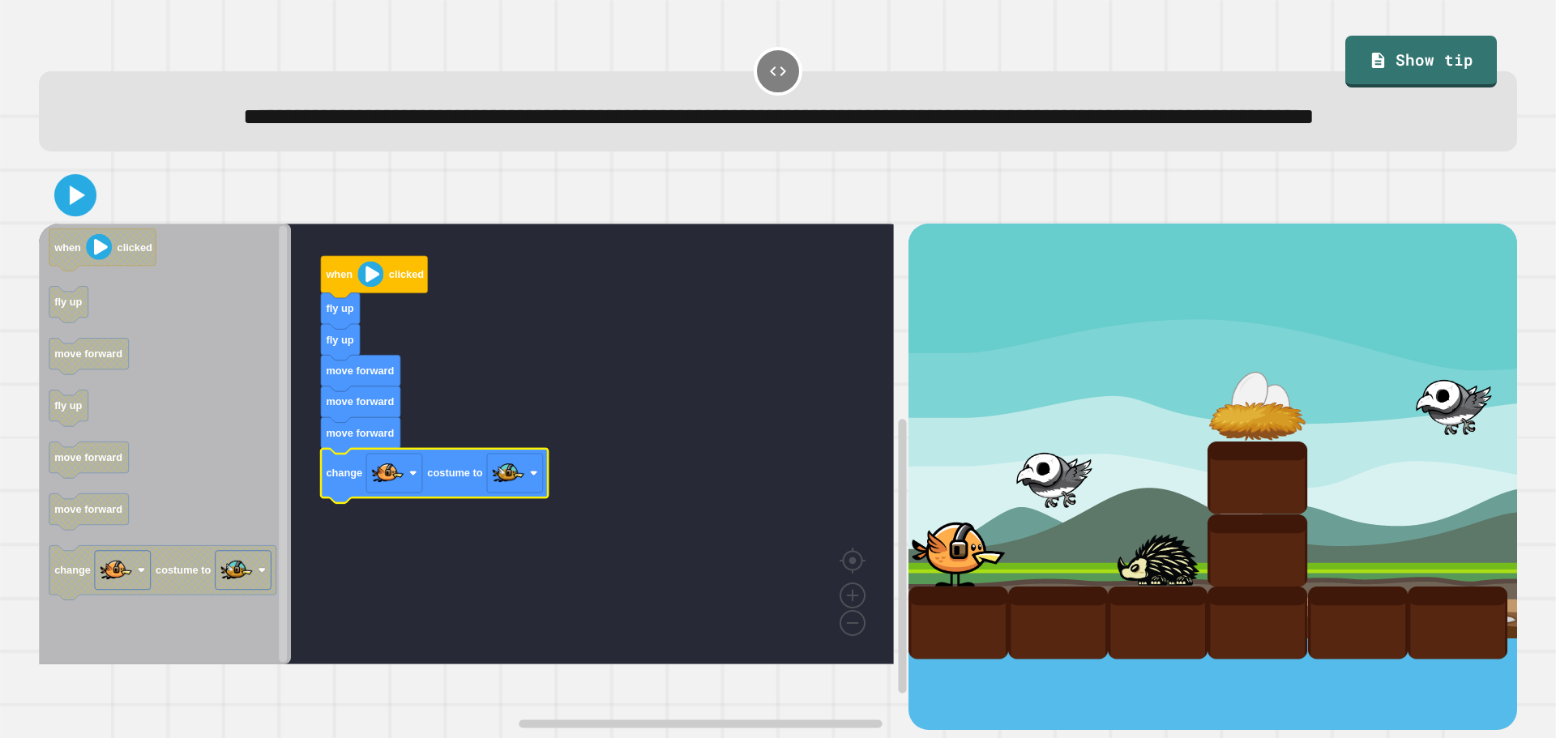
click at [70, 205] on icon at bounding box center [77, 195] width 15 height 19
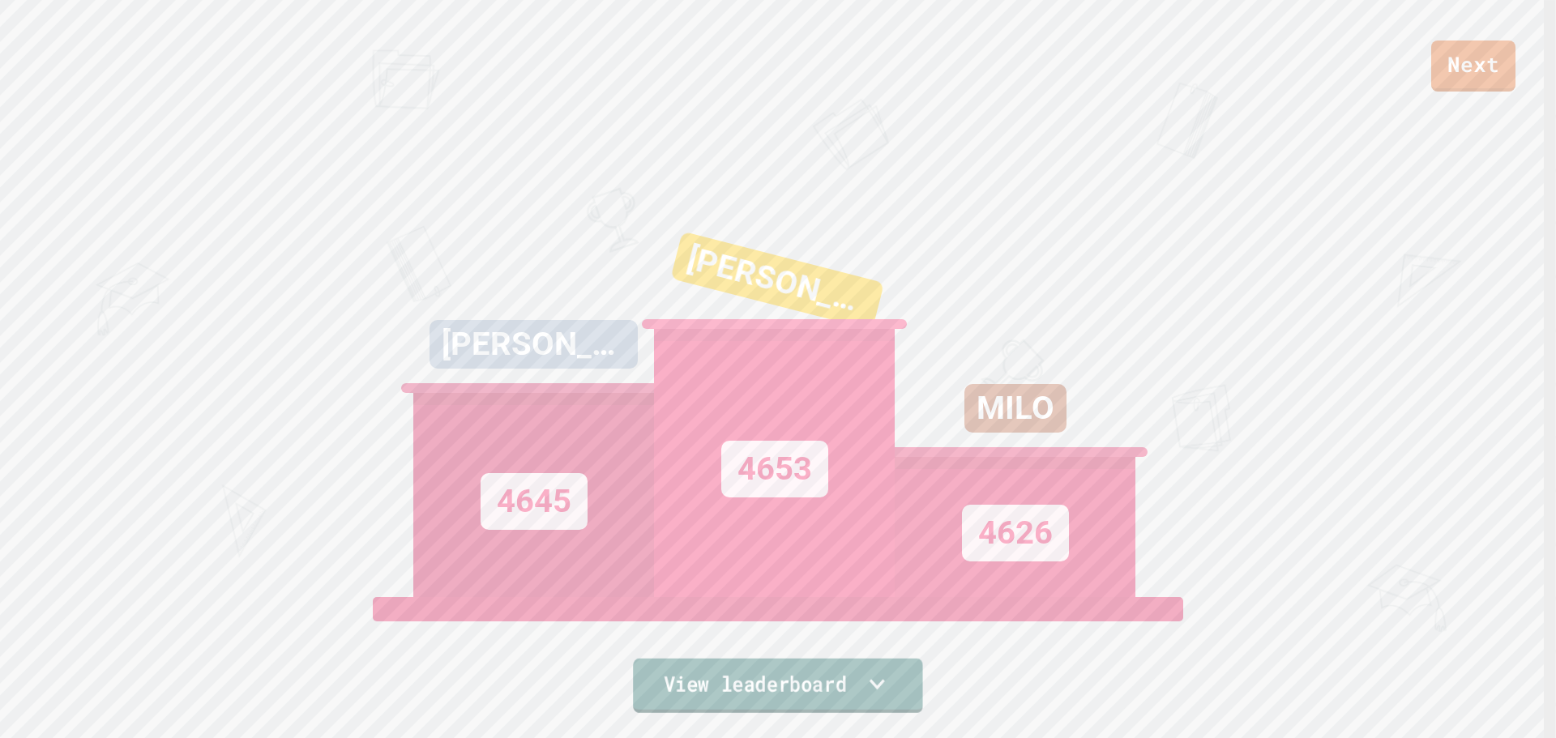
click at [830, 702] on link "View leaderboard" at bounding box center [778, 686] width 290 height 54
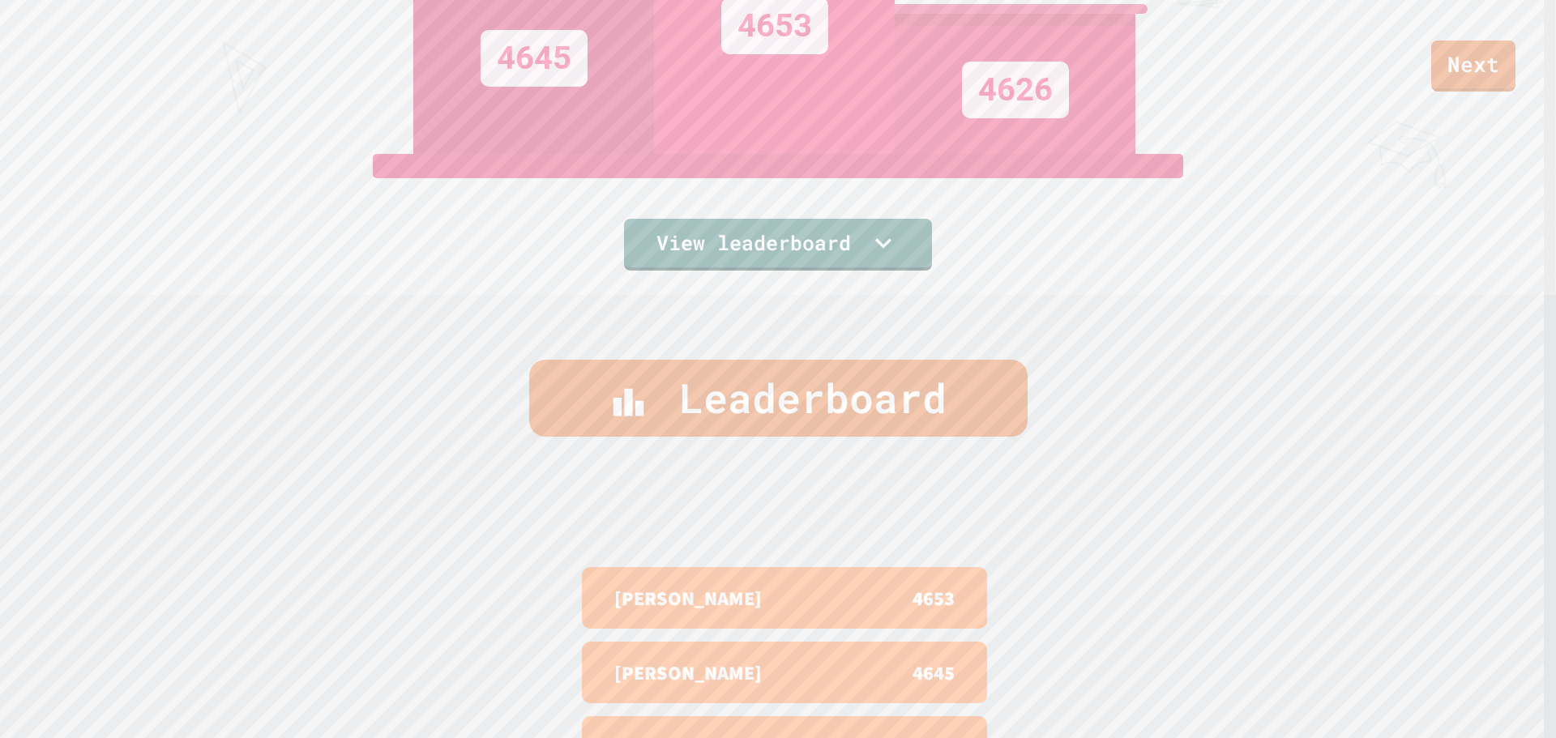
scroll to position [408, 0]
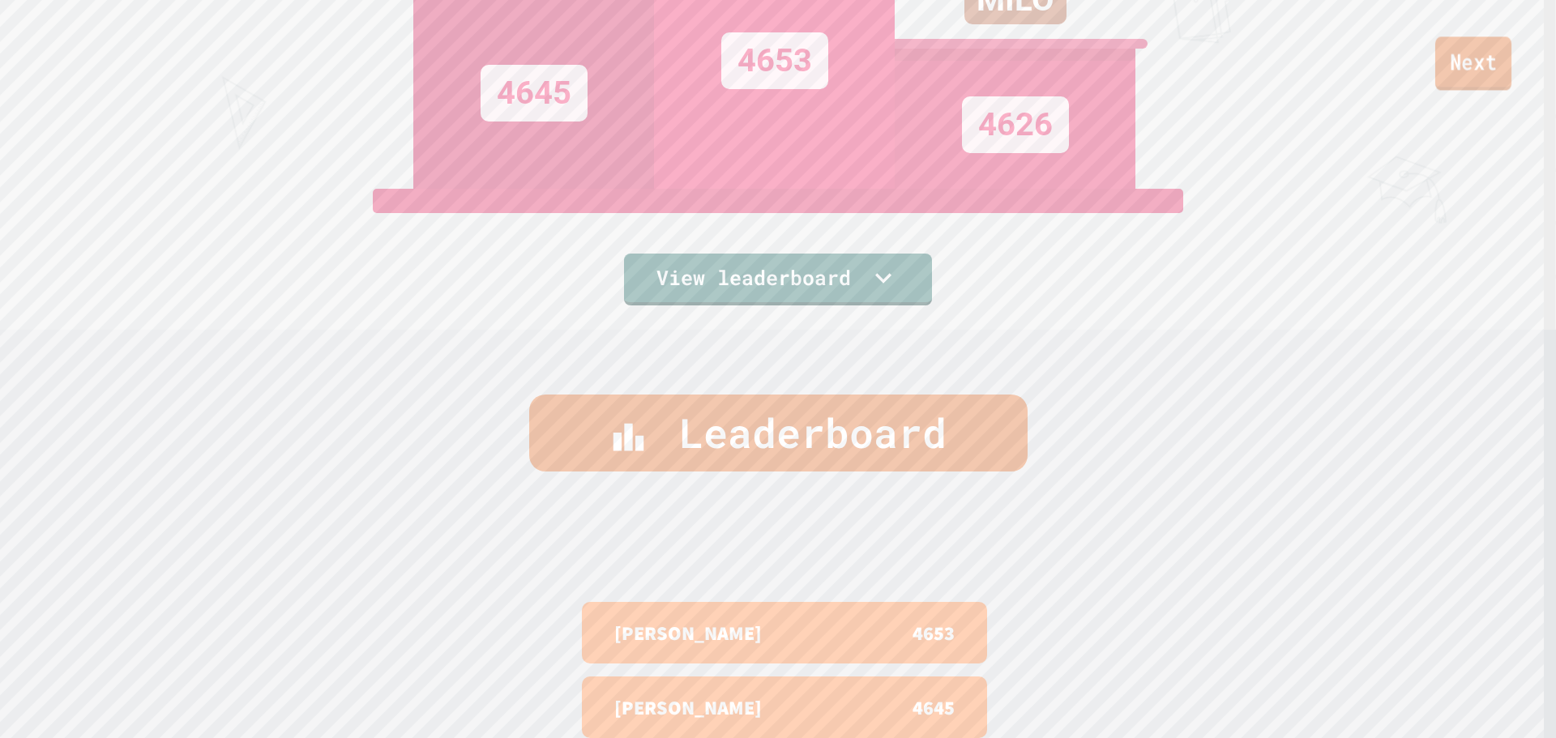
click at [1485, 66] on link "Next" at bounding box center [1473, 62] width 76 height 53
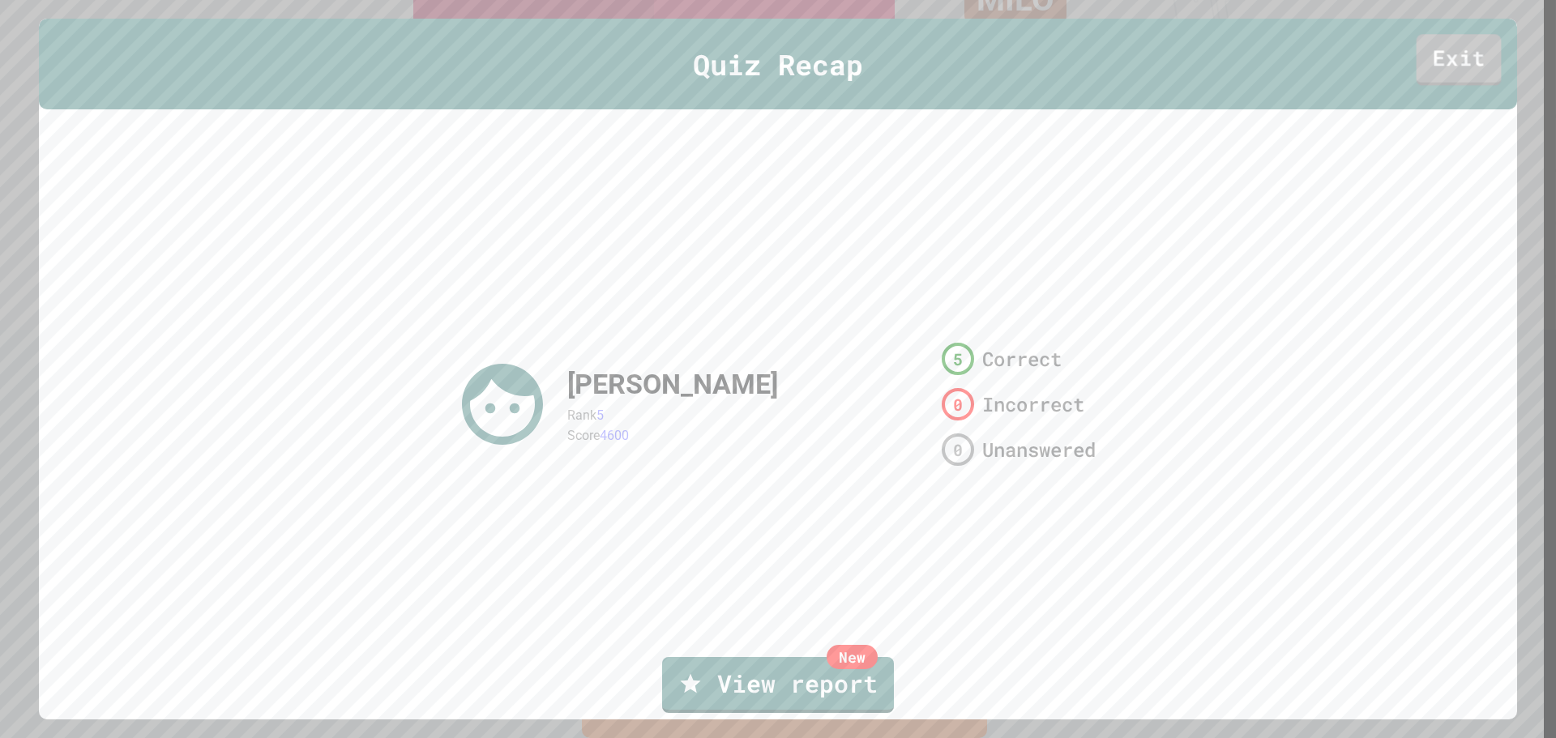
click at [1473, 74] on link "Exit" at bounding box center [1459, 60] width 85 height 52
